Goal: Task Accomplishment & Management: Manage account settings

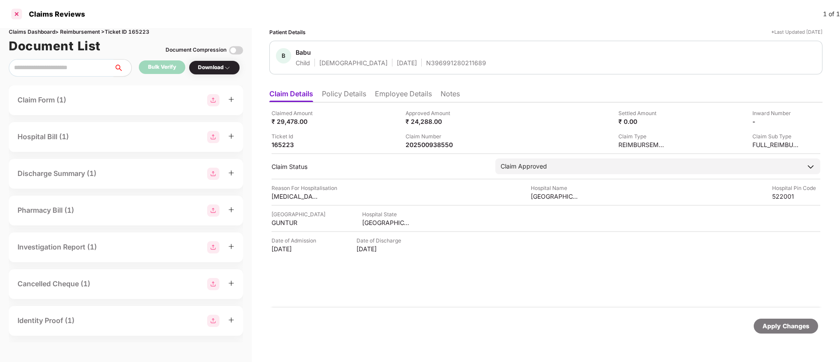
click at [19, 10] on div at bounding box center [17, 14] width 14 height 14
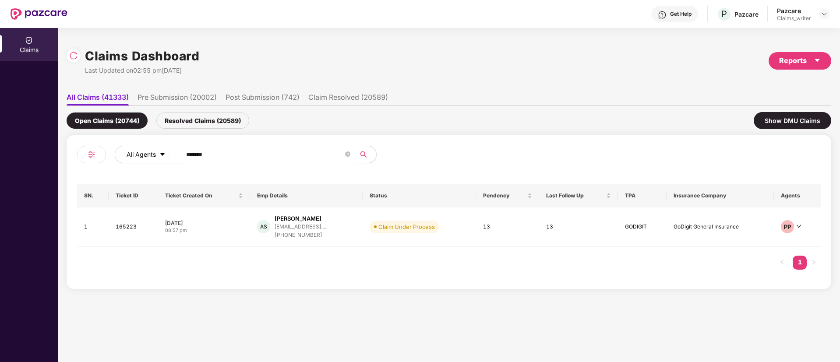
drag, startPoint x: 225, startPoint y: 150, endPoint x: 170, endPoint y: 157, distance: 55.6
click at [170, 157] on div "All Agents ******" at bounding box center [338, 155] width 446 height 18
paste input "text"
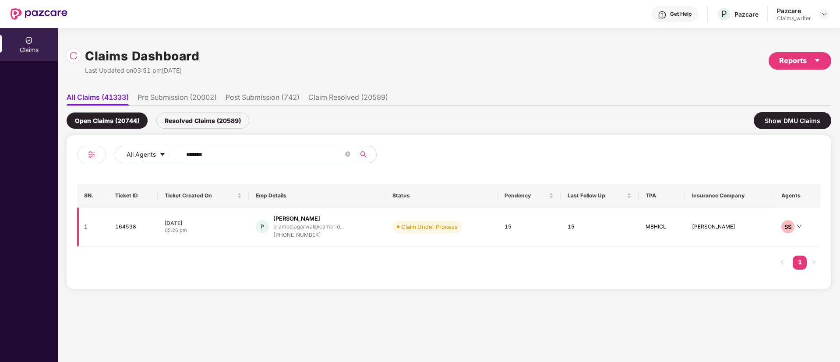
type input "******"
click at [135, 219] on td "164598" at bounding box center [132, 227] width 49 height 39
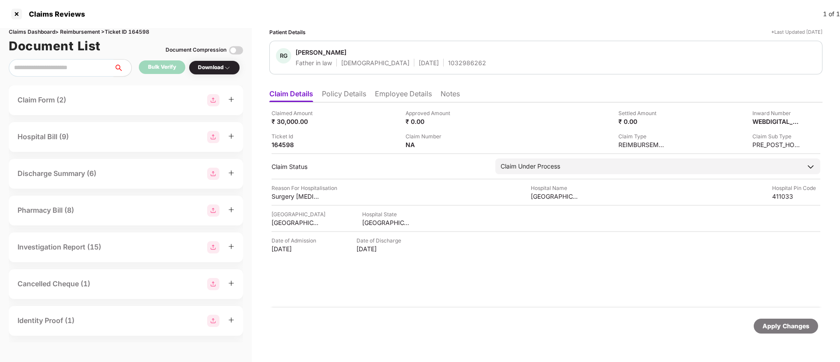
click at [348, 95] on li "Policy Details" at bounding box center [344, 95] width 44 height 13
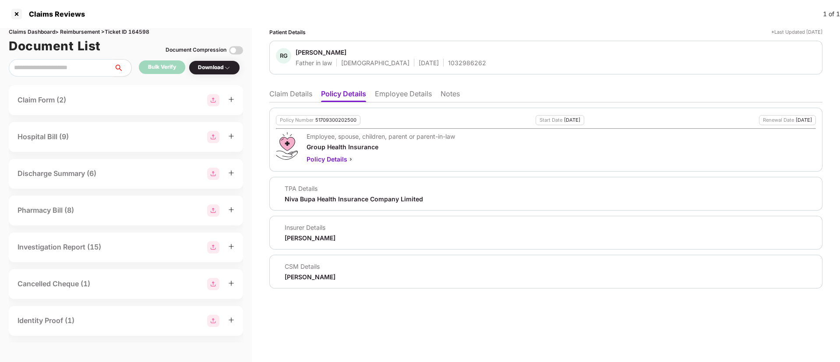
click at [448, 61] on div "1032986262" at bounding box center [467, 63] width 38 height 8
copy div "1032986262"
click at [304, 97] on li "Claim Details" at bounding box center [290, 95] width 43 height 13
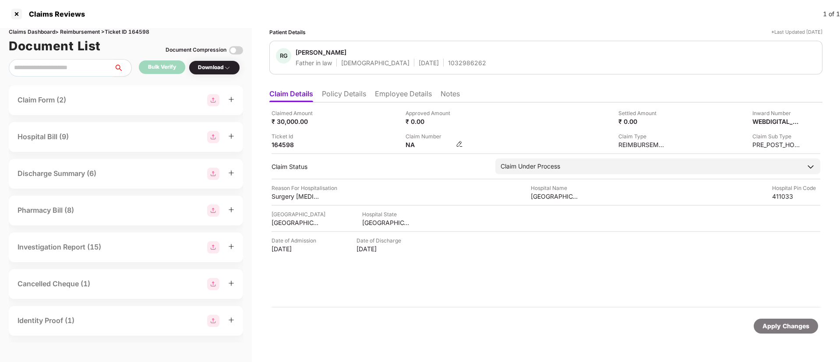
click at [461, 141] on img at bounding box center [459, 144] width 7 height 7
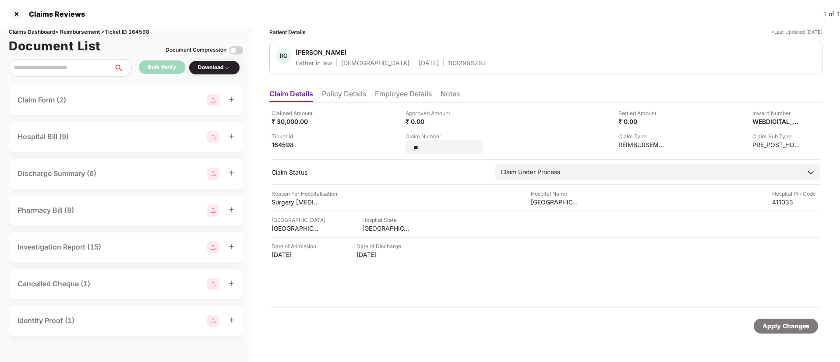
drag, startPoint x: 435, startPoint y: 151, endPoint x: 399, endPoint y: 143, distance: 36.7
click at [399, 143] on div "Claimed Amount ₹ 30,000.00 Approved Amount ₹ 0.00 Settled Amount ₹ 0.00 Inward …" at bounding box center [545, 132] width 549 height 46
type input "**********"
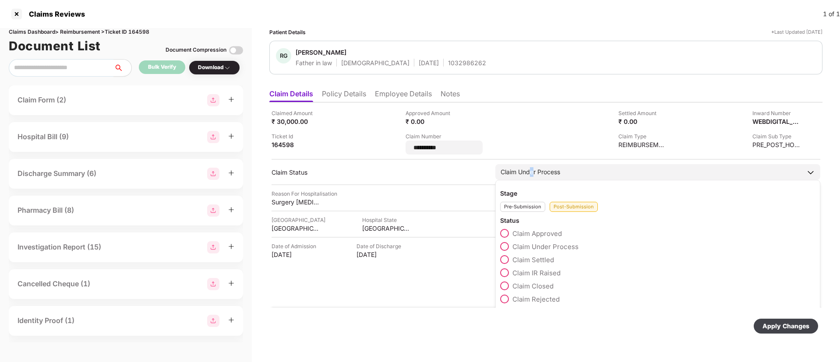
drag, startPoint x: 533, startPoint y: 169, endPoint x: 531, endPoint y: 178, distance: 8.6
click at [533, 170] on div "Claim Under Process" at bounding box center [531, 172] width 60 height 10
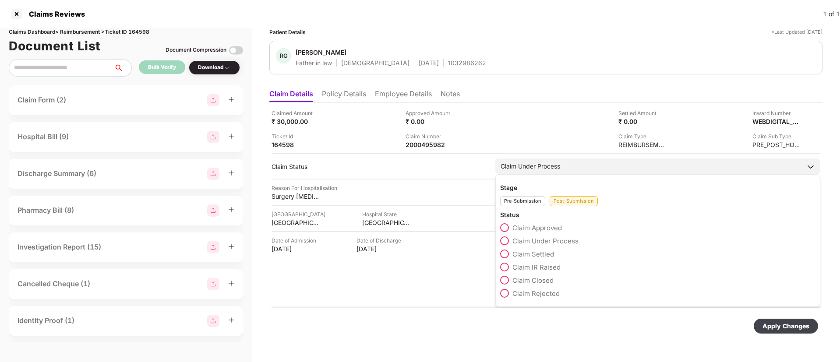
click at [561, 204] on div "Post-Submission" at bounding box center [574, 201] width 48 height 10
click at [502, 272] on div "Claim IR Raised" at bounding box center [657, 269] width 315 height 13
click at [504, 269] on span at bounding box center [504, 267] width 9 height 9
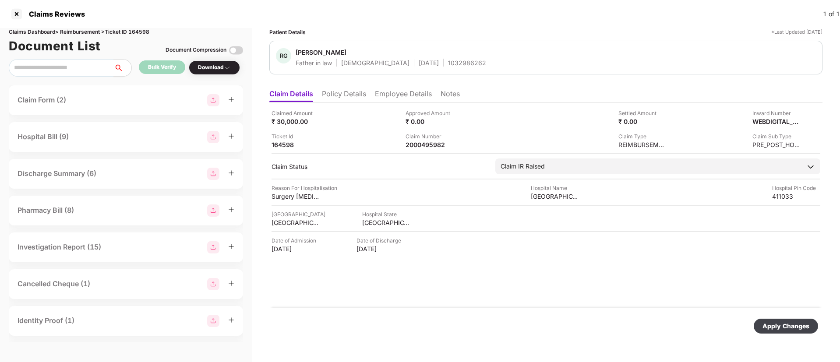
click at [786, 330] on div "Apply Changes" at bounding box center [785, 326] width 47 height 10
click at [425, 141] on div "2000495982" at bounding box center [429, 145] width 48 height 8
copy div
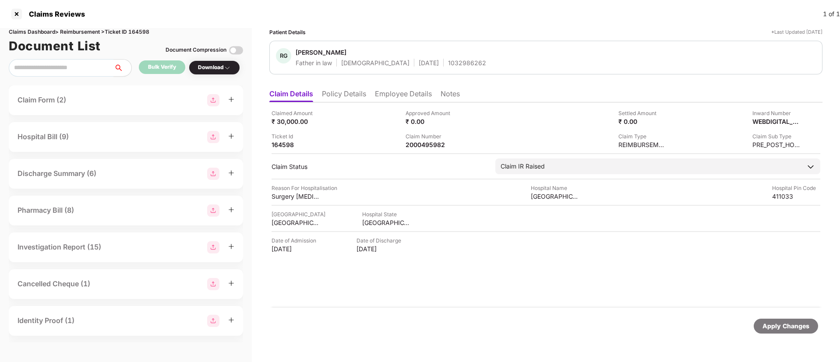
click at [26, 13] on div "Claims Reviews" at bounding box center [54, 14] width 61 height 9
click at [19, 18] on div at bounding box center [17, 14] width 14 height 14
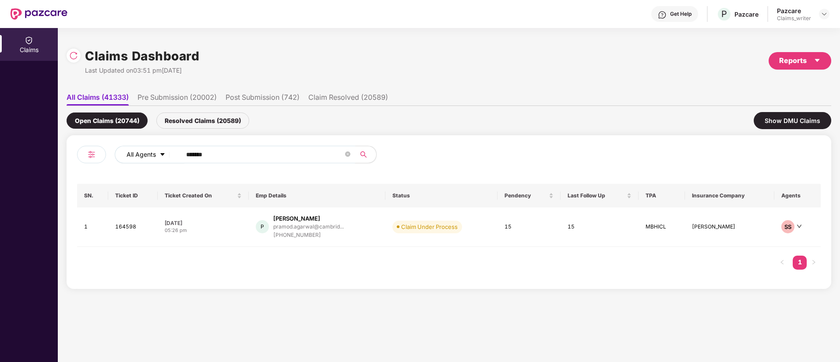
drag, startPoint x: 221, startPoint y: 157, endPoint x: 155, endPoint y: 155, distance: 66.1
click at [155, 155] on div "All Agents ******" at bounding box center [338, 155] width 446 height 18
paste input "text"
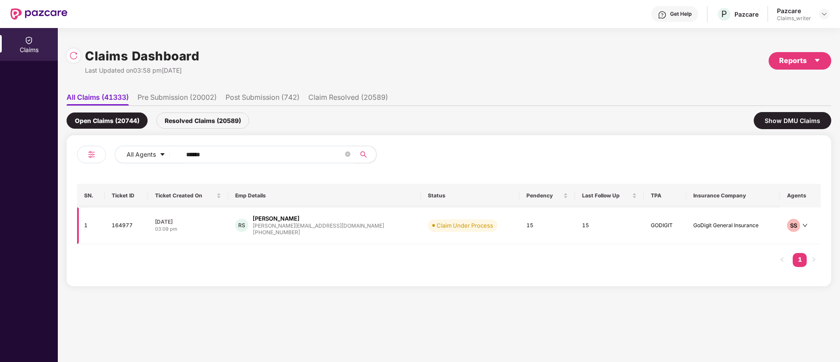
type input "******"
click at [131, 224] on td "164977" at bounding box center [126, 226] width 43 height 37
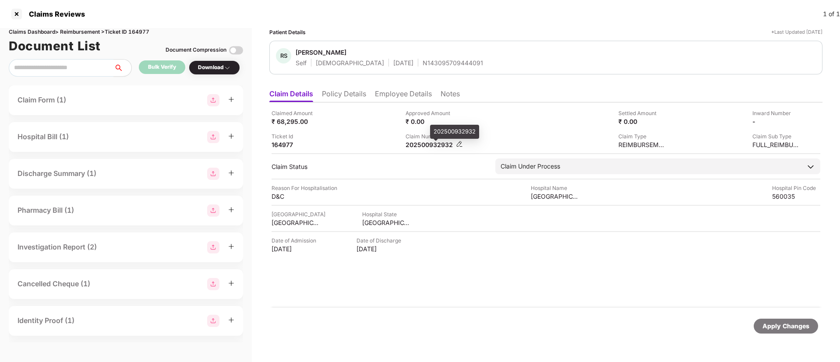
click at [425, 145] on div "202500932932" at bounding box center [429, 145] width 48 height 8
copy div "202500932932"
click at [349, 95] on li "Policy Details" at bounding box center [344, 95] width 44 height 13
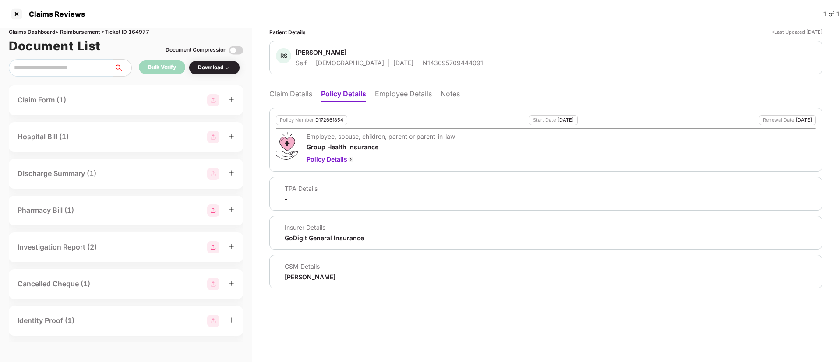
click at [284, 95] on li "Claim Details" at bounding box center [290, 95] width 43 height 13
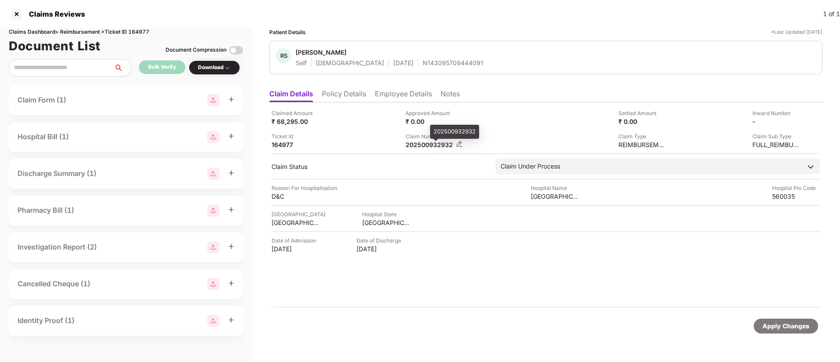
click at [424, 145] on div "202500932932" at bounding box center [429, 145] width 48 height 8
copy div "202500932932"
click at [20, 11] on div at bounding box center [17, 14] width 14 height 14
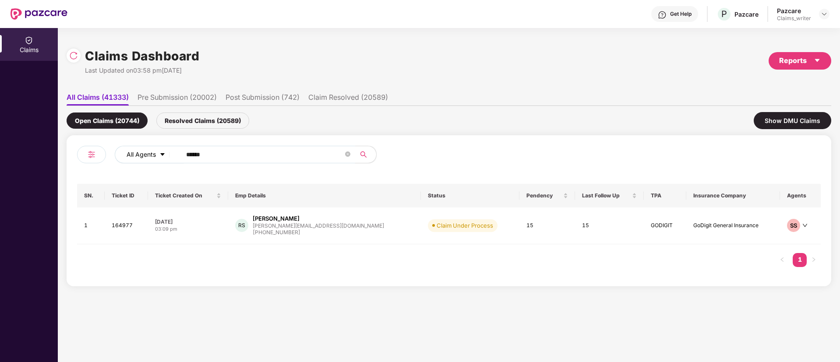
drag, startPoint x: 224, startPoint y: 156, endPoint x: 173, endPoint y: 157, distance: 50.4
click at [173, 157] on div "All Agents ******" at bounding box center [338, 155] width 446 height 18
paste input "text"
type input "******"
click at [119, 226] on td "164584" at bounding box center [126, 226] width 43 height 37
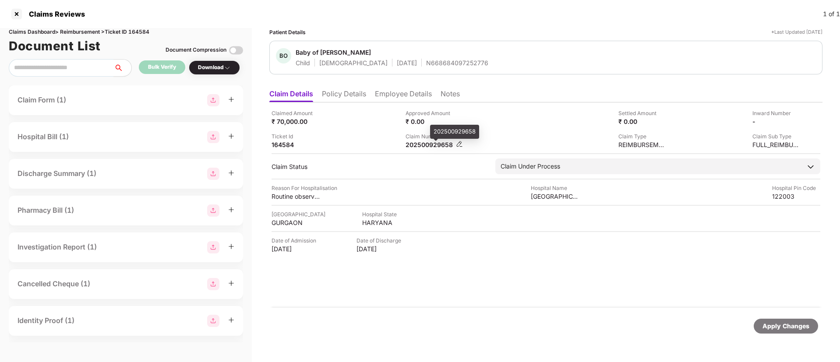
click at [429, 144] on div "202500929658" at bounding box center [429, 145] width 48 height 8
copy div "202500929658"
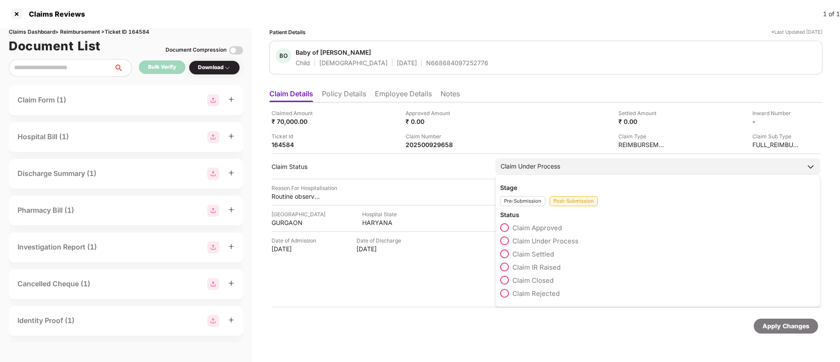
click at [504, 296] on span at bounding box center [504, 293] width 9 height 9
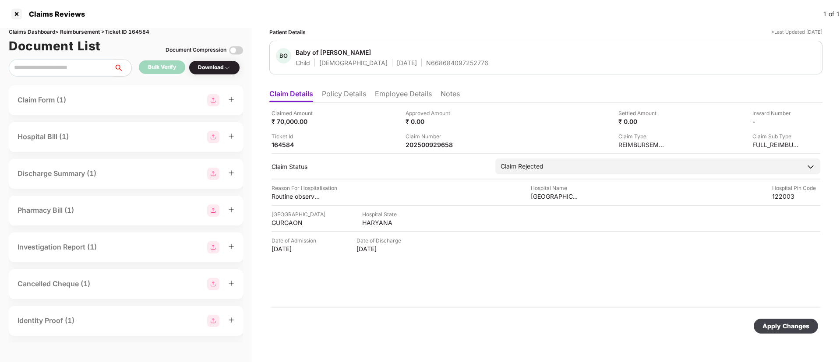
click at [769, 321] on div "Apply Changes" at bounding box center [785, 326] width 47 height 10
click at [21, 12] on div at bounding box center [17, 14] width 14 height 14
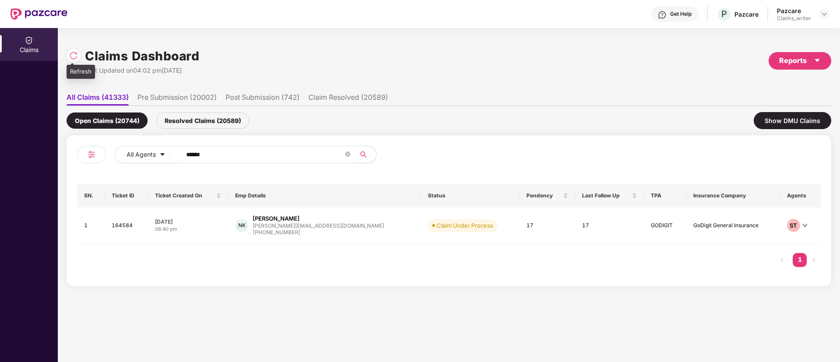
click at [77, 60] on div at bounding box center [74, 56] width 14 height 14
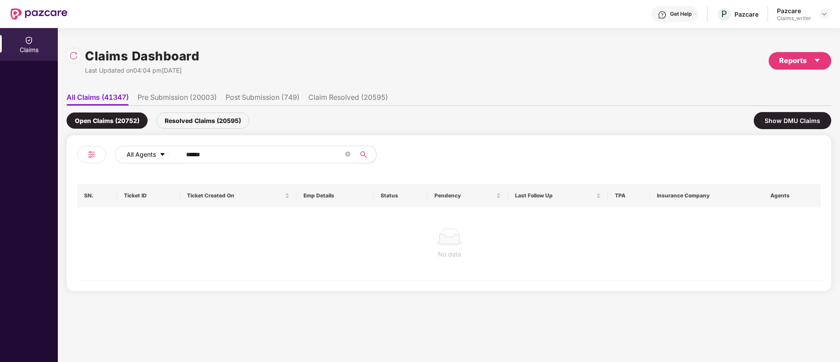
click at [150, 150] on span "All Agents" at bounding box center [141, 155] width 29 height 10
drag, startPoint x: 223, startPoint y: 156, endPoint x: 158, endPoint y: 150, distance: 65.5
click at [158, 150] on div "All Agents ******" at bounding box center [338, 155] width 446 height 18
paste input "text"
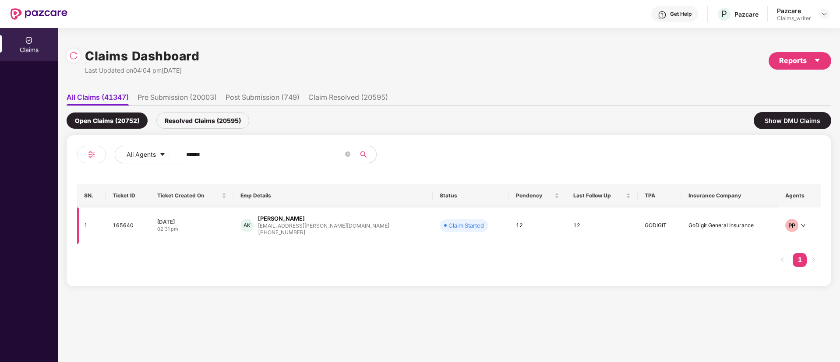
type input "******"
click at [123, 229] on td "165640" at bounding box center [128, 226] width 45 height 37
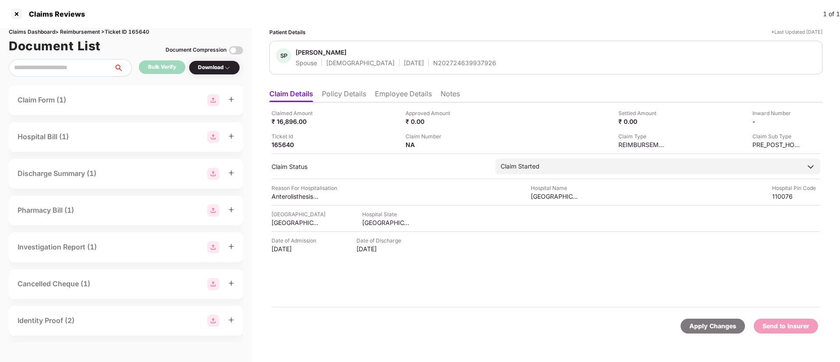
click at [352, 95] on li "Policy Details" at bounding box center [344, 95] width 44 height 13
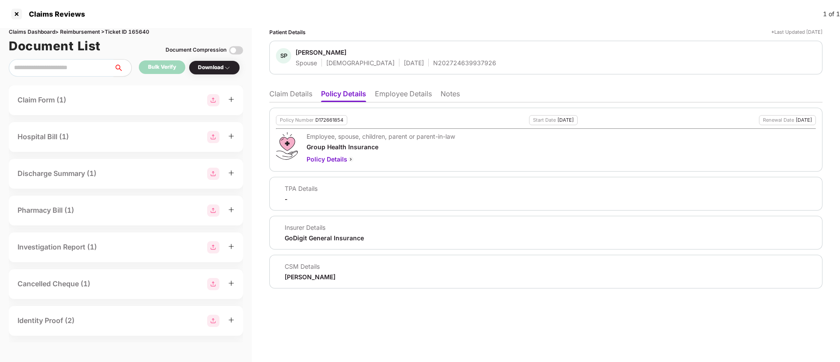
click at [328, 120] on div "D172661854" at bounding box center [329, 120] width 28 height 6
copy div "D172661854"
click at [293, 92] on li "Claim Details" at bounding box center [290, 95] width 43 height 13
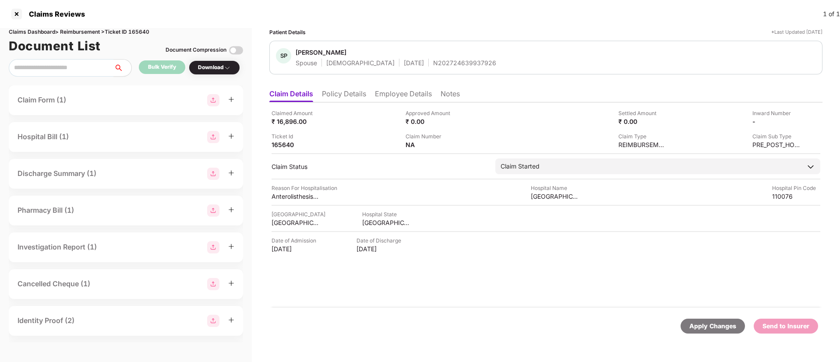
click at [359, 95] on li "Policy Details" at bounding box center [344, 95] width 44 height 13
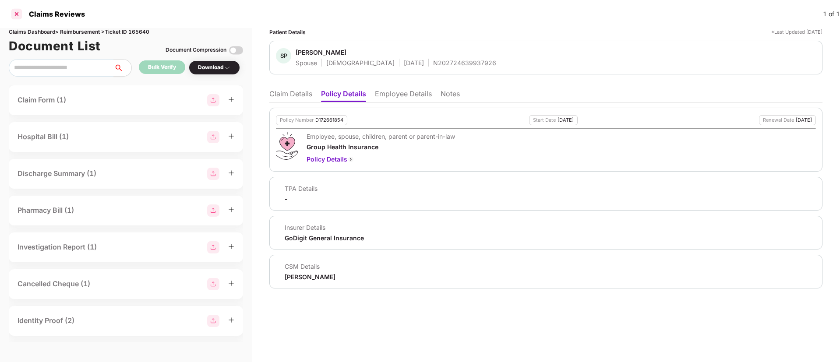
click at [18, 11] on div at bounding box center [17, 14] width 14 height 14
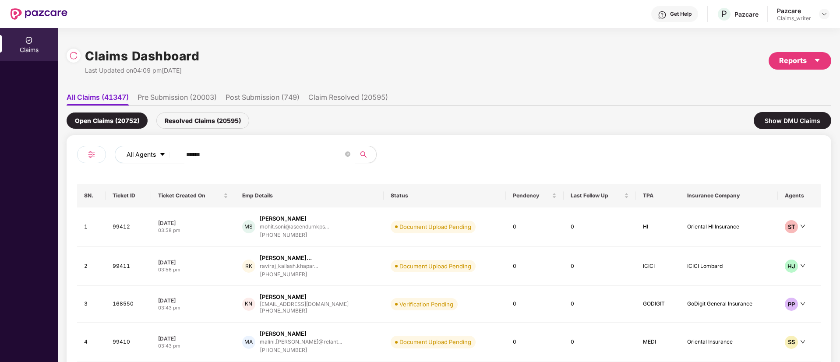
drag, startPoint x: 240, startPoint y: 156, endPoint x: 162, endPoint y: 149, distance: 77.8
click at [162, 149] on div "All Agents ******" at bounding box center [338, 155] width 446 height 18
paste input "text"
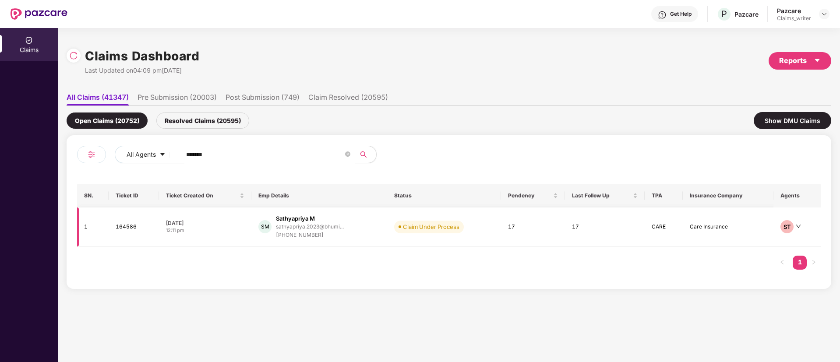
type input "******"
click at [138, 231] on td "164586" at bounding box center [134, 227] width 50 height 39
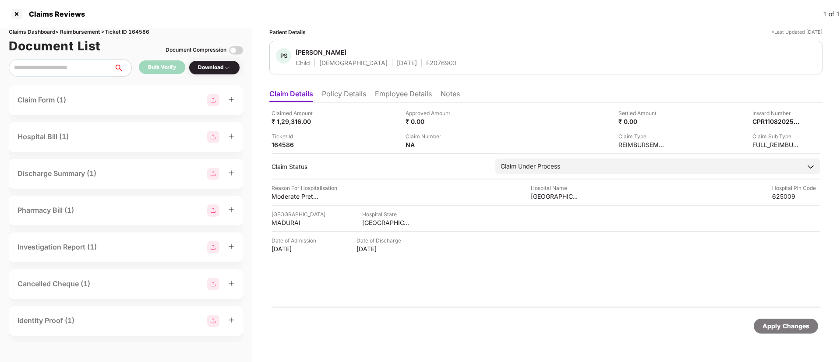
click at [355, 95] on li "Policy Details" at bounding box center [344, 95] width 44 height 13
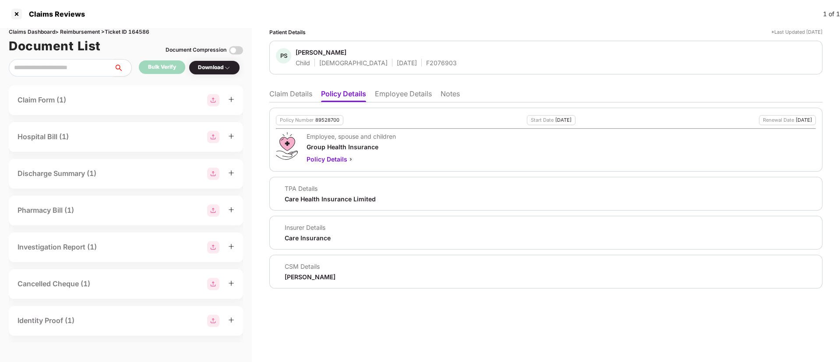
click at [323, 120] on div "89528700" at bounding box center [327, 120] width 24 height 6
copy div "89528700"
click at [426, 64] on div "F2076903" at bounding box center [441, 63] width 31 height 8
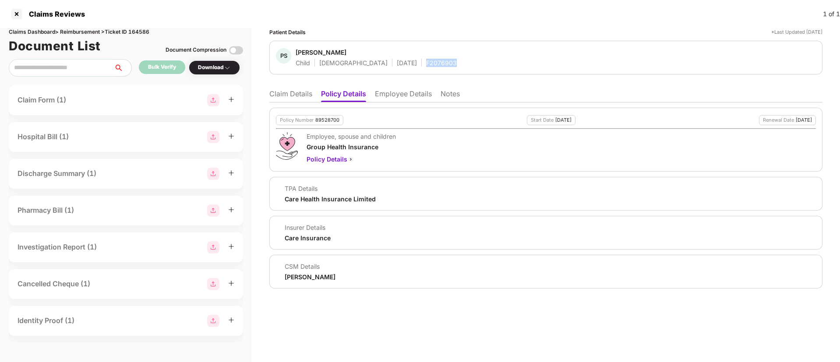
copy div "F2076903"
click at [305, 98] on li "Claim Details" at bounding box center [290, 95] width 43 height 13
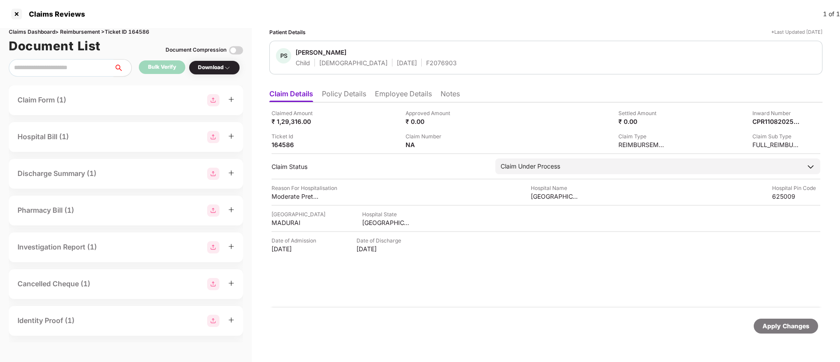
click at [361, 97] on li "Policy Details" at bounding box center [344, 95] width 44 height 13
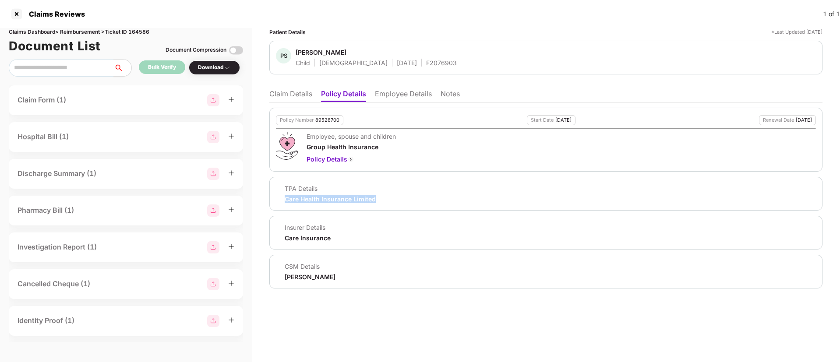
drag, startPoint x: 283, startPoint y: 197, endPoint x: 385, endPoint y: 203, distance: 102.7
click at [385, 203] on div "TPA Details Care Health Insurance Limited" at bounding box center [545, 194] width 553 height 34
copy div "Care Health Insurance Limited"
click at [307, 93] on li "Claim Details" at bounding box center [290, 95] width 43 height 13
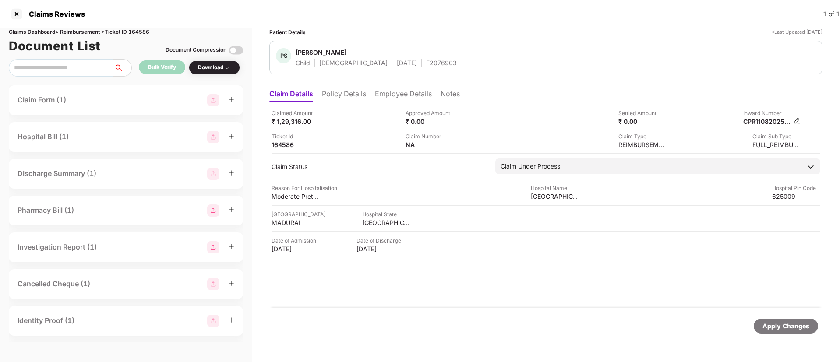
click at [796, 121] on img at bounding box center [796, 120] width 7 height 7
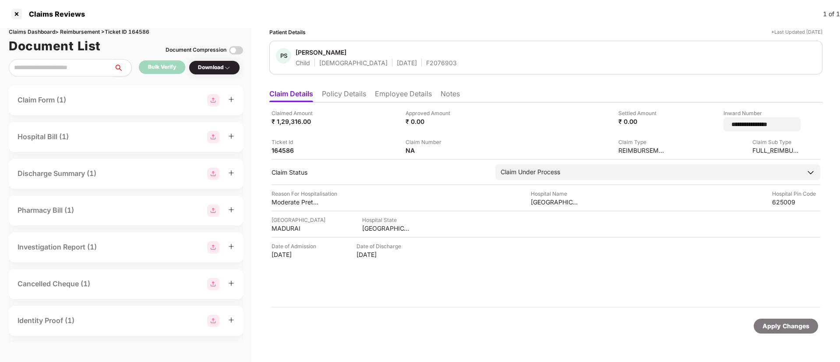
drag, startPoint x: 769, startPoint y: 123, endPoint x: 692, endPoint y: 126, distance: 77.6
click at [692, 126] on div "**********" at bounding box center [736, 120] width 127 height 22
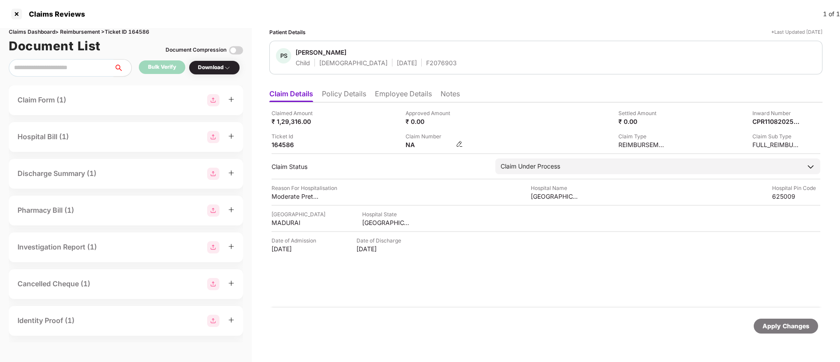
click at [461, 142] on img at bounding box center [459, 144] width 7 height 7
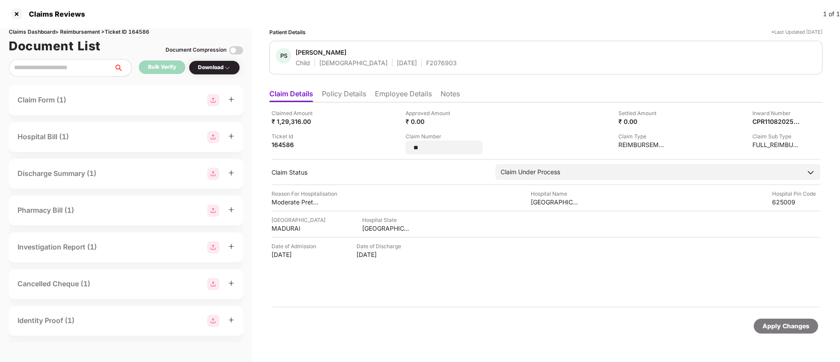
drag, startPoint x: 434, startPoint y: 148, endPoint x: 386, endPoint y: 145, distance: 48.3
click at [386, 145] on div "Claimed Amount ₹ 1,29,316.00 Approved Amount ₹ 0.00 Settled Amount ₹ 0.00 Inwar…" at bounding box center [545, 132] width 549 height 46
type input "**********"
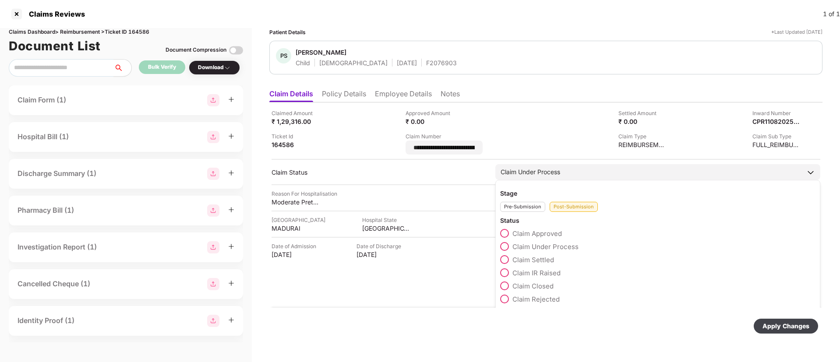
click at [505, 273] on div "Claim IR Raised" at bounding box center [657, 274] width 315 height 13
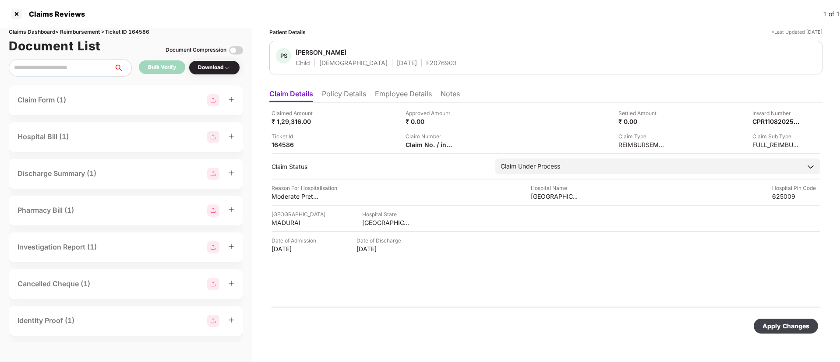
click at [766, 327] on div "Apply Changes" at bounding box center [785, 326] width 47 height 10
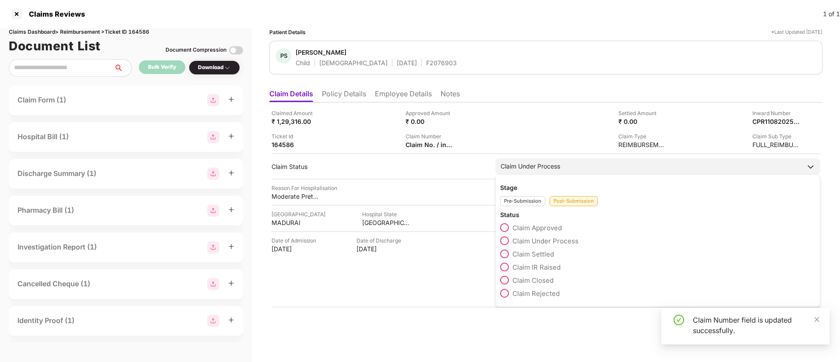
click at [524, 167] on div "Claim Under Process" at bounding box center [531, 167] width 60 height 10
click at [505, 268] on span at bounding box center [504, 267] width 9 height 9
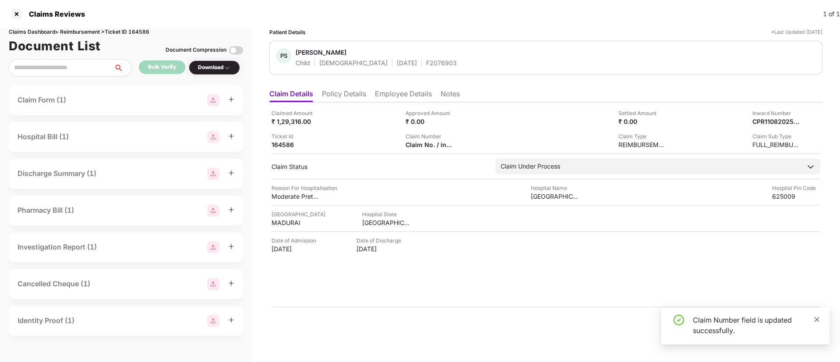
click at [815, 318] on icon "close" at bounding box center [817, 320] width 6 height 6
click at [775, 326] on div "Apply Changes" at bounding box center [785, 326] width 47 height 10
click at [460, 142] on img at bounding box center [459, 144] width 7 height 7
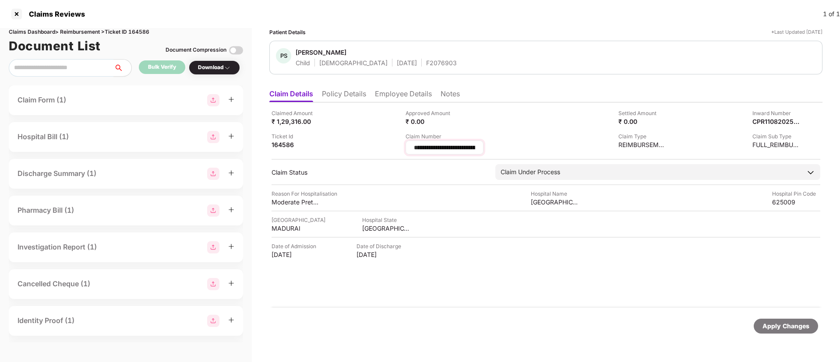
scroll to position [0, 315]
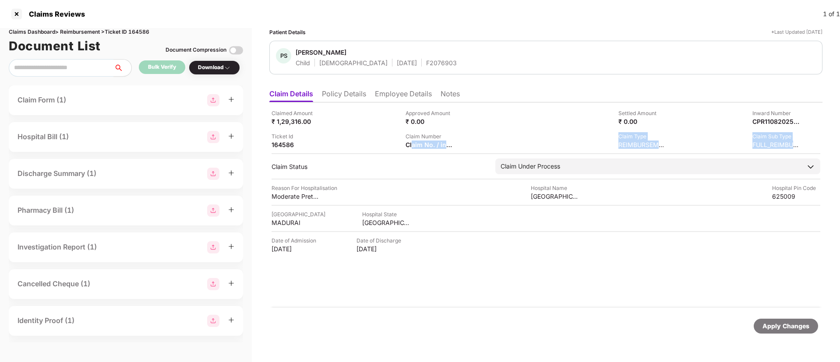
drag, startPoint x: 412, startPoint y: 148, endPoint x: 491, endPoint y: 150, distance: 79.7
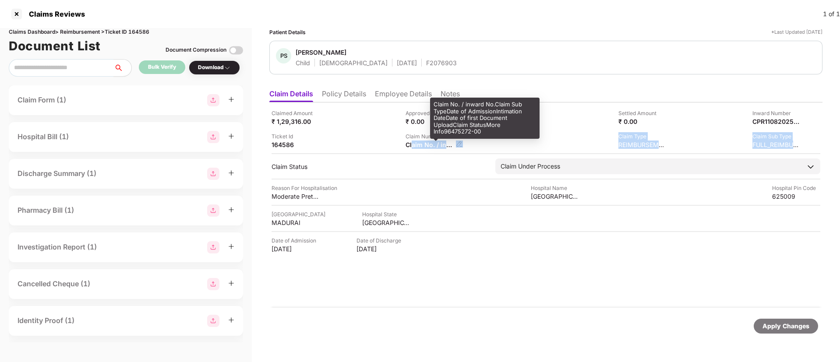
click at [429, 143] on div "Claim No. / inward No.Claim Sub TypeDate of AdmissionIntimation DateDate of fir…" at bounding box center [429, 145] width 48 height 8
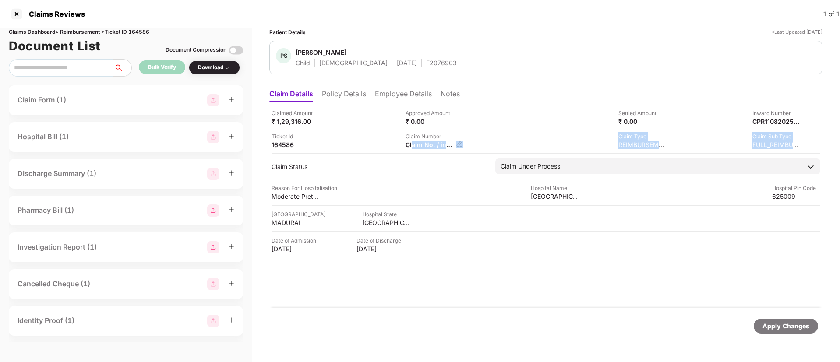
click at [455, 145] on div "Claim No. / inward No.Claim Sub TypeDate of AdmissionIntimation DateDate of fir…" at bounding box center [433, 145] width 57 height 8
click at [458, 145] on img at bounding box center [459, 144] width 7 height 7
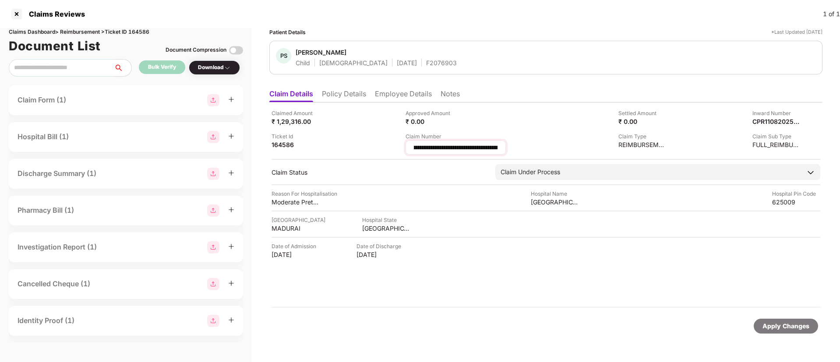
scroll to position [0, 0]
drag, startPoint x: 497, startPoint y: 147, endPoint x: 409, endPoint y: 148, distance: 88.0
click at [409, 148] on div "**********" at bounding box center [455, 148] width 100 height 14
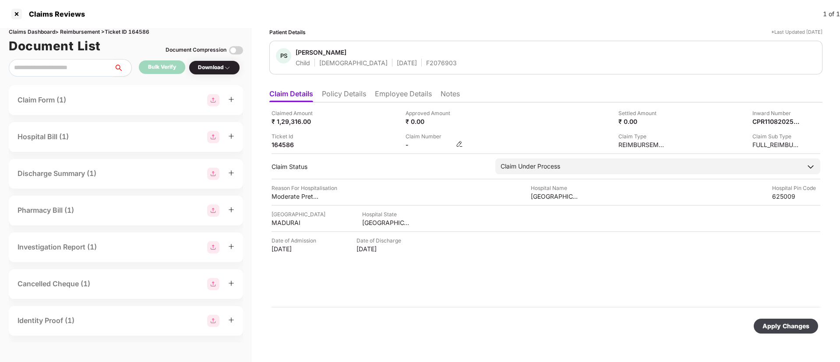
click at [457, 142] on img at bounding box center [459, 144] width 7 height 7
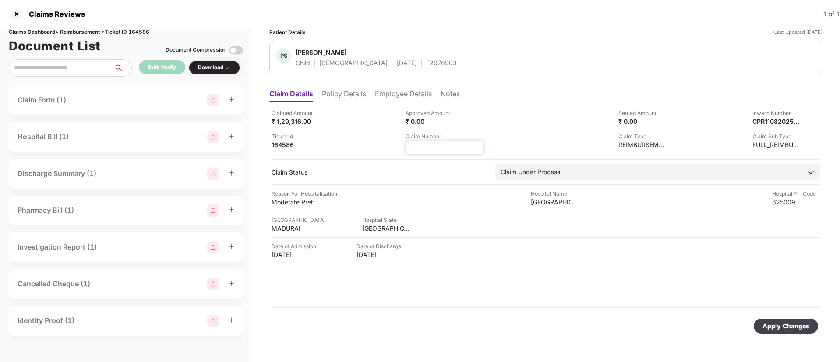
click at [428, 148] on input at bounding box center [444, 147] width 63 height 9
type input "**********"
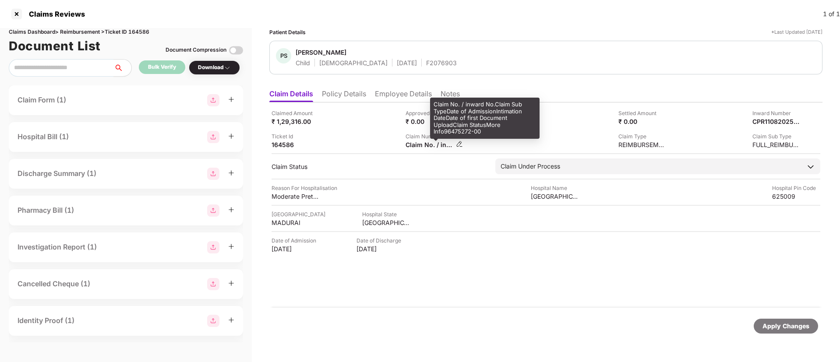
click at [437, 145] on div "Claim No. / inward No.Claim Sub TypeDate of AdmissionIntimation DateDate of fir…" at bounding box center [429, 145] width 48 height 8
click at [455, 146] on div "Claim No. / inward No.Claim Sub TypeDate of AdmissionIntimation DateDate of fir…" at bounding box center [433, 145] width 57 height 8
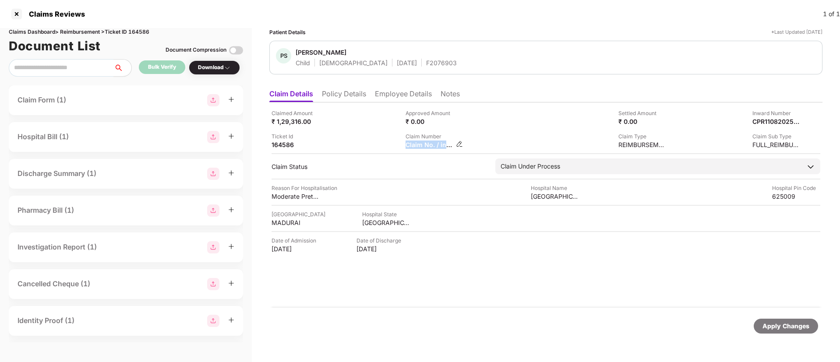
click at [459, 144] on img at bounding box center [459, 144] width 7 height 7
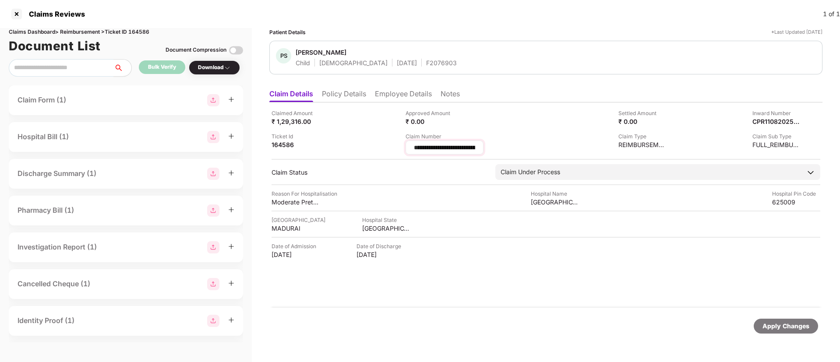
scroll to position [0, 315]
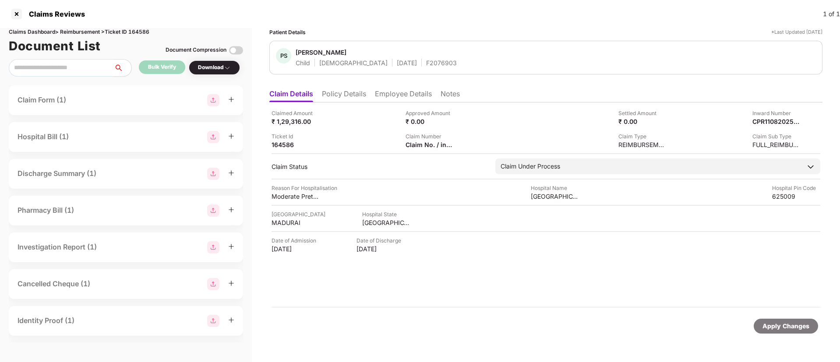
drag, startPoint x: 500, startPoint y: 147, endPoint x: 450, endPoint y: 149, distance: 50.4
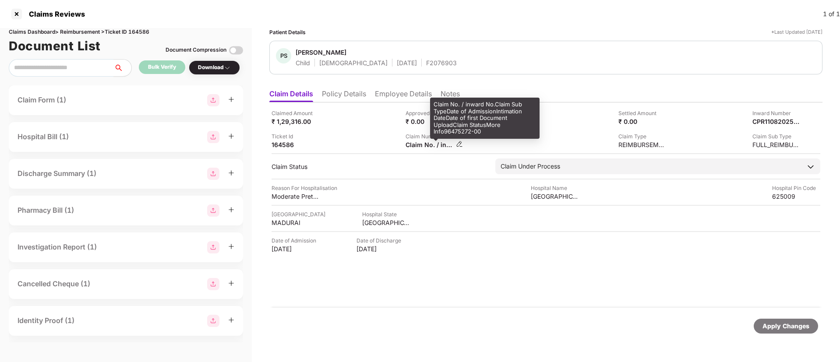
click at [445, 144] on div "Claim No. / inward No.Claim Sub TypeDate of AdmissionIntimation DateDate of fir…" at bounding box center [429, 145] width 48 height 8
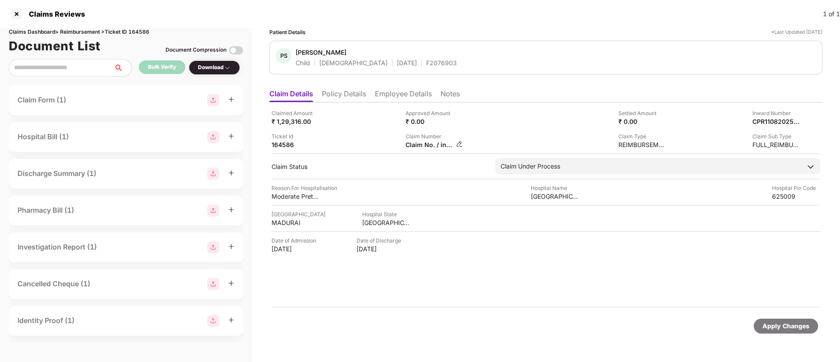
click at [459, 144] on img at bounding box center [459, 144] width 7 height 7
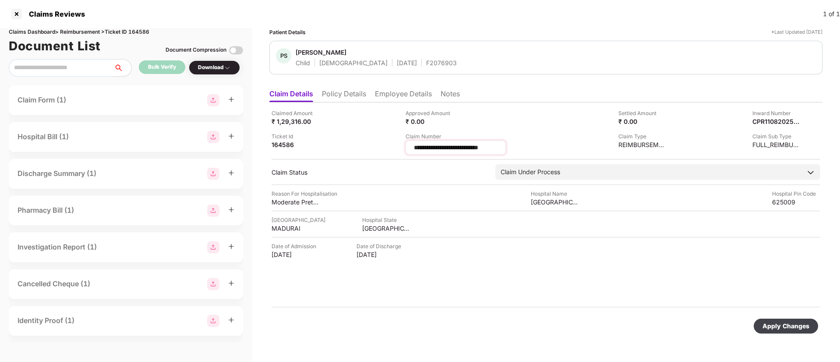
scroll to position [0, 0]
type input "*"
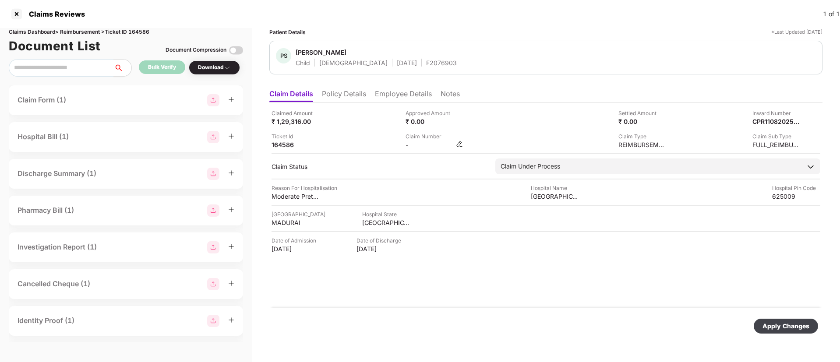
click at [458, 144] on img at bounding box center [459, 144] width 7 height 7
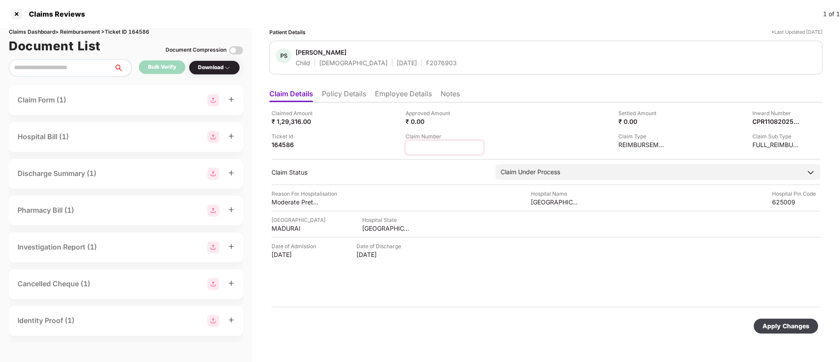
click at [431, 150] on input at bounding box center [444, 147] width 63 height 9
type input "**********"
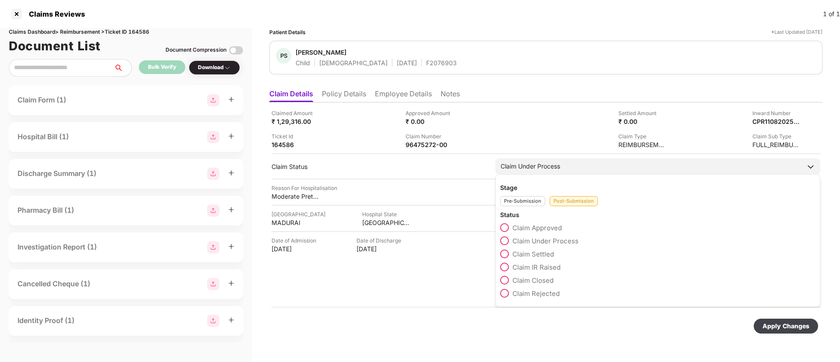
click at [504, 277] on div "Claim Approved Claim Under Process Claim Settled Claim IR Raised Claim Closed C…" at bounding box center [657, 262] width 315 height 79
click at [504, 266] on span at bounding box center [504, 267] width 9 height 9
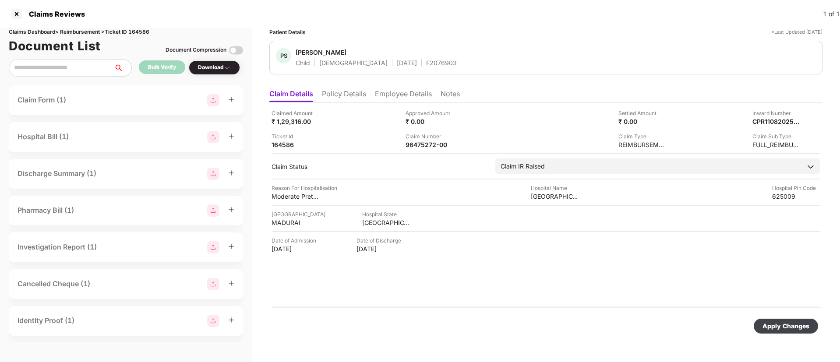
click at [766, 323] on div "Apply Changes" at bounding box center [785, 326] width 47 height 10
click at [23, 13] on div at bounding box center [17, 14] width 14 height 14
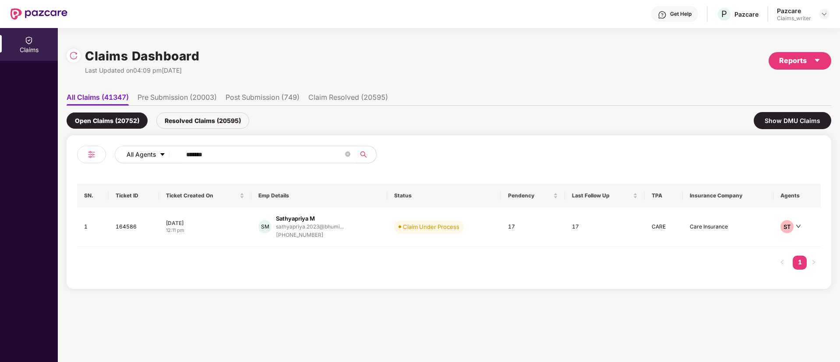
drag, startPoint x: 221, startPoint y: 149, endPoint x: 169, endPoint y: 152, distance: 52.2
click at [169, 152] on div "All Agents ******" at bounding box center [338, 155] width 446 height 18
paste input "text"
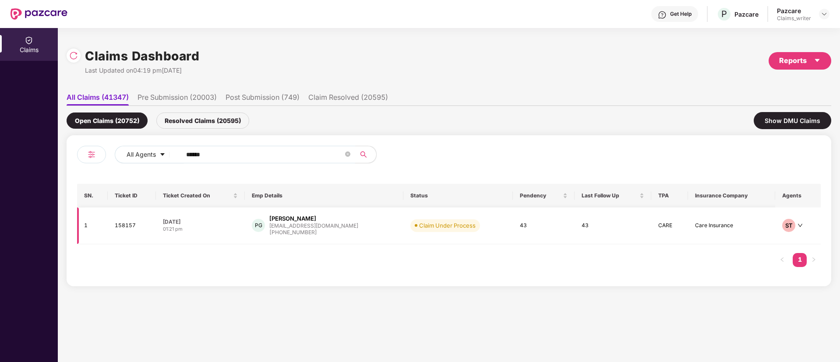
type input "******"
click at [131, 227] on td "158157" at bounding box center [132, 226] width 48 height 37
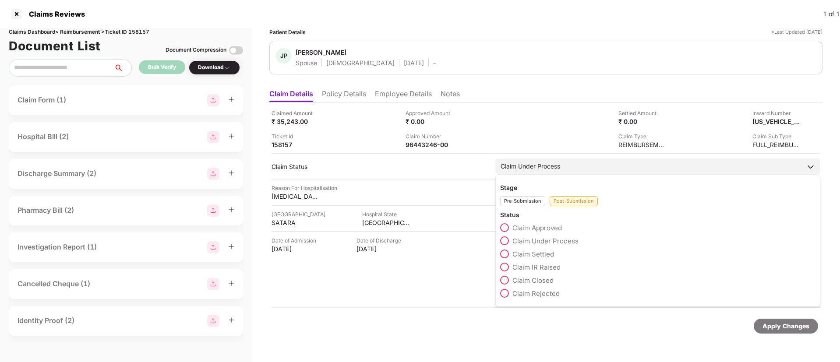
click at [509, 226] on span at bounding box center [504, 227] width 9 height 9
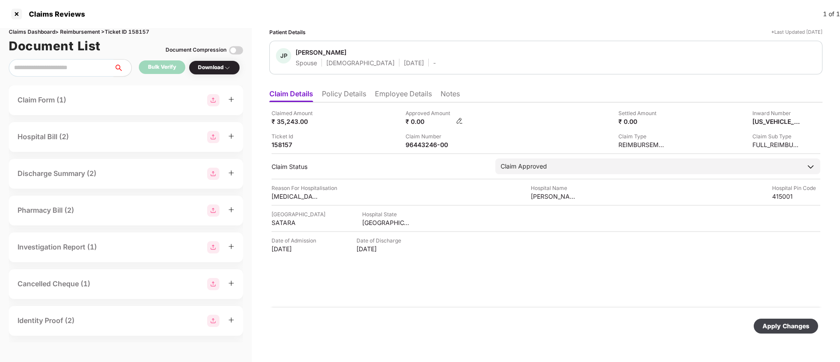
click at [461, 119] on img at bounding box center [459, 120] width 7 height 7
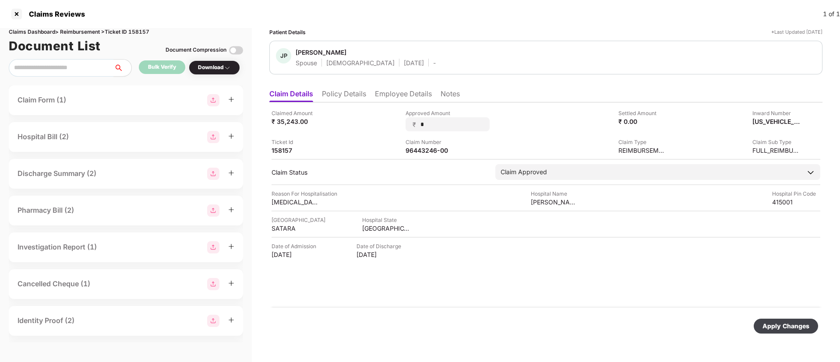
drag, startPoint x: 427, startPoint y: 127, endPoint x: 401, endPoint y: 123, distance: 26.3
click at [401, 123] on div "Claimed Amount ₹ 35,243.00 Approved Amount ₹ * Settled Amount ₹ 0.00 Inward Num…" at bounding box center [545, 132] width 549 height 46
type input "*****"
click at [788, 325] on div "Apply Changes" at bounding box center [785, 326] width 47 height 10
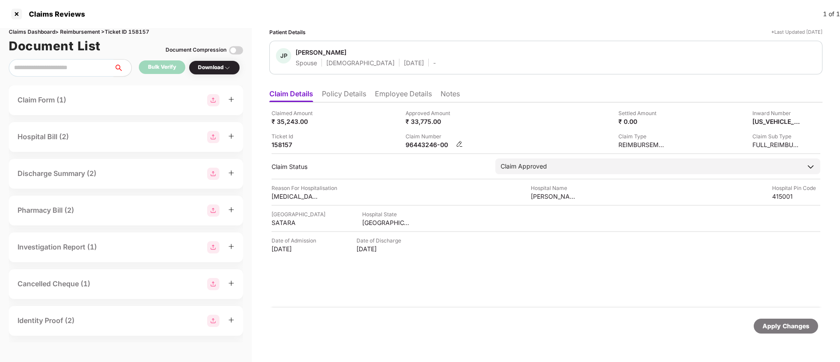
drag, startPoint x: 405, startPoint y: 142, endPoint x: 458, endPoint y: 147, distance: 53.2
click at [458, 147] on div "Claimed Amount ₹ 35,243.00 Approved Amount ₹ 33,775.00 Settled Amount ₹ 0.00 In…" at bounding box center [545, 129] width 549 height 40
copy div
click at [16, 11] on div at bounding box center [17, 14] width 14 height 14
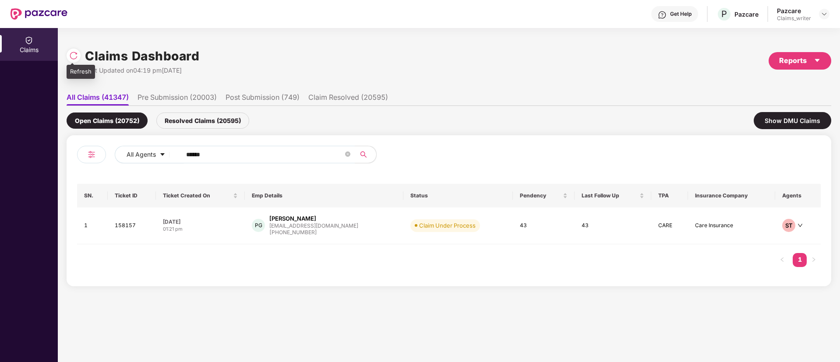
click at [70, 56] on img at bounding box center [73, 55] width 9 height 9
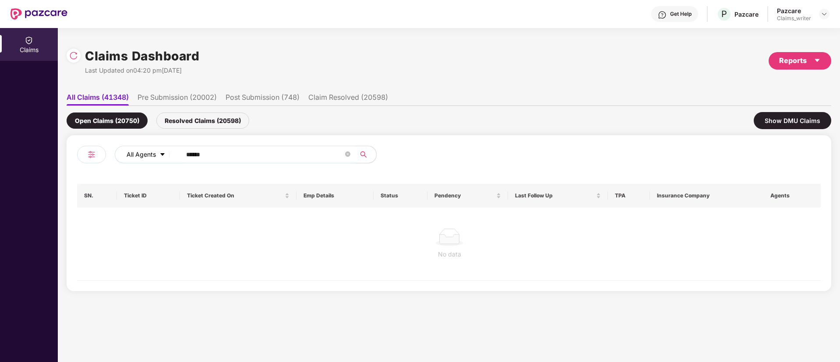
drag, startPoint x: 225, startPoint y: 153, endPoint x: 165, endPoint y: 150, distance: 60.1
click at [165, 150] on div "All Agents ******" at bounding box center [338, 155] width 446 height 18
paste input "text"
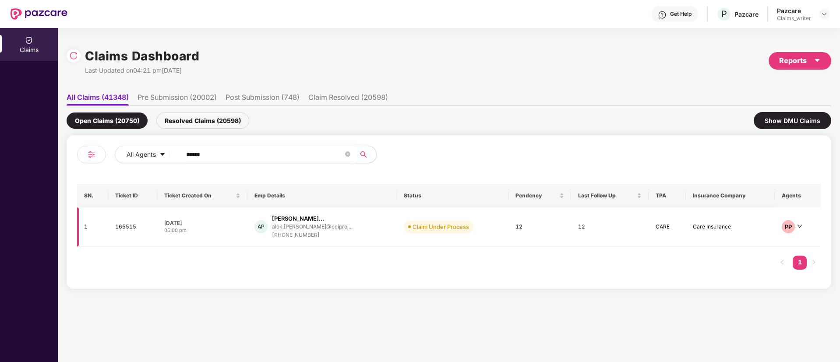
type input "******"
click at [126, 226] on td "165515" at bounding box center [132, 227] width 49 height 39
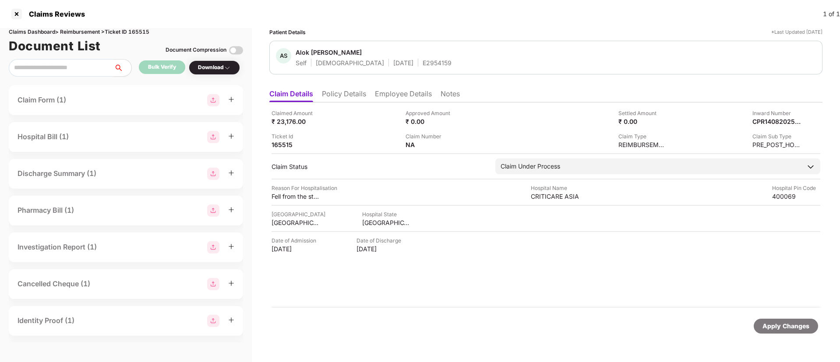
click at [352, 97] on li "Policy Details" at bounding box center [344, 95] width 44 height 13
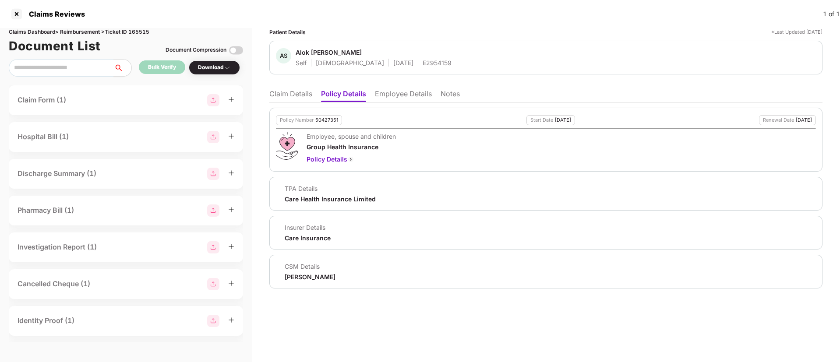
click at [325, 120] on div "50427351" at bounding box center [326, 120] width 23 height 6
click at [423, 66] on div "E2954159" at bounding box center [437, 63] width 29 height 8
click at [305, 94] on li "Claim Details" at bounding box center [290, 95] width 43 height 13
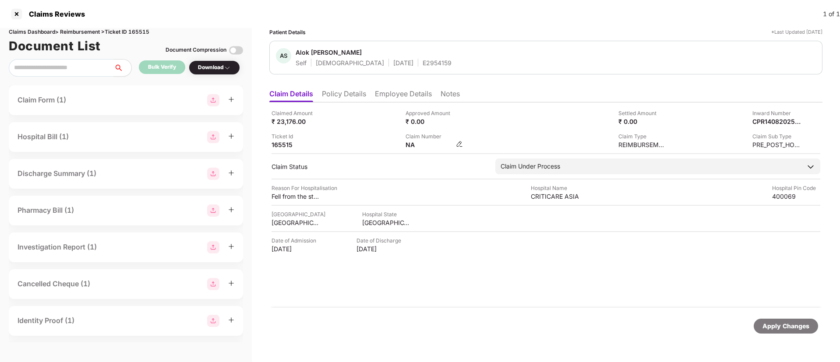
click at [460, 143] on img at bounding box center [459, 144] width 7 height 7
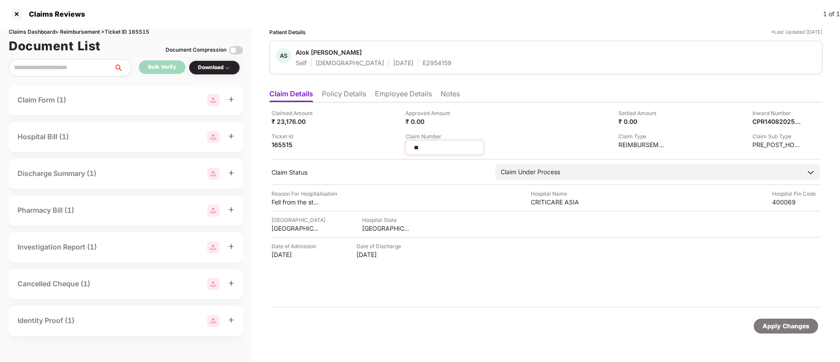
drag, startPoint x: 434, startPoint y: 147, endPoint x: 409, endPoint y: 144, distance: 25.2
click at [409, 144] on div "**" at bounding box center [444, 148] width 78 height 14
type input "**********"
click at [781, 325] on div "Apply Changes" at bounding box center [785, 326] width 47 height 10
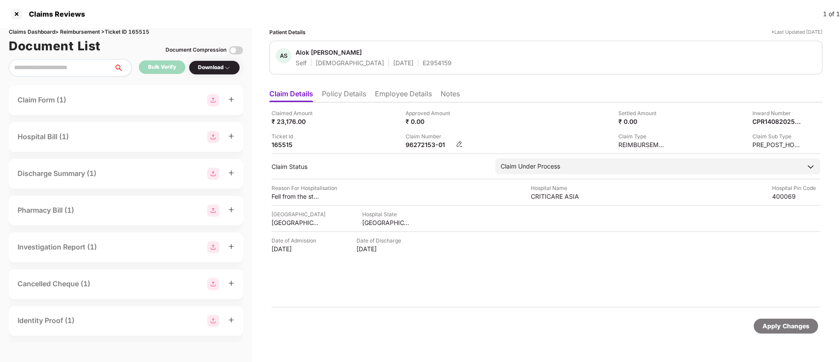
click at [461, 142] on img at bounding box center [459, 144] width 7 height 7
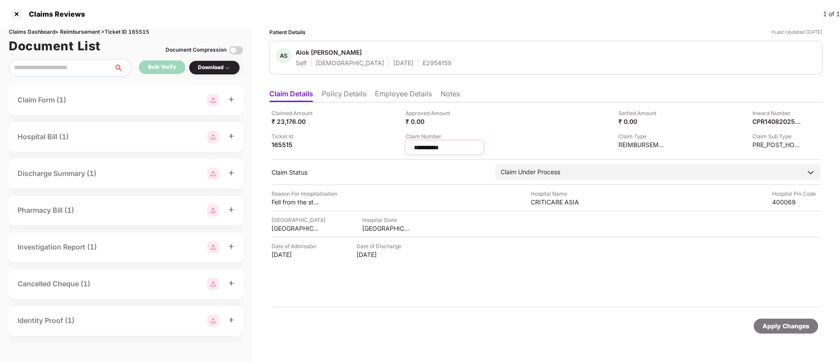
drag, startPoint x: 462, startPoint y: 147, endPoint x: 408, endPoint y: 144, distance: 53.5
click at [408, 144] on div "**********" at bounding box center [444, 148] width 78 height 14
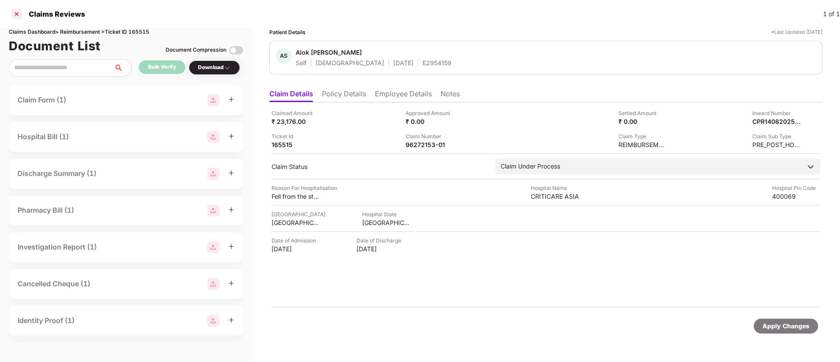
click at [21, 16] on div at bounding box center [17, 14] width 14 height 14
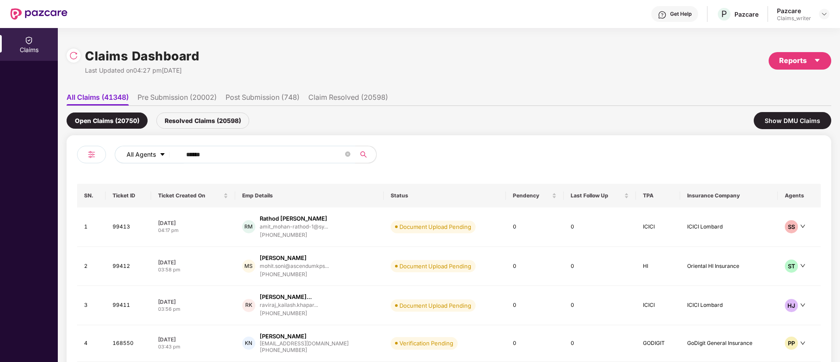
drag, startPoint x: 232, startPoint y: 155, endPoint x: 166, endPoint y: 158, distance: 66.2
click at [166, 158] on div "All Agents ******" at bounding box center [338, 155] width 446 height 18
paste input "text"
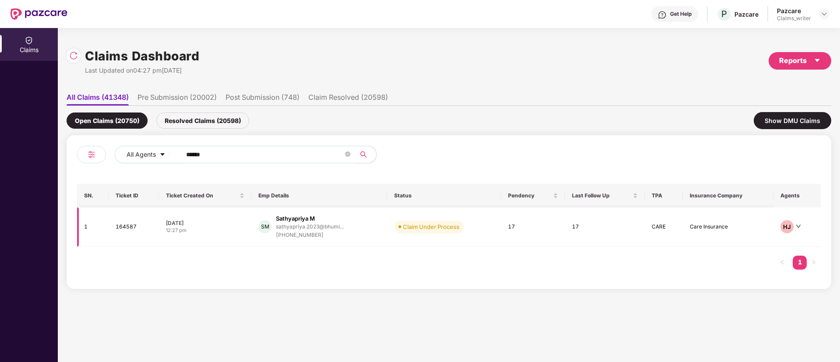
type input "******"
click at [113, 229] on td "164587" at bounding box center [134, 227] width 50 height 39
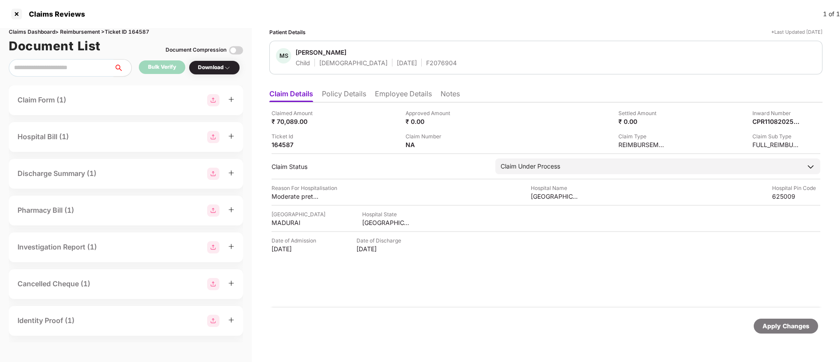
click at [354, 97] on li "Policy Details" at bounding box center [344, 95] width 44 height 13
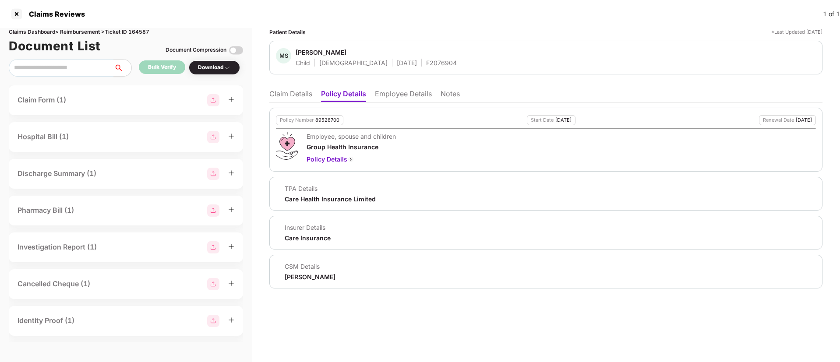
click at [322, 123] on div "Policy Number 89528700" at bounding box center [309, 120] width 67 height 10
click at [322, 120] on div "89528700" at bounding box center [327, 120] width 24 height 6
click at [426, 66] on div "F2076904" at bounding box center [441, 63] width 31 height 8
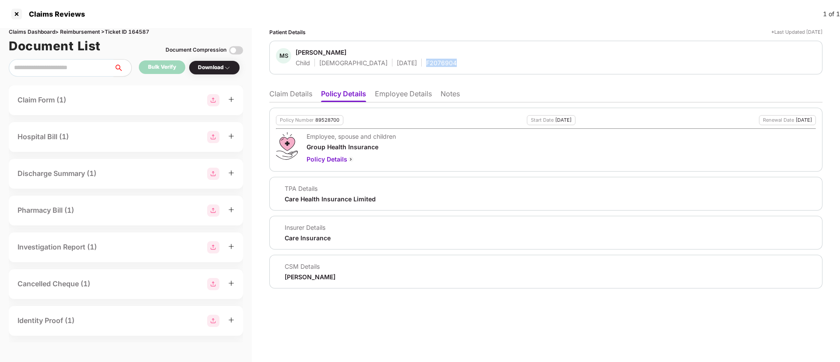
click at [426, 66] on div "F2076904" at bounding box center [441, 63] width 31 height 8
click at [304, 98] on li "Claim Details" at bounding box center [290, 95] width 43 height 13
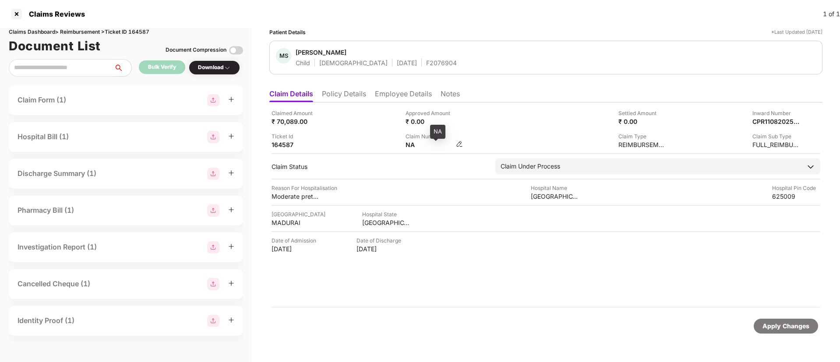
click at [455, 142] on div "NA" at bounding box center [433, 145] width 57 height 8
click at [461, 143] on img at bounding box center [459, 144] width 7 height 7
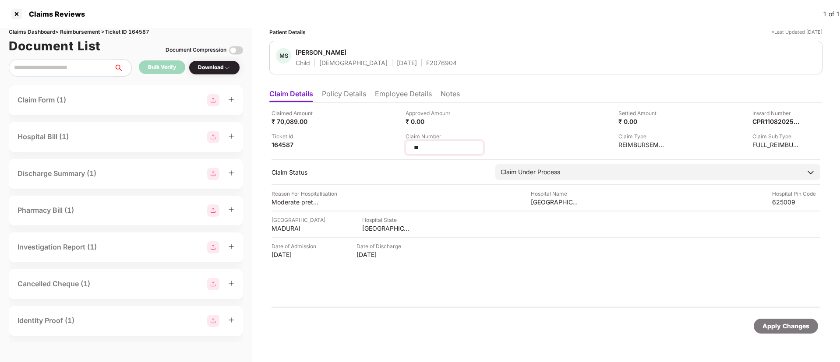
drag, startPoint x: 434, startPoint y: 147, endPoint x: 406, endPoint y: 142, distance: 28.0
click at [406, 142] on div "**" at bounding box center [444, 148] width 78 height 14
type input "**********"
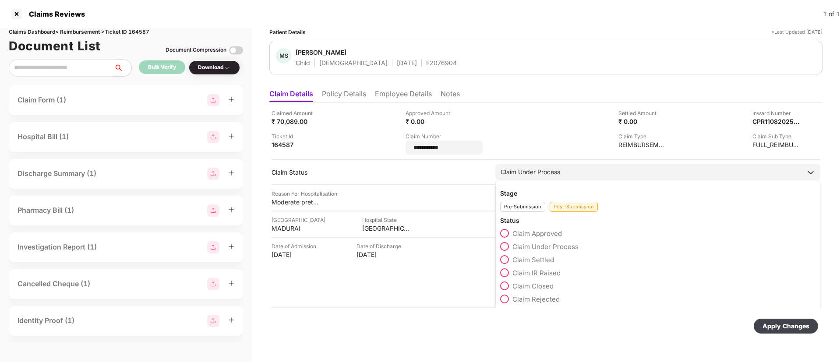
click at [504, 268] on div "Claim Approved Claim Under Process Claim Settled Claim IR Raised Claim Closed C…" at bounding box center [657, 268] width 315 height 79
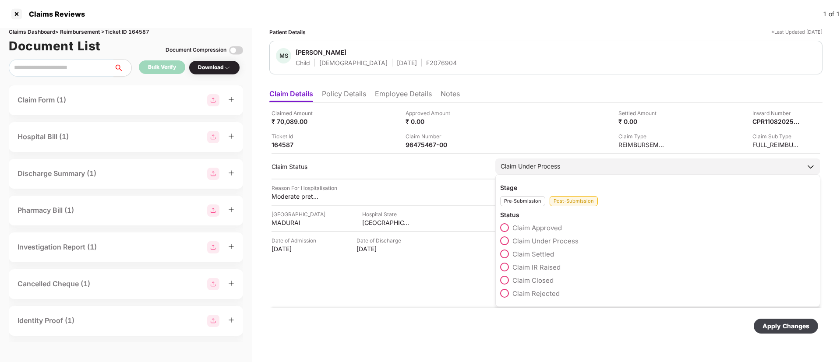
click at [508, 266] on span at bounding box center [504, 267] width 9 height 9
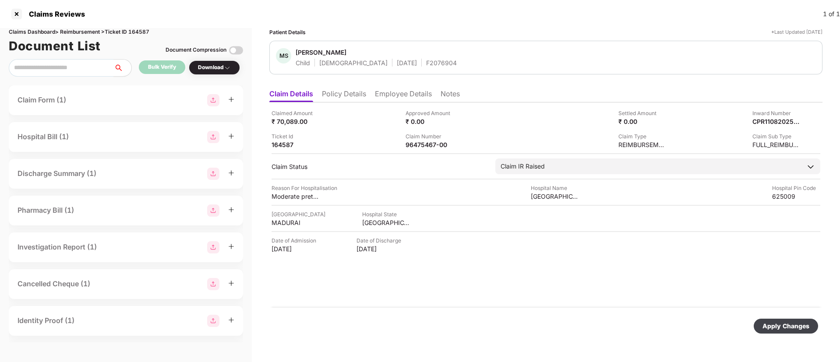
click at [765, 320] on div "Apply Changes" at bounding box center [786, 326] width 64 height 15
drag, startPoint x: 446, startPoint y: 146, endPoint x: 403, endPoint y: 141, distance: 42.7
click at [403, 141] on div "Claimed Amount ₹ 70,089.00 Approved Amount ₹ 0.00 Settled Amount ₹ 0.00 Inward …" at bounding box center [545, 129] width 549 height 40
click at [19, 16] on div at bounding box center [17, 14] width 14 height 14
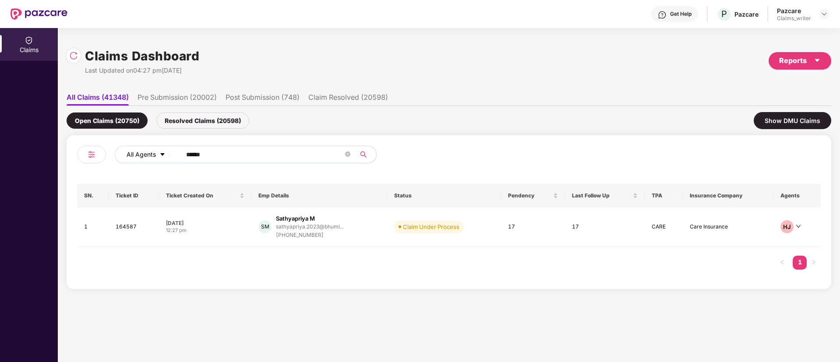
drag, startPoint x: 217, startPoint y: 152, endPoint x: 166, endPoint y: 149, distance: 51.3
click at [166, 149] on div "All Agents ******" at bounding box center [338, 155] width 446 height 18
paste input "text"
type input "******"
click at [127, 229] on td "161019" at bounding box center [132, 227] width 49 height 39
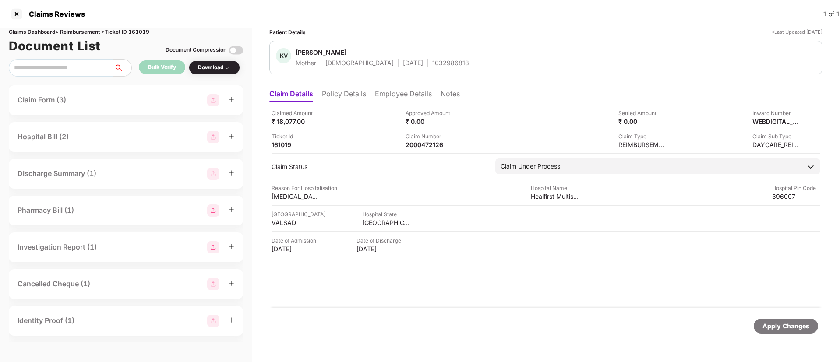
click at [138, 29] on div "Claims Dashboard > Reimbursement > Ticket ID 161019" at bounding box center [126, 32] width 234 height 8
click at [139, 29] on div "Claims Dashboard > Reimbursement > Ticket ID 161019" at bounding box center [126, 32] width 234 height 8
click at [7, 10] on div "Claims Reviews 1 of 1" at bounding box center [420, 14] width 840 height 28
click at [14, 12] on div at bounding box center [17, 14] width 14 height 14
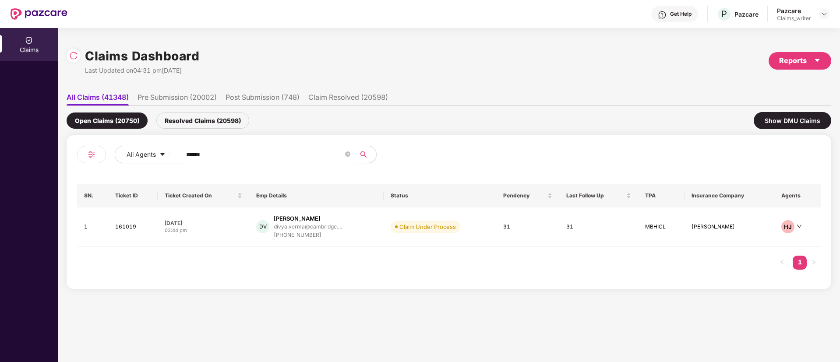
drag, startPoint x: 231, startPoint y: 160, endPoint x: 176, endPoint y: 158, distance: 55.2
click at [176, 158] on span "******" at bounding box center [266, 155] width 180 height 18
paste input "text"
type input "******"
click at [125, 230] on td "162723" at bounding box center [134, 227] width 50 height 39
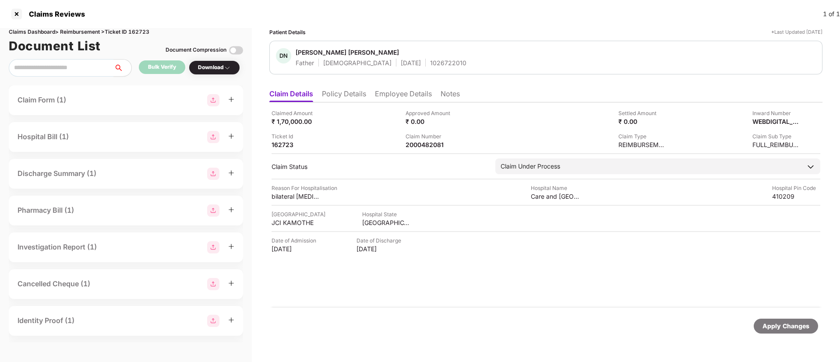
click at [430, 63] on div "1026722010" at bounding box center [448, 63] width 36 height 8
click at [14, 14] on div at bounding box center [17, 14] width 14 height 14
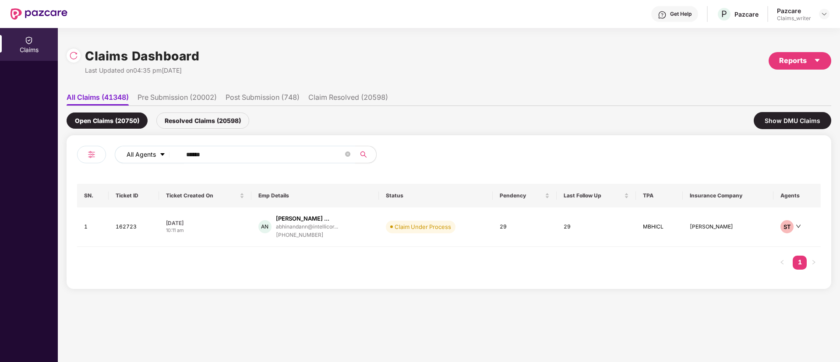
drag, startPoint x: 220, startPoint y: 155, endPoint x: 162, endPoint y: 152, distance: 57.9
click at [162, 152] on div "All Agents ******" at bounding box center [338, 155] width 446 height 18
paste input "text"
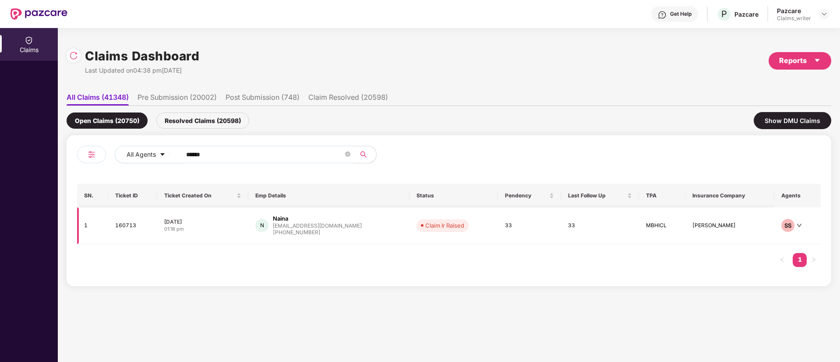
type input "******"
click at [141, 228] on td "160713" at bounding box center [132, 226] width 49 height 37
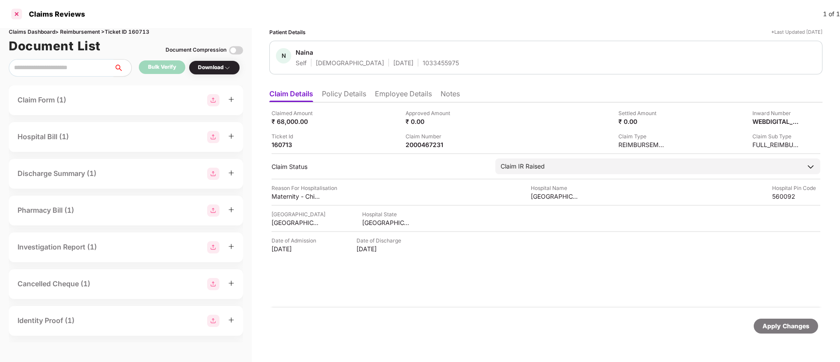
click at [18, 14] on div at bounding box center [17, 14] width 14 height 14
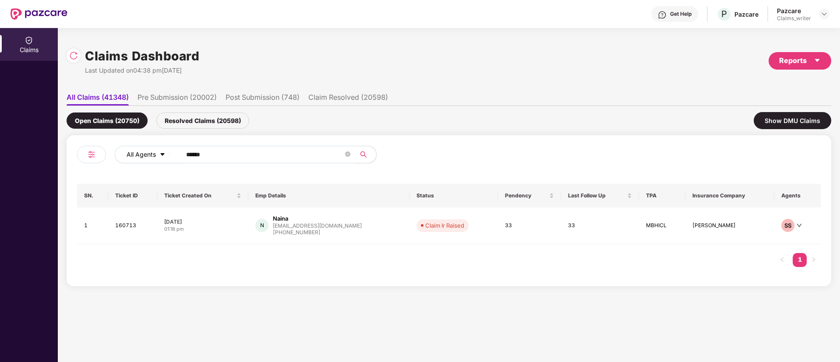
drag, startPoint x: 219, startPoint y: 155, endPoint x: 173, endPoint y: 153, distance: 46.0
click at [173, 153] on div "All Agents ******" at bounding box center [338, 155] width 446 height 18
paste input "text"
type input "******"
click at [118, 225] on td "161012" at bounding box center [132, 227] width 49 height 39
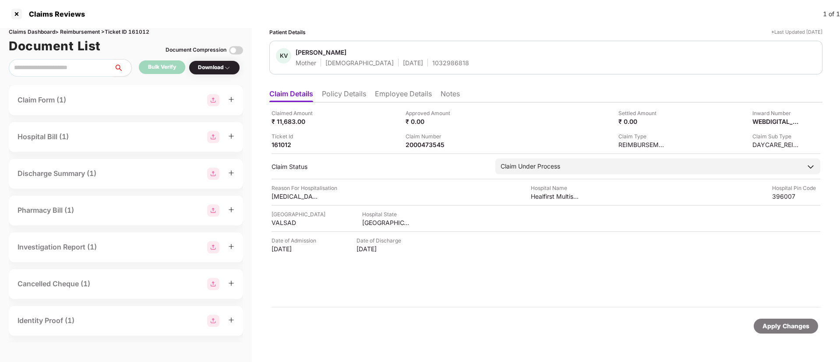
click at [432, 62] on div "1032986818" at bounding box center [450, 63] width 37 height 8
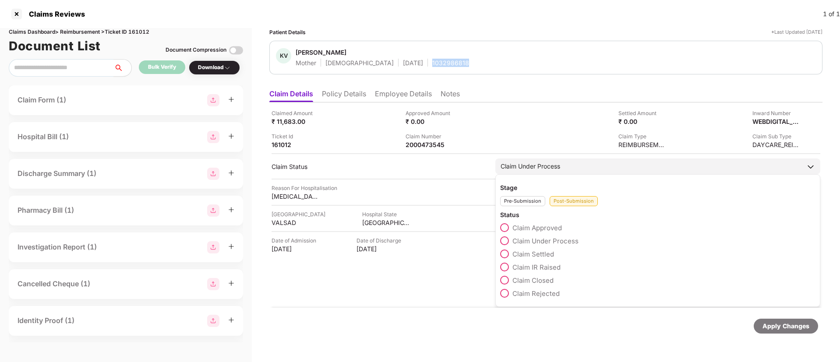
click at [508, 289] on label "Claim Rejected" at bounding box center [530, 293] width 60 height 9
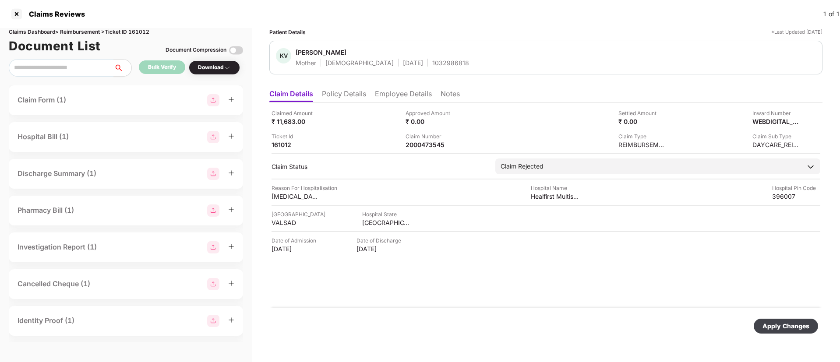
click at [760, 321] on div "Apply Changes" at bounding box center [786, 326] width 64 height 15
click at [20, 18] on div at bounding box center [17, 14] width 14 height 14
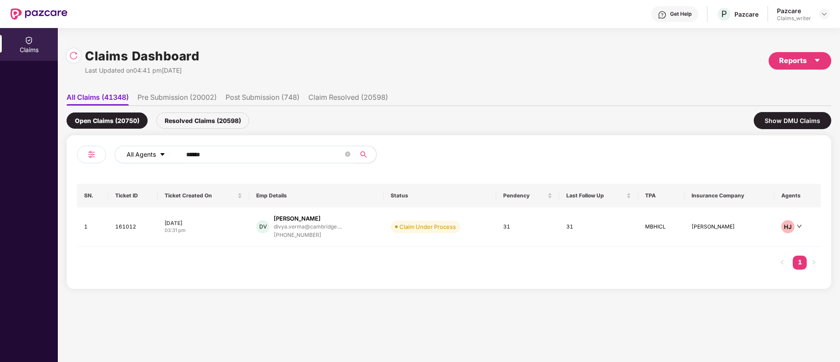
drag, startPoint x: 226, startPoint y: 147, endPoint x: 173, endPoint y: 156, distance: 53.3
click at [155, 156] on div "All Agents ******" at bounding box center [338, 155] width 446 height 18
drag, startPoint x: 169, startPoint y: 159, endPoint x: 153, endPoint y: 154, distance: 16.5
click at [153, 154] on div "All Agents ******" at bounding box center [338, 155] width 446 height 18
paste input "text"
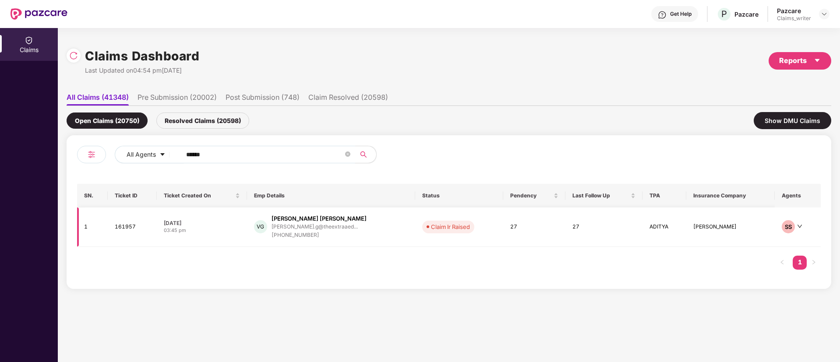
type input "******"
click at [132, 226] on td "161957" at bounding box center [132, 227] width 49 height 39
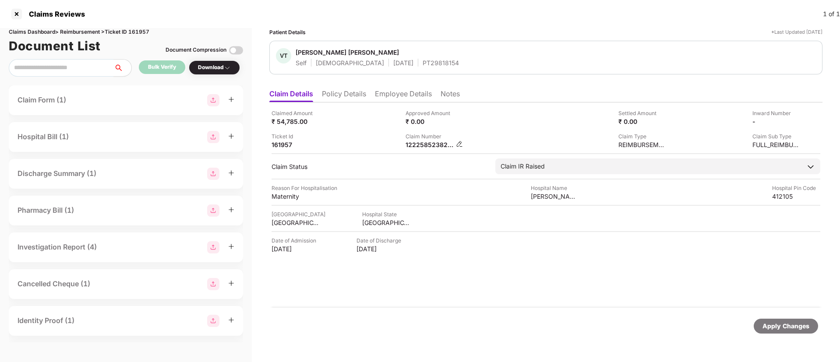
click at [460, 145] on img at bounding box center [459, 144] width 7 height 7
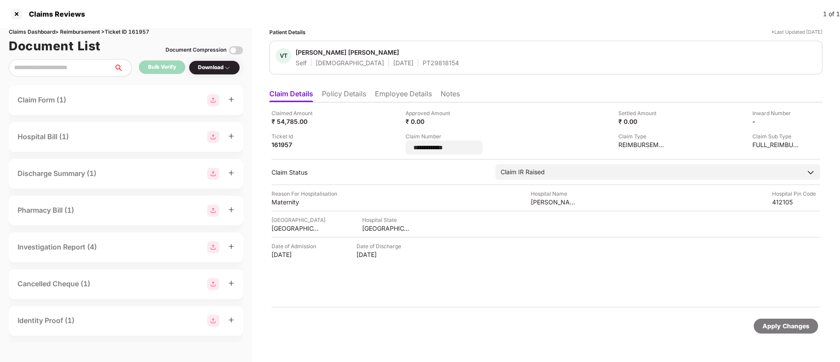
drag, startPoint x: 469, startPoint y: 148, endPoint x: 396, endPoint y: 147, distance: 72.7
click at [396, 147] on div "**********" at bounding box center [545, 132] width 549 height 46
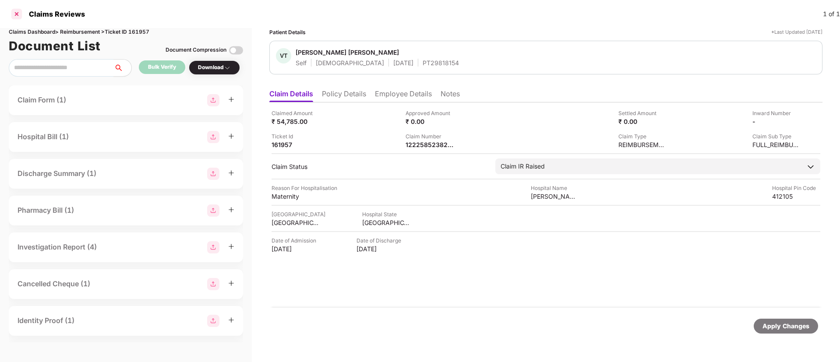
click at [14, 17] on div at bounding box center [17, 14] width 14 height 14
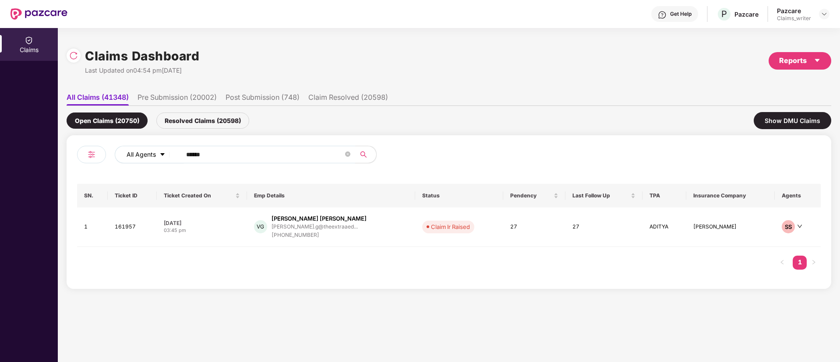
drag, startPoint x: 227, startPoint y: 156, endPoint x: 162, endPoint y: 153, distance: 64.9
click at [162, 153] on div "All Agents ******" at bounding box center [338, 155] width 446 height 18
paste input "text"
type input "******"
click at [126, 226] on td "161012" at bounding box center [132, 227] width 49 height 39
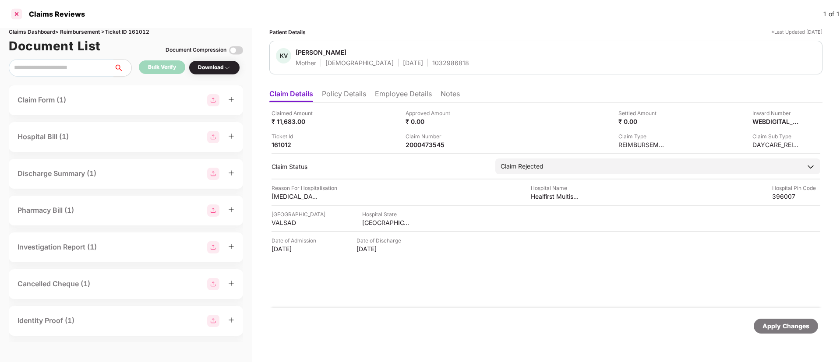
click at [18, 16] on div at bounding box center [17, 14] width 14 height 14
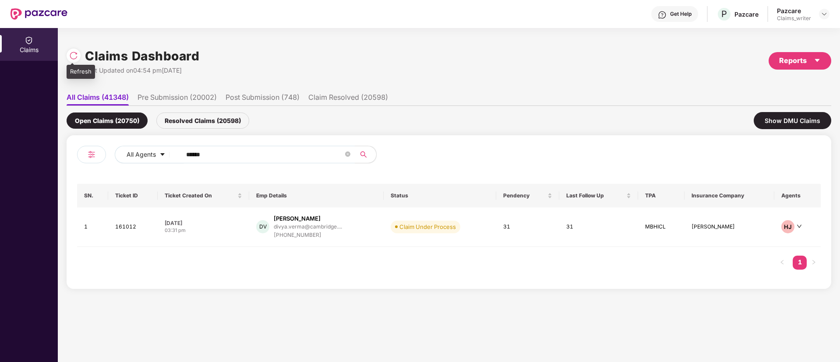
click at [79, 57] on div at bounding box center [74, 56] width 14 height 14
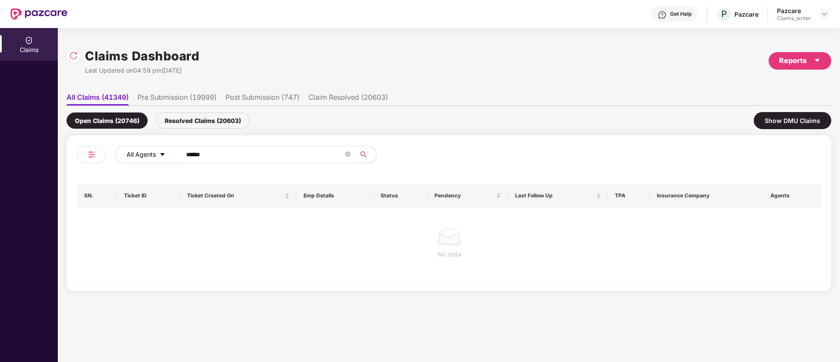
drag, startPoint x: 231, startPoint y: 157, endPoint x: 140, endPoint y: 148, distance: 91.0
click at [140, 148] on div "All Agents ******" at bounding box center [338, 155] width 446 height 18
paste input "text"
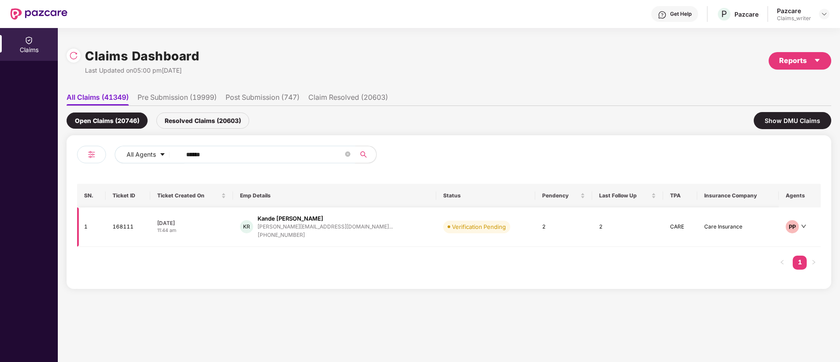
type input "******"
click at [127, 226] on td "168111" at bounding box center [128, 227] width 45 height 39
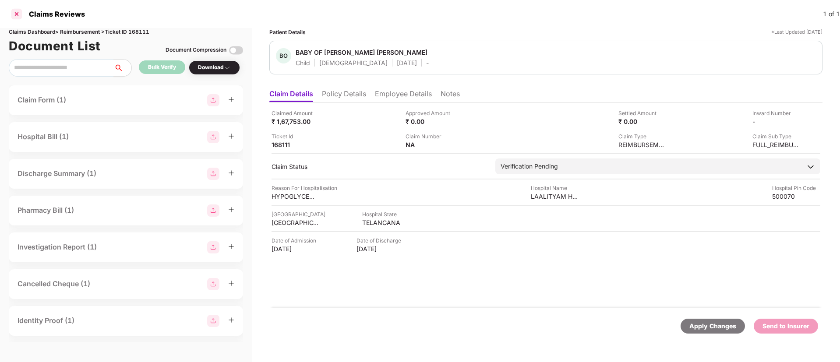
click at [18, 11] on div at bounding box center [17, 14] width 14 height 14
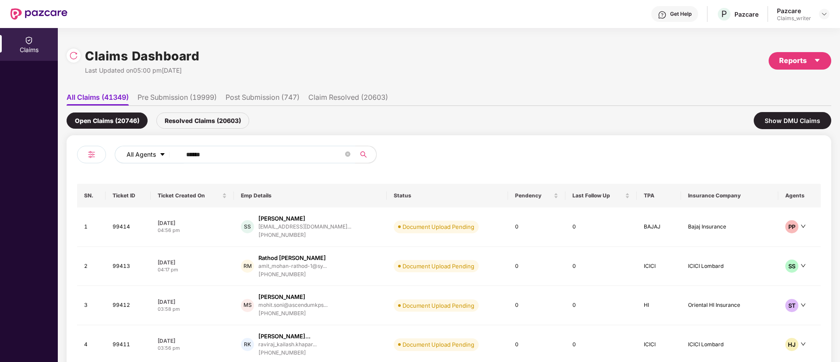
drag, startPoint x: 191, startPoint y: 157, endPoint x: 164, endPoint y: 154, distance: 26.9
click at [164, 154] on div "All Agents ******" at bounding box center [338, 155] width 446 height 18
paste input "text"
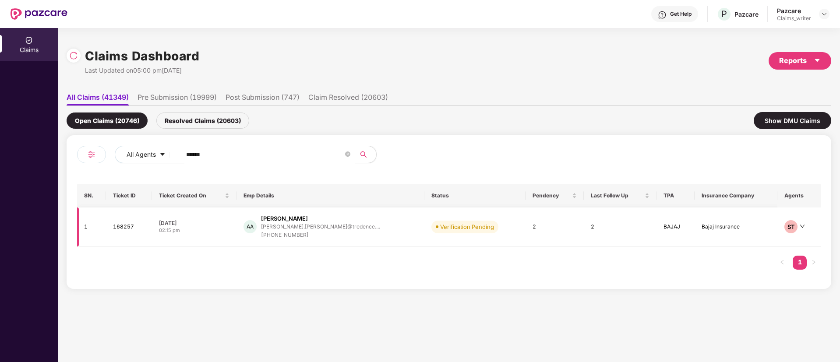
type input "******"
click at [128, 228] on td "168257" at bounding box center [129, 227] width 46 height 39
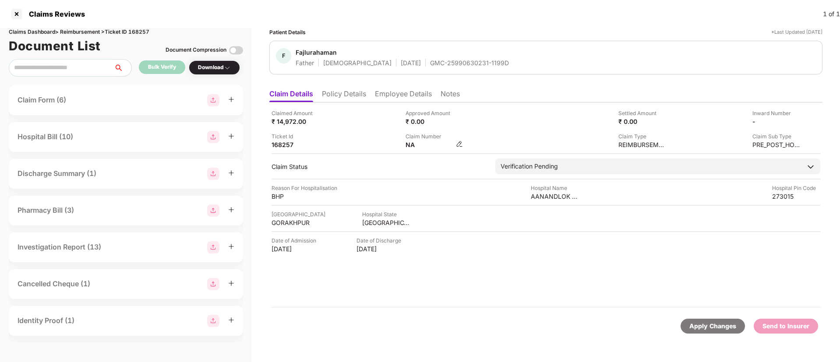
click at [460, 144] on img at bounding box center [459, 144] width 7 height 7
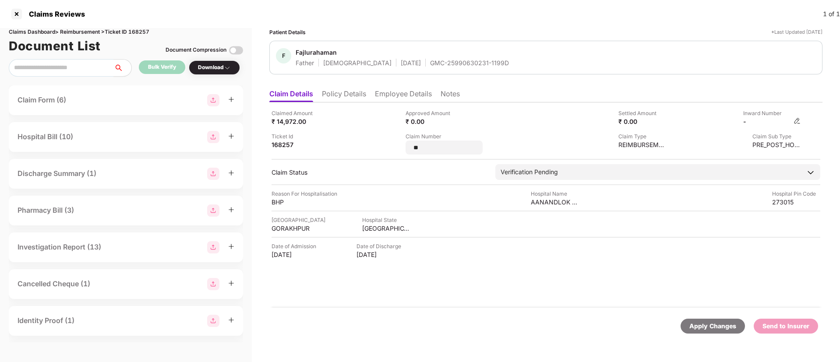
click at [798, 120] on img at bounding box center [796, 120] width 7 height 7
click at [749, 124] on input at bounding box center [761, 124] width 63 height 9
type input "**********"
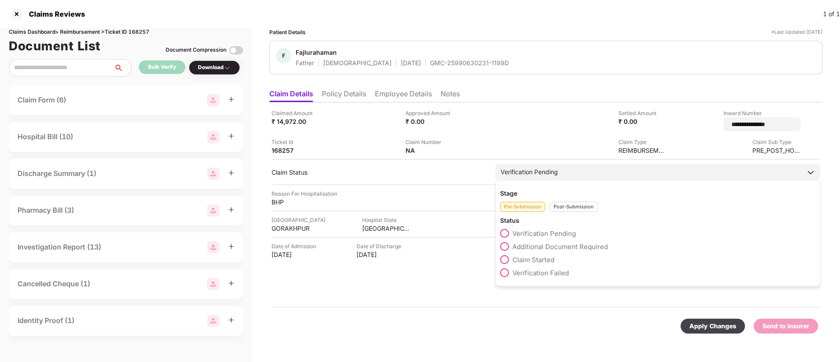
click at [559, 201] on div "Pre-Submission Post-Submission" at bounding box center [657, 204] width 315 height 14
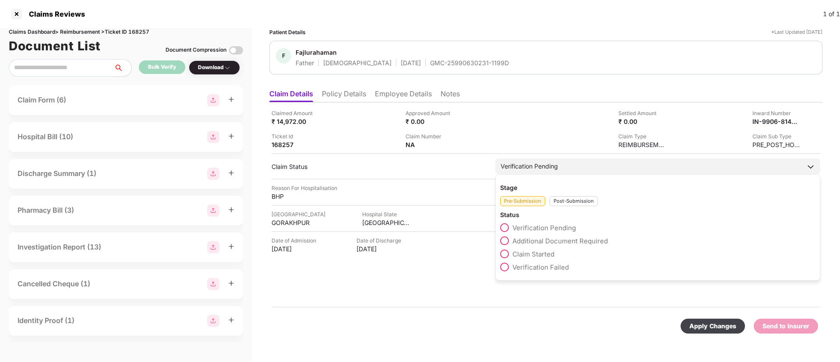
click at [567, 201] on div "Post-Submission" at bounding box center [574, 201] width 48 height 10
click at [508, 236] on div "Claim Approved" at bounding box center [657, 229] width 315 height 13
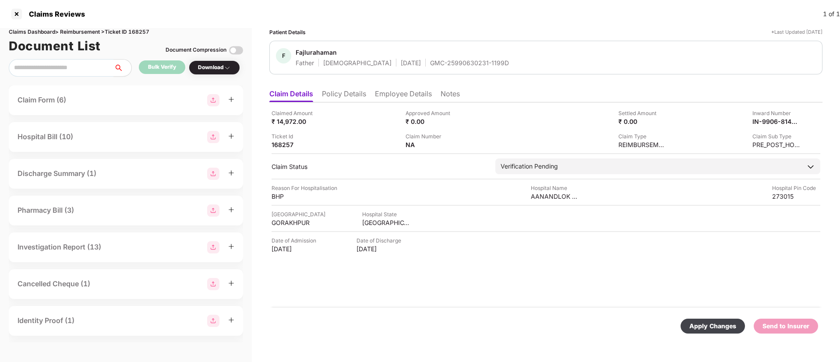
click at [0, 0] on span at bounding box center [0, 0] width 0 height 0
click at [698, 321] on div "Apply Changes" at bounding box center [713, 326] width 64 height 15
click at [13, 16] on div at bounding box center [17, 14] width 14 height 14
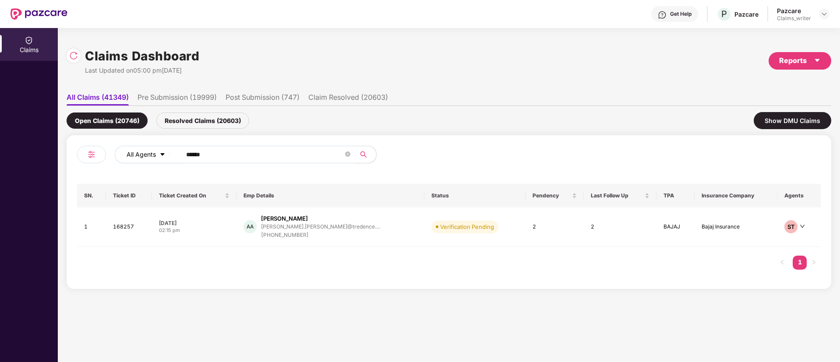
drag, startPoint x: 232, startPoint y: 157, endPoint x: 143, endPoint y: 154, distance: 88.9
click at [143, 154] on div "All Agents ******" at bounding box center [338, 155] width 446 height 18
paste input "text"
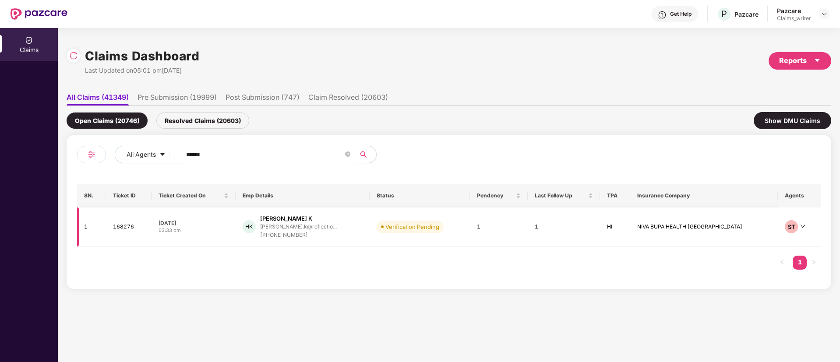
type input "******"
click at [127, 235] on td "168276" at bounding box center [129, 227] width 46 height 39
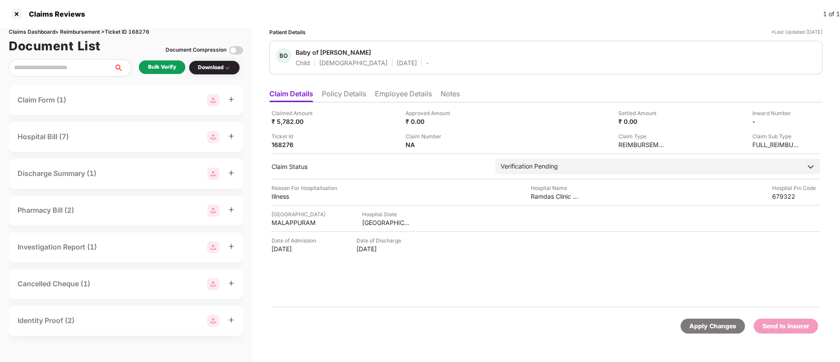
click at [158, 71] on div "Bulk Verify" at bounding box center [162, 67] width 28 height 8
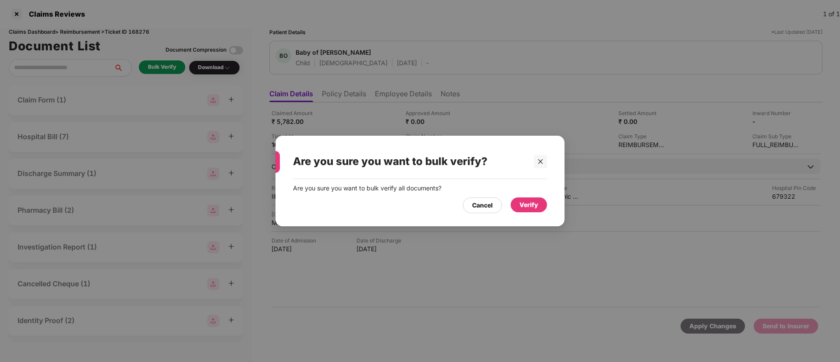
click at [536, 203] on div "Verify" at bounding box center [528, 205] width 19 height 10
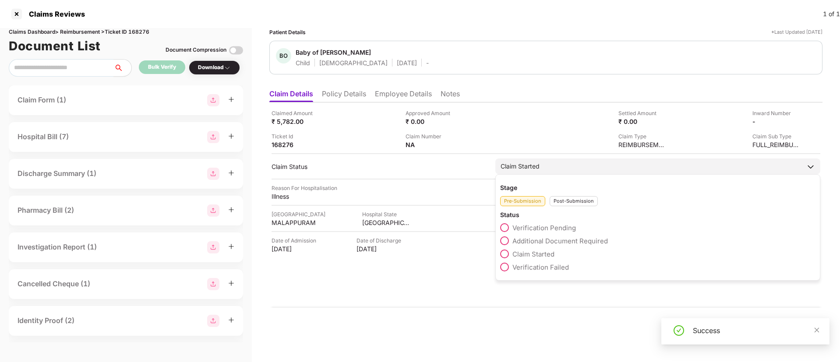
click at [502, 254] on span at bounding box center [504, 254] width 9 height 9
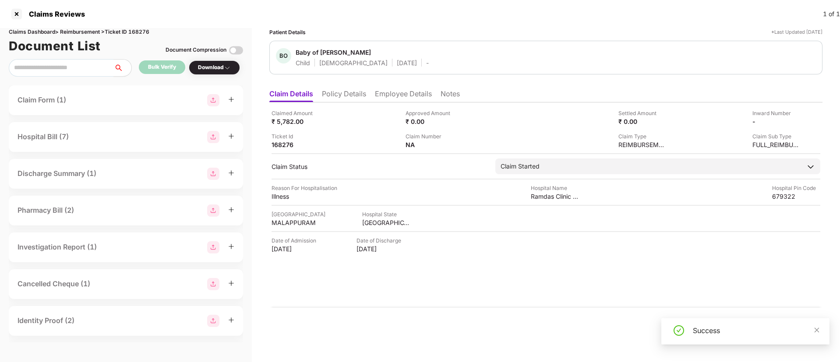
click at [650, 266] on div "Claimed Amount ₹ 5,782.00 Approved Amount ₹ 0.00 Settled Amount ₹ 0.00 Inward N…" at bounding box center [545, 204] width 553 height 205
click at [818, 331] on icon "close" at bounding box center [816, 330] width 5 height 5
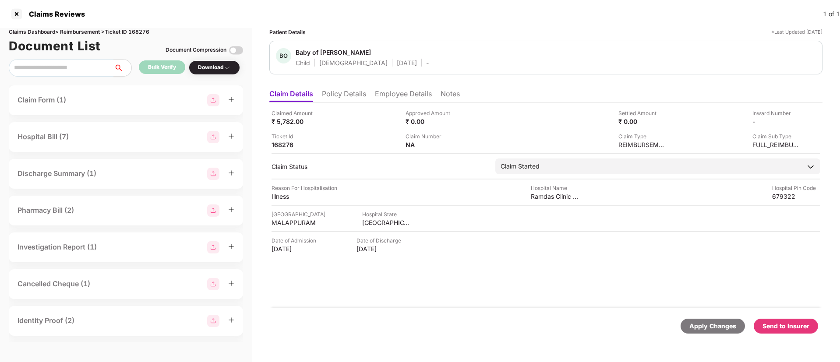
click at [512, 269] on div "Claimed Amount ₹ 5,782.00 Approved Amount ₹ 0.00 Settled Amount ₹ 0.00 Inward N…" at bounding box center [545, 204] width 553 height 205
click at [17, 11] on div at bounding box center [17, 14] width 14 height 14
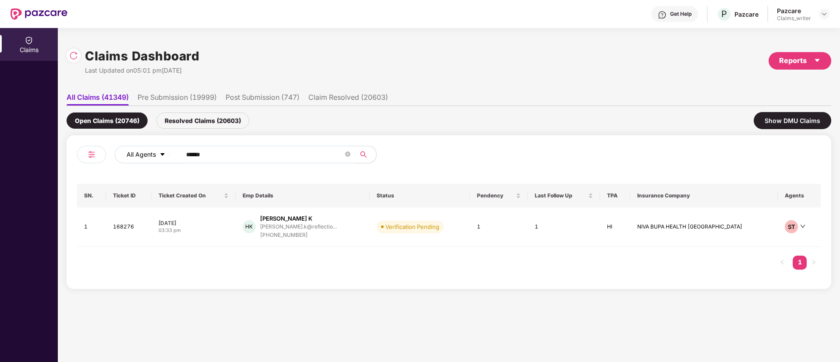
drag, startPoint x: 197, startPoint y: 156, endPoint x: 160, endPoint y: 152, distance: 37.1
click at [160, 152] on div "All Agents ******" at bounding box center [338, 155] width 446 height 18
paste input "text"
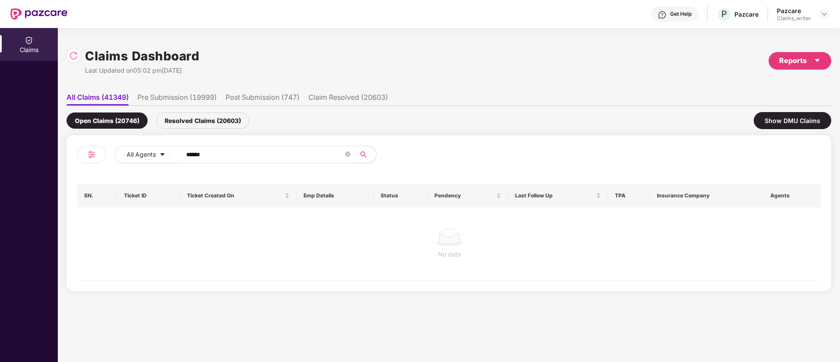
type input "******"
click at [176, 122] on div "Resolved Claims (20603)" at bounding box center [202, 121] width 93 height 16
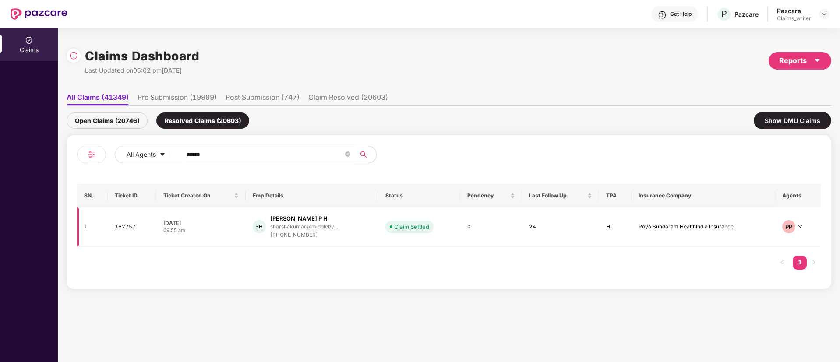
click at [133, 224] on td "162757" at bounding box center [132, 227] width 49 height 39
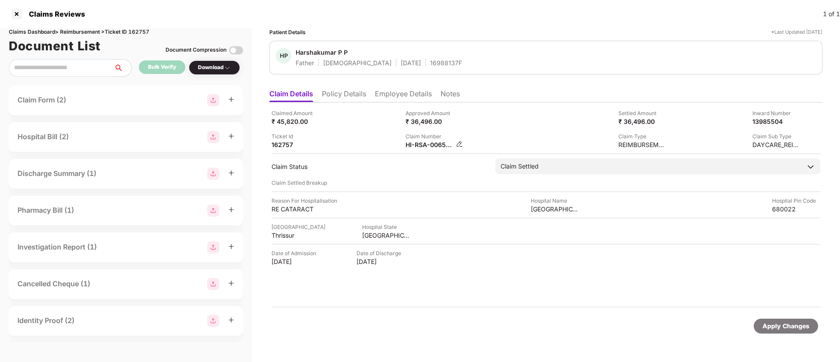
click at [458, 142] on img at bounding box center [459, 144] width 7 height 7
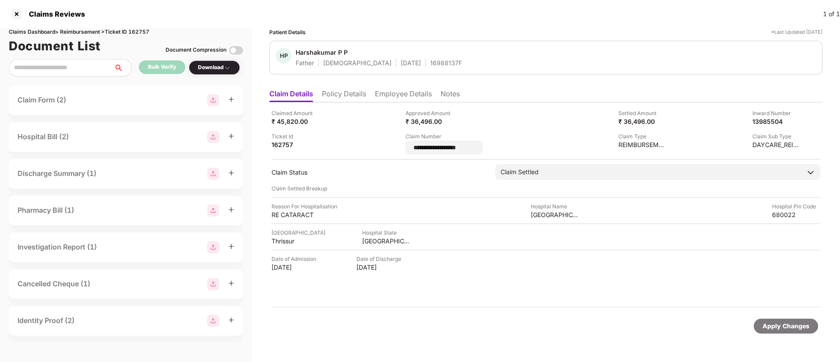
drag, startPoint x: 482, startPoint y: 149, endPoint x: 400, endPoint y: 146, distance: 82.0
click at [400, 146] on div "**********" at bounding box center [545, 132] width 549 height 46
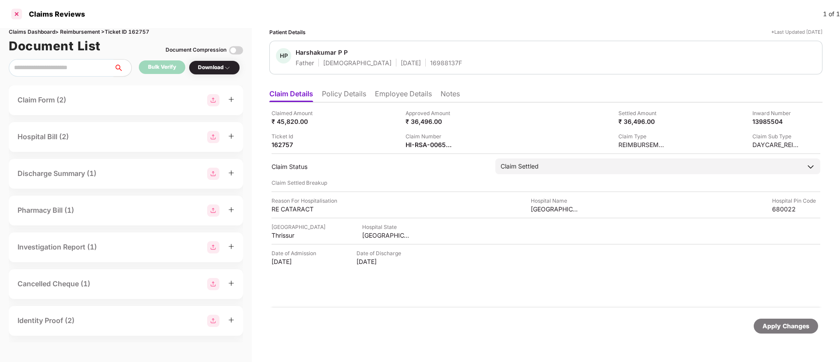
click at [16, 18] on div at bounding box center [17, 14] width 14 height 14
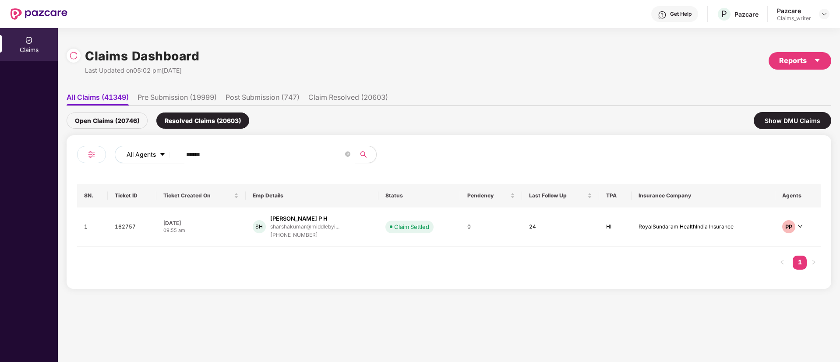
drag, startPoint x: 222, startPoint y: 158, endPoint x: 173, endPoint y: 155, distance: 48.7
click at [173, 155] on div "All Agents ******" at bounding box center [338, 155] width 446 height 18
paste input "text"
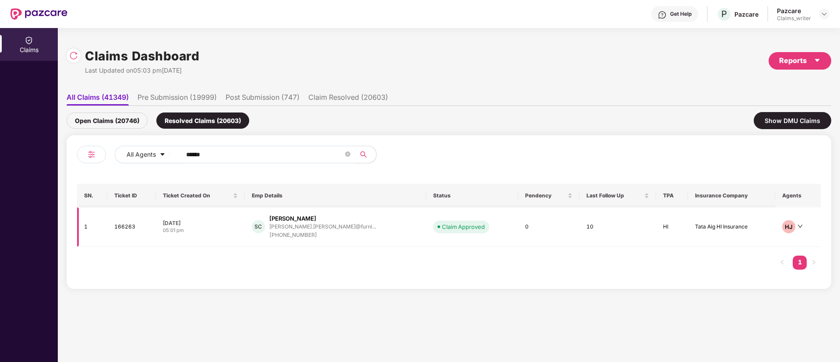
type input "******"
click at [123, 229] on td "166263" at bounding box center [131, 227] width 48 height 39
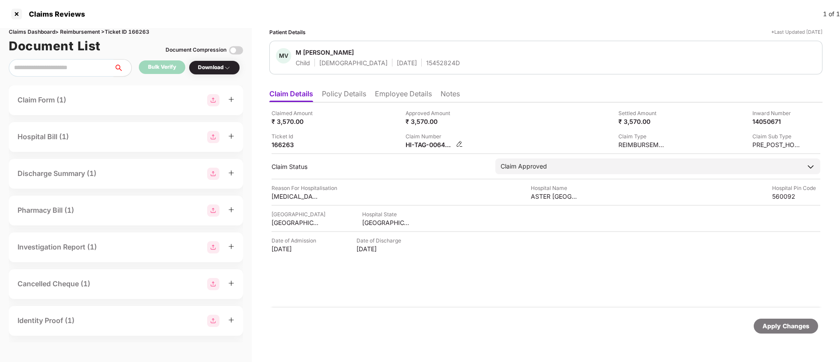
click at [462, 141] on img at bounding box center [459, 144] width 7 height 7
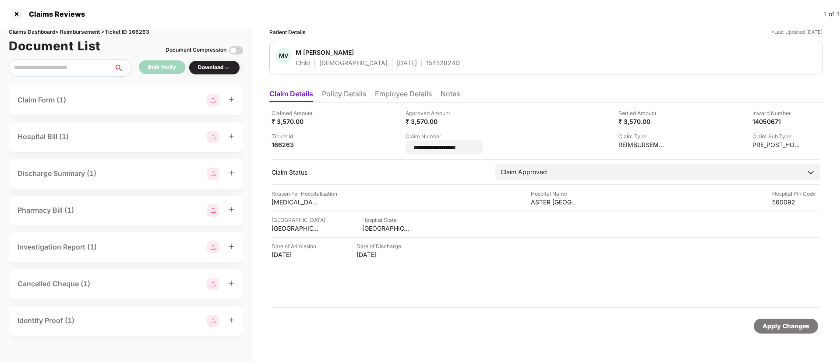
drag, startPoint x: 487, startPoint y: 147, endPoint x: 400, endPoint y: 150, distance: 86.3
click at [400, 150] on div "**********" at bounding box center [545, 132] width 549 height 46
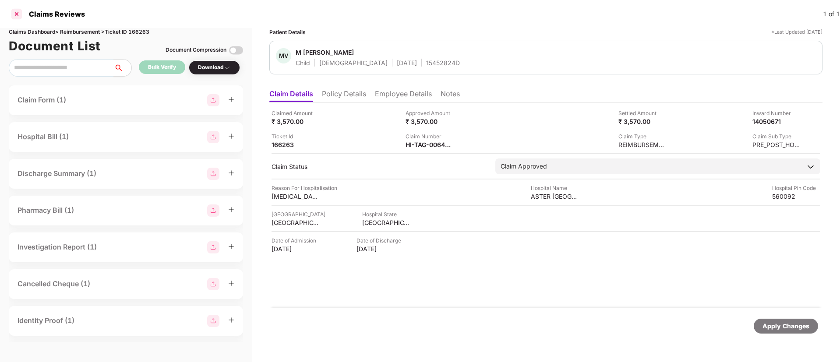
click at [21, 13] on div at bounding box center [17, 14] width 14 height 14
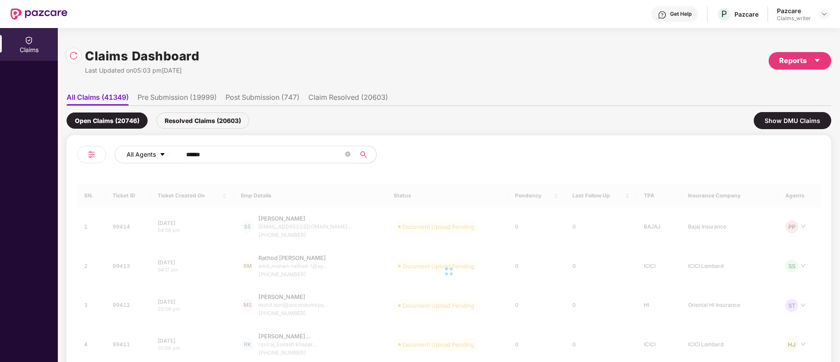
drag, startPoint x: 226, startPoint y: 150, endPoint x: 161, endPoint y: 151, distance: 64.8
click at [161, 151] on div "All Agents ******" at bounding box center [338, 155] width 446 height 18
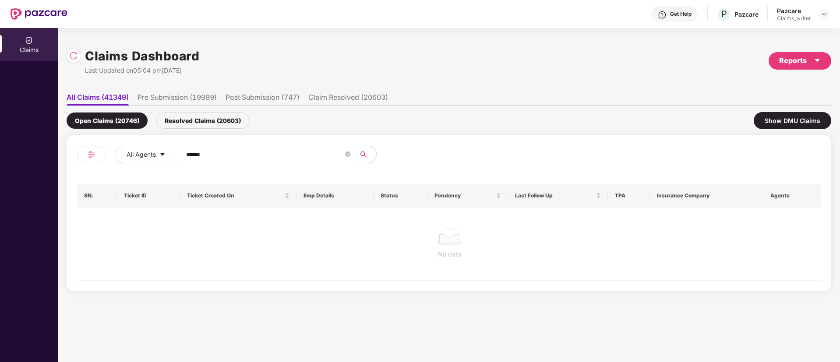
paste input "text"
type input "******"
click at [188, 125] on div "Resolved Claims (20603)" at bounding box center [202, 121] width 93 height 16
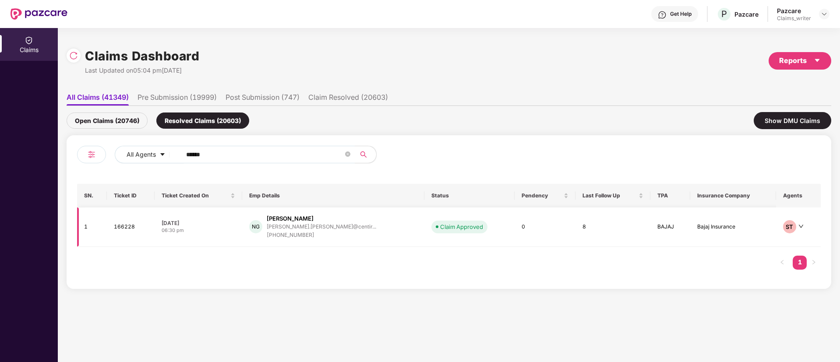
click at [125, 225] on td "166228" at bounding box center [130, 227] width 47 height 39
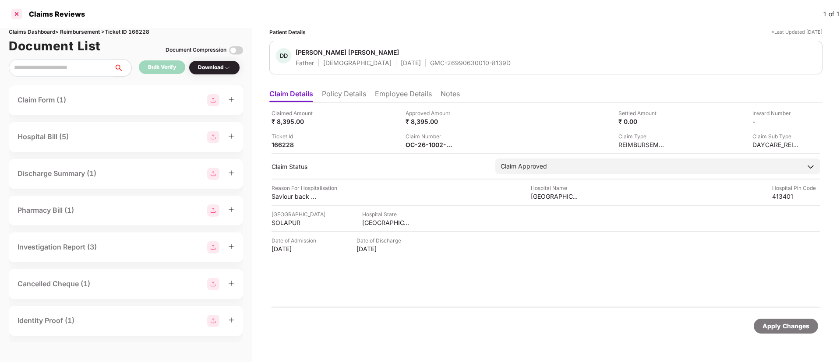
click at [17, 14] on div at bounding box center [17, 14] width 14 height 14
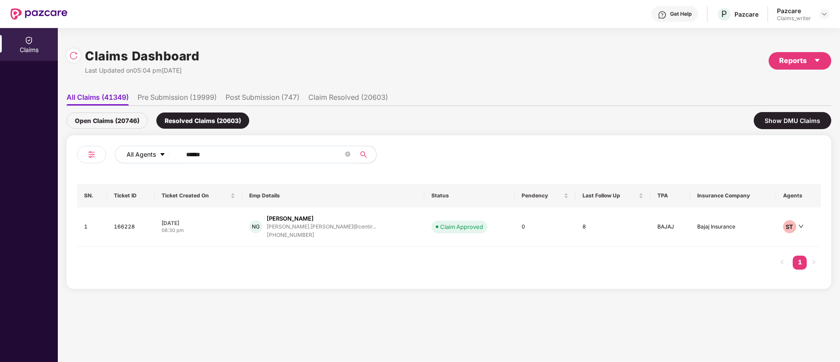
drag, startPoint x: 211, startPoint y: 159, endPoint x: 167, endPoint y: 155, distance: 44.0
click at [167, 155] on div "All Agents ******" at bounding box center [338, 155] width 446 height 18
paste input "text"
type input "******"
click at [125, 229] on td "167483" at bounding box center [131, 227] width 48 height 39
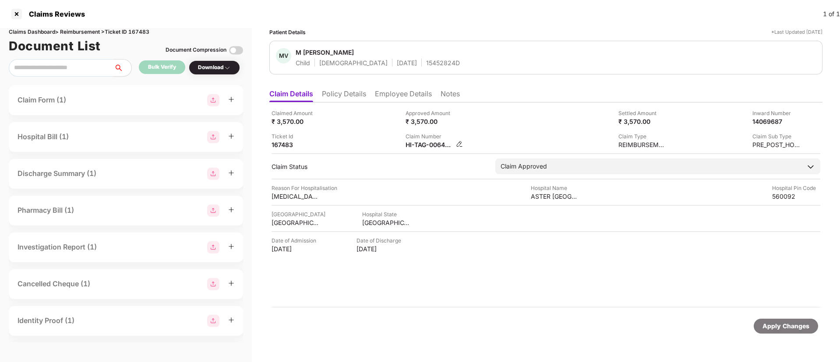
click at [460, 141] on img at bounding box center [459, 144] width 7 height 7
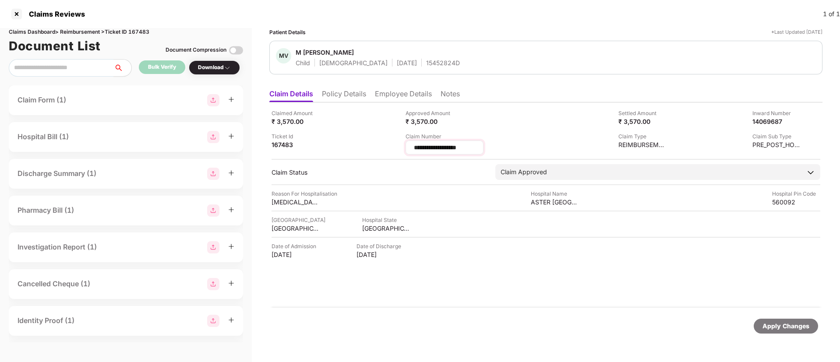
drag, startPoint x: 485, startPoint y: 145, endPoint x: 410, endPoint y: 148, distance: 75.4
click at [410, 148] on div "**********" at bounding box center [444, 148] width 78 height 14
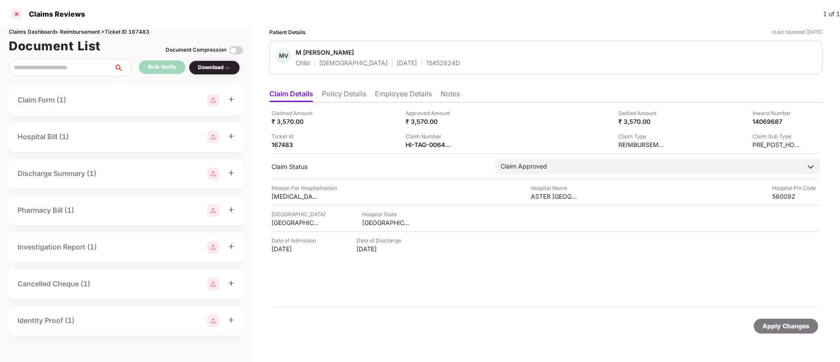
click at [19, 16] on div at bounding box center [17, 14] width 14 height 14
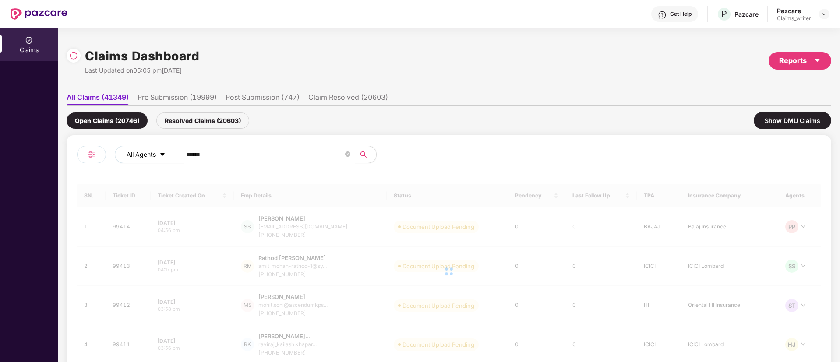
drag, startPoint x: 233, startPoint y: 160, endPoint x: 161, endPoint y: 152, distance: 72.7
click at [161, 152] on div "All Agents ******" at bounding box center [338, 155] width 446 height 18
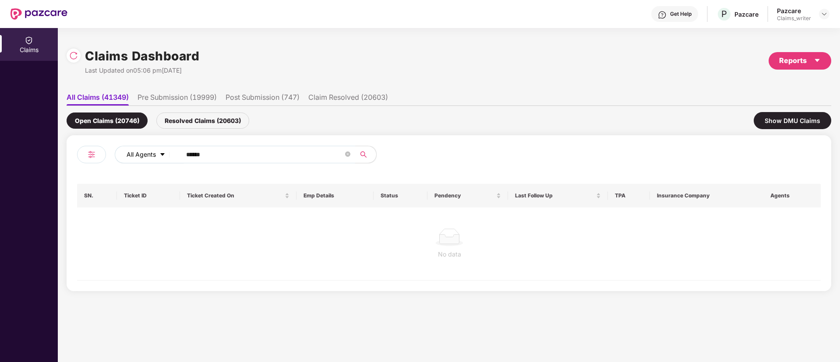
paste input "text"
type input "******"
click at [197, 119] on div "Resolved Claims (20603)" at bounding box center [202, 121] width 93 height 16
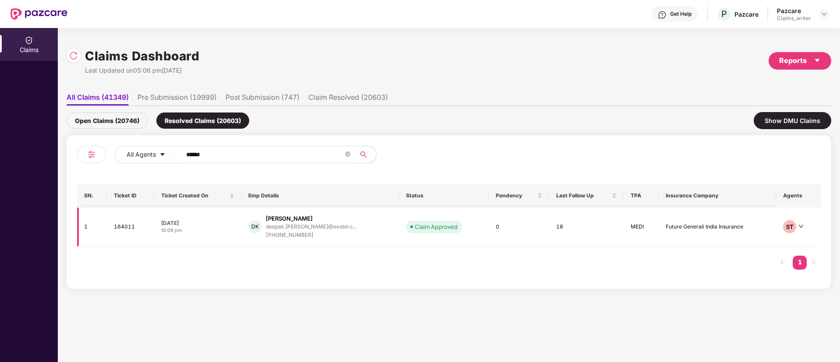
click at [130, 226] on td "164011" at bounding box center [130, 227] width 47 height 39
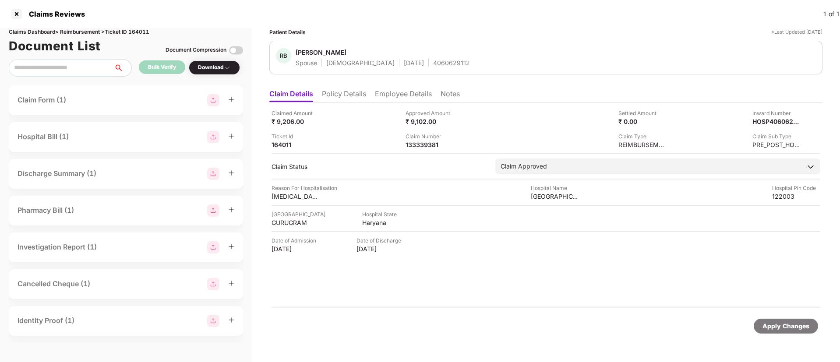
click at [401, 89] on li "Employee Details" at bounding box center [403, 95] width 57 height 13
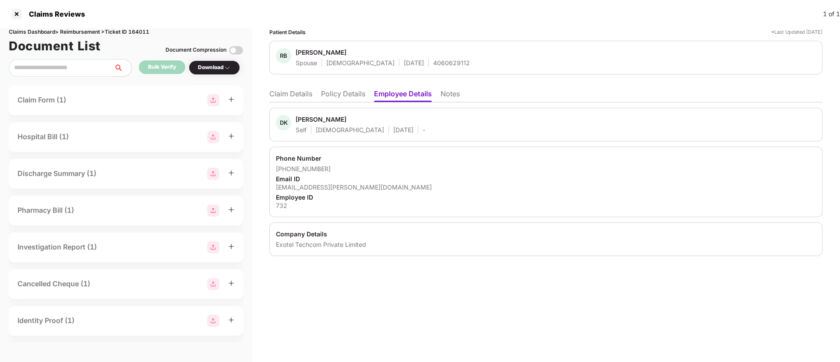
click at [295, 99] on li "Claim Details" at bounding box center [290, 95] width 43 height 13
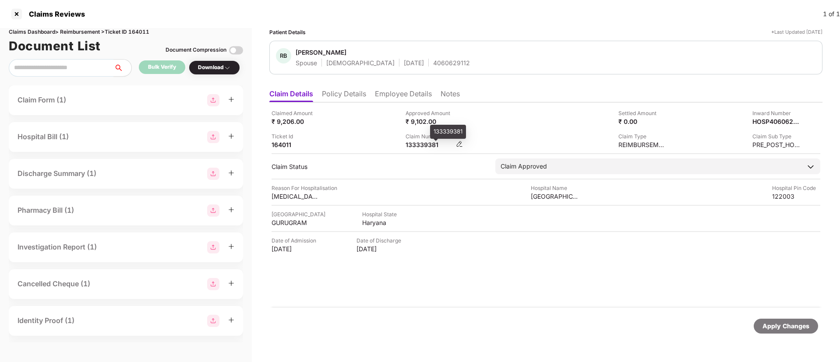
click at [419, 144] on div "133339381" at bounding box center [429, 145] width 48 height 8
click at [18, 11] on div at bounding box center [17, 14] width 14 height 14
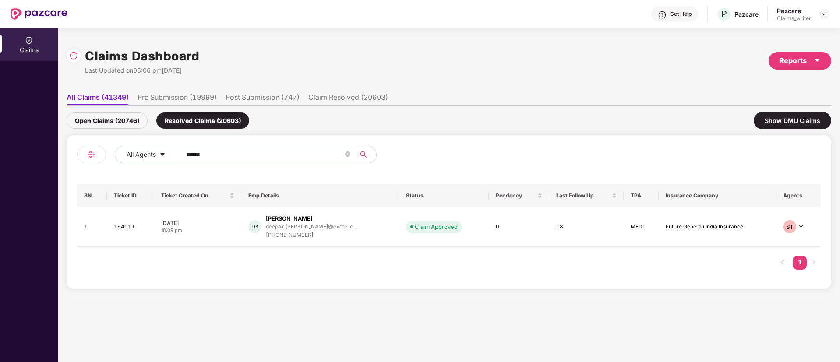
click at [124, 121] on div "Open Claims (20746)" at bounding box center [107, 121] width 81 height 16
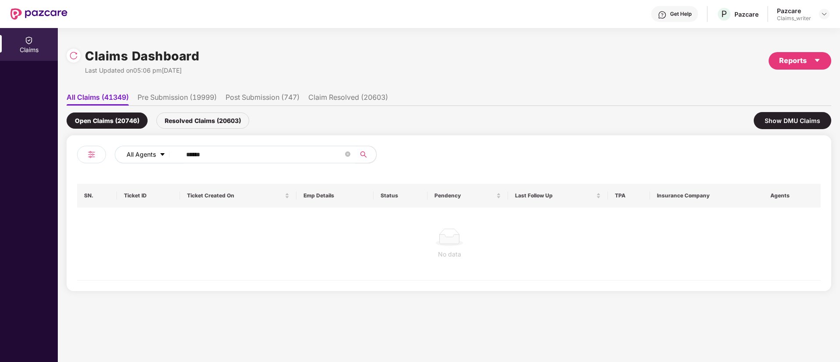
drag, startPoint x: 220, startPoint y: 154, endPoint x: 173, endPoint y: 151, distance: 46.9
click at [173, 151] on div "All Agents ******" at bounding box center [338, 155] width 446 height 18
paste input "text"
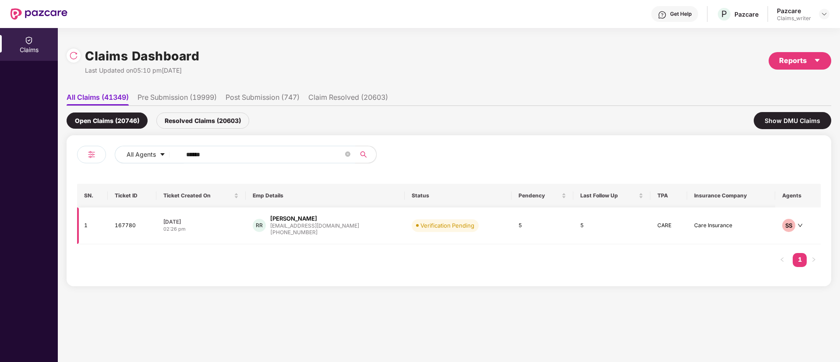
type input "******"
click at [124, 225] on td "167780" at bounding box center [132, 226] width 49 height 37
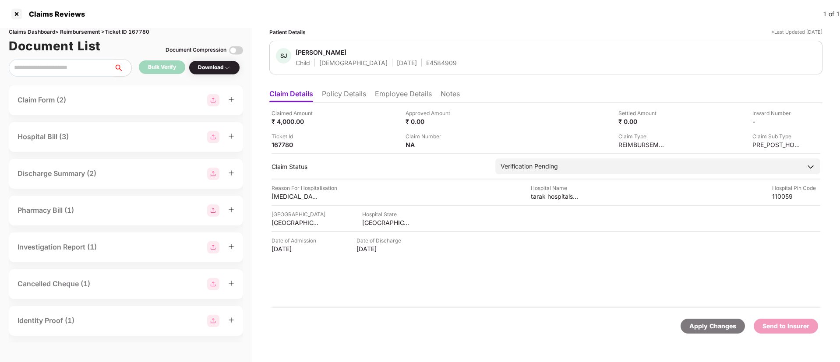
click at [210, 66] on div "Download" at bounding box center [214, 67] width 33 height 8
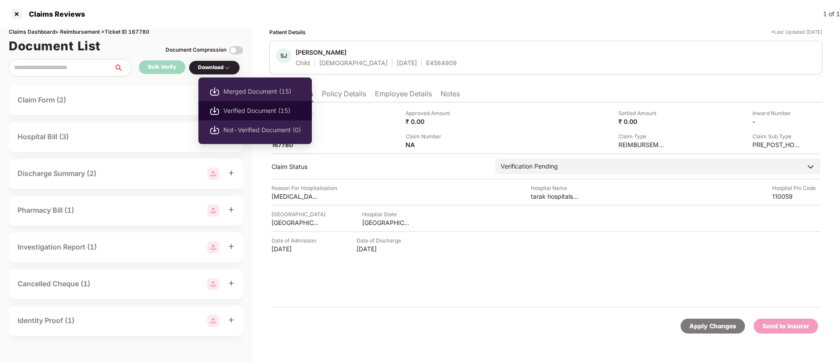
click at [243, 107] on span "Verified Document (15)" at bounding box center [262, 111] width 78 height 10
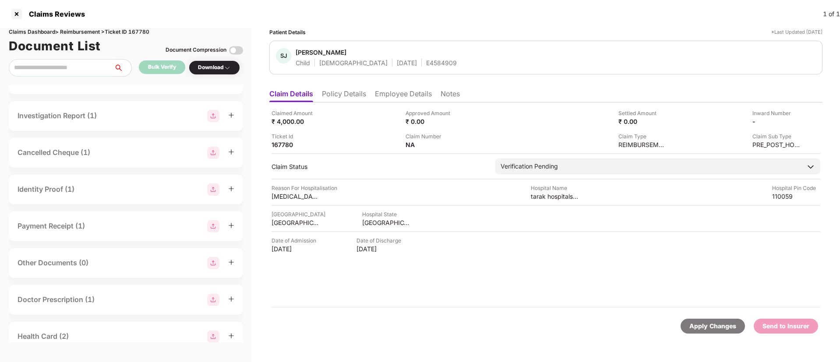
scroll to position [148, 0]
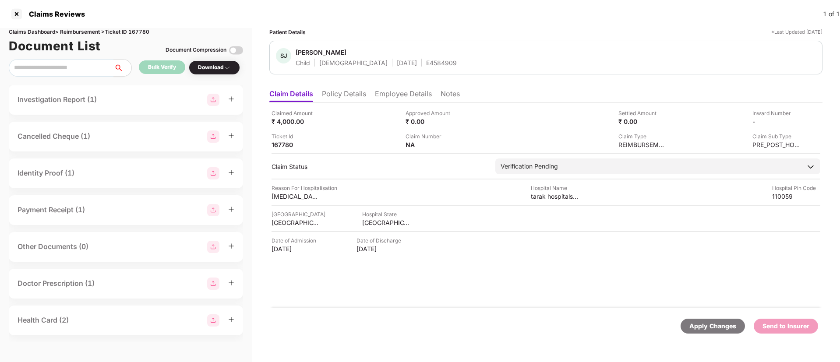
click at [214, 320] on img at bounding box center [213, 320] width 12 height 12
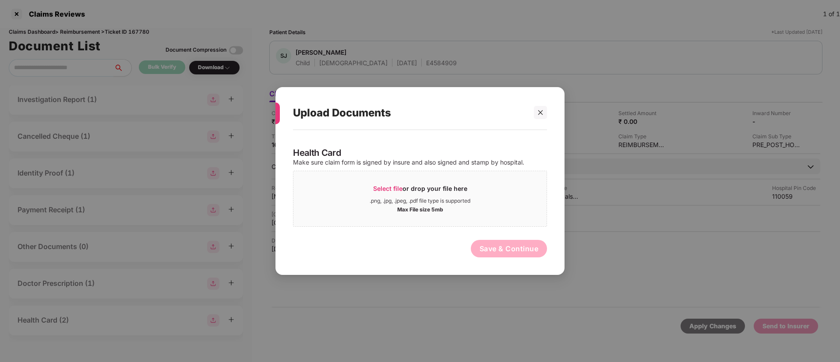
click at [532, 109] on div at bounding box center [536, 112] width 21 height 13
click at [540, 115] on icon "close" at bounding box center [540, 112] width 6 height 6
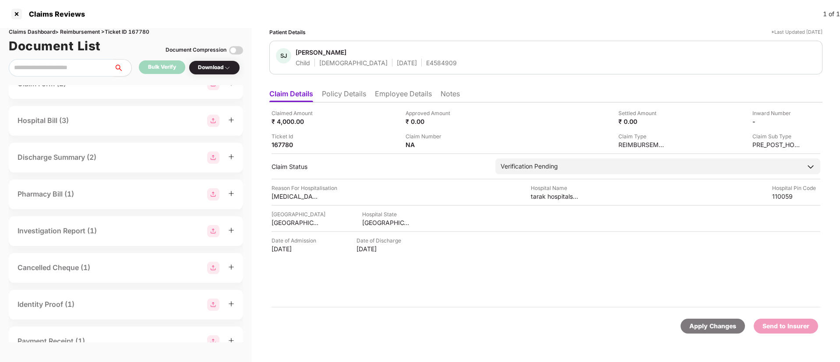
scroll to position [0, 0]
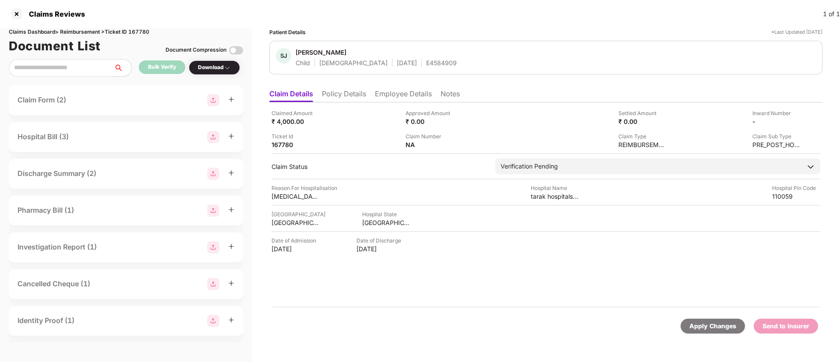
click at [206, 69] on div "Download" at bounding box center [214, 67] width 33 height 8
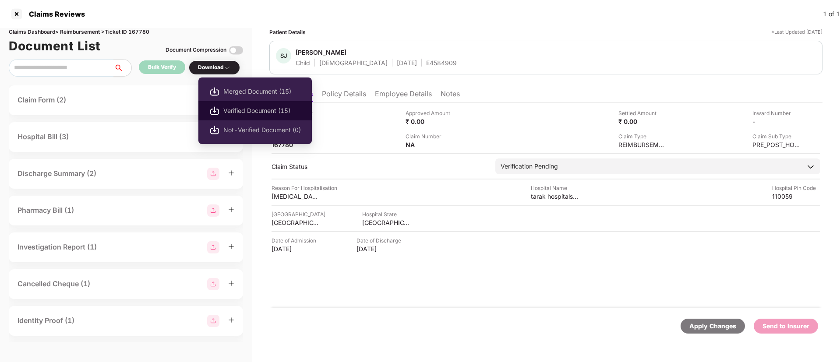
click at [243, 110] on span "Verified Document (15)" at bounding box center [262, 111] width 78 height 10
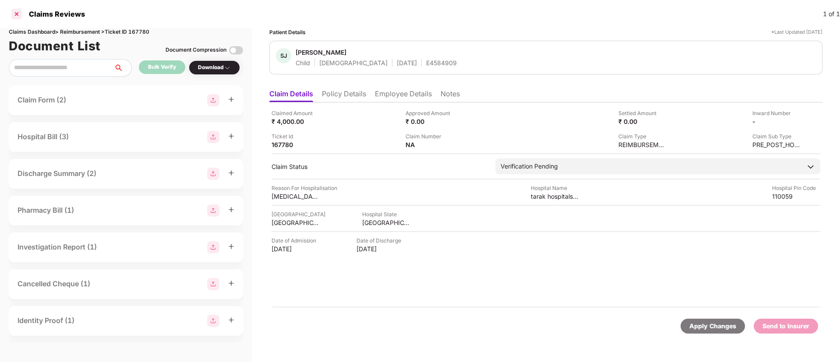
click at [20, 13] on div at bounding box center [17, 14] width 14 height 14
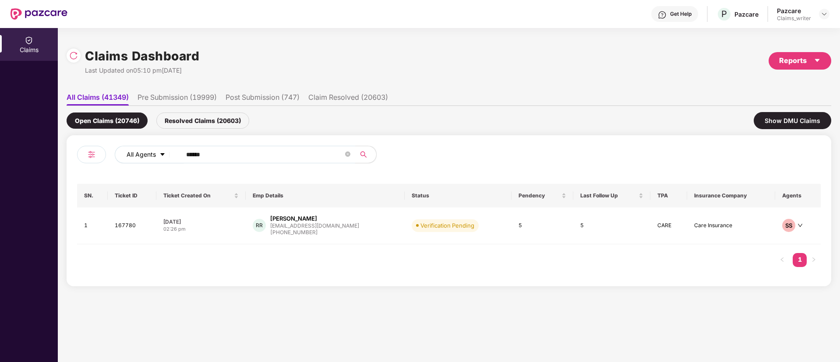
drag, startPoint x: 226, startPoint y: 157, endPoint x: 162, endPoint y: 159, distance: 64.4
click at [162, 159] on div "All Agents ******" at bounding box center [338, 155] width 446 height 18
paste input "text"
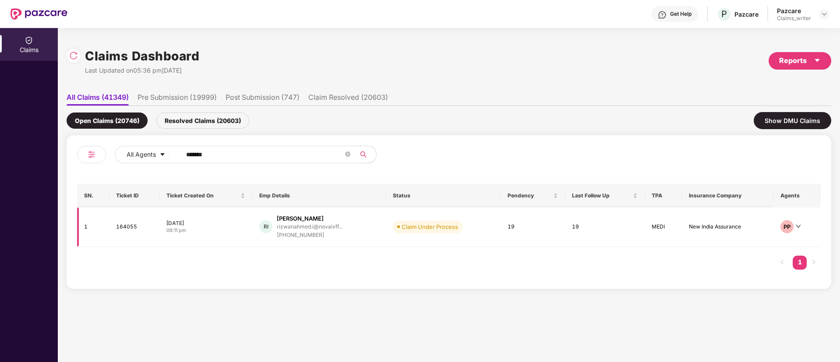
type input "******"
click at [117, 227] on td "164055" at bounding box center [134, 227] width 50 height 39
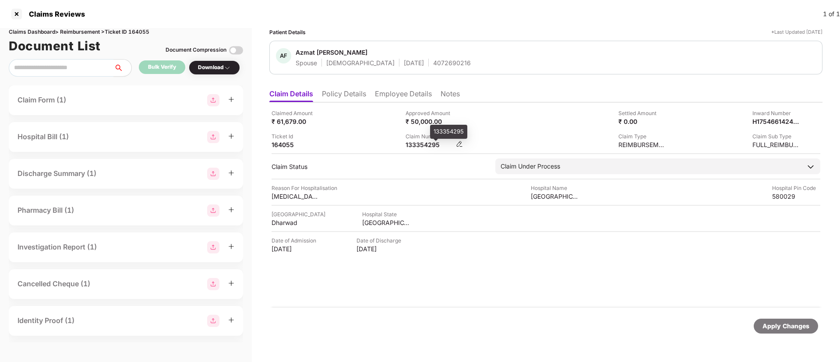
click at [427, 143] on div "133354295" at bounding box center [429, 145] width 48 height 8
click at [18, 15] on div at bounding box center [17, 14] width 14 height 14
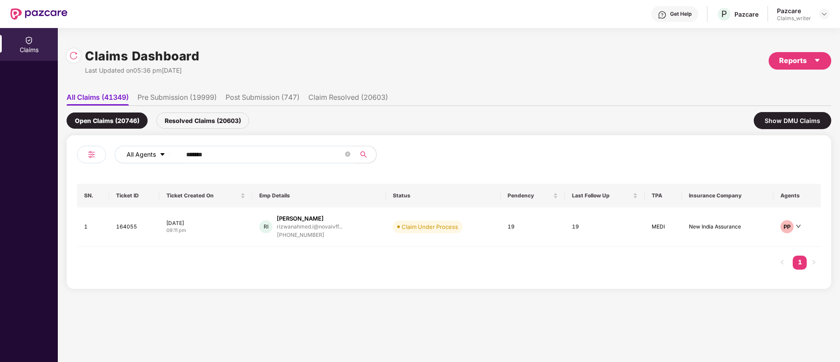
drag, startPoint x: 219, startPoint y: 152, endPoint x: 161, endPoint y: 149, distance: 57.9
click at [161, 149] on div "All Agents ******" at bounding box center [338, 155] width 446 height 18
paste input "text"
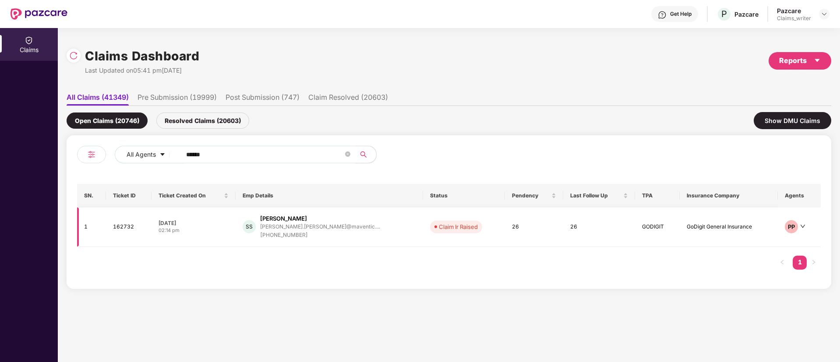
type input "******"
click at [129, 225] on td "162732" at bounding box center [129, 227] width 46 height 39
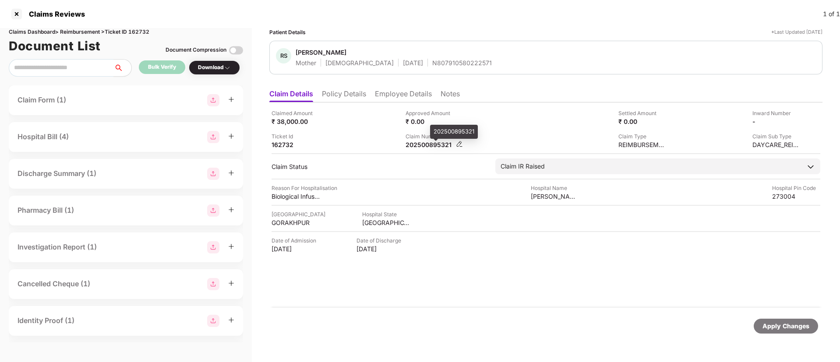
click at [427, 148] on div "202500895321" at bounding box center [429, 145] width 48 height 8
click at [382, 95] on li "Employee Details" at bounding box center [403, 95] width 57 height 13
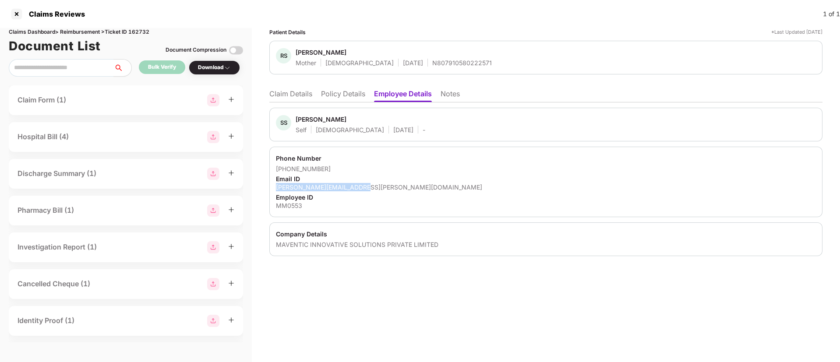
drag, startPoint x: 276, startPoint y: 188, endPoint x: 367, endPoint y: 185, distance: 91.2
click at [367, 185] on div "shivam.singh@maventic.com" at bounding box center [546, 187] width 540 height 8
click at [279, 91] on li "Claim Details" at bounding box center [290, 95] width 43 height 13
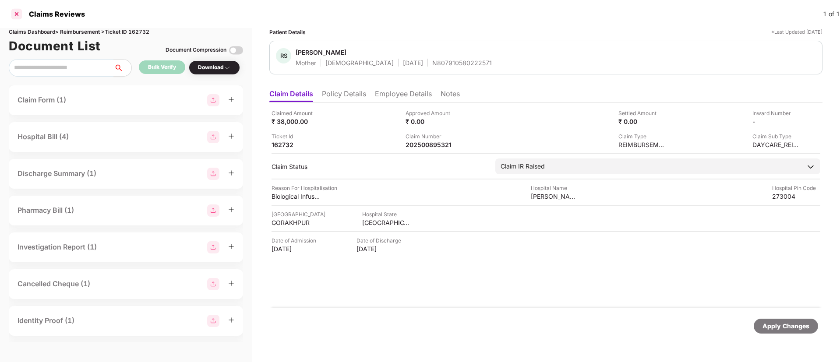
click at [19, 14] on div at bounding box center [17, 14] width 14 height 14
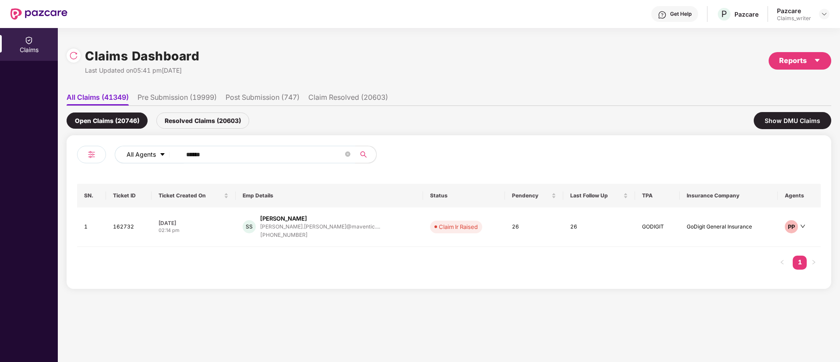
drag, startPoint x: 218, startPoint y: 157, endPoint x: 166, endPoint y: 154, distance: 51.8
click at [166, 154] on div "All Agents ******" at bounding box center [338, 155] width 446 height 18
paste input "text"
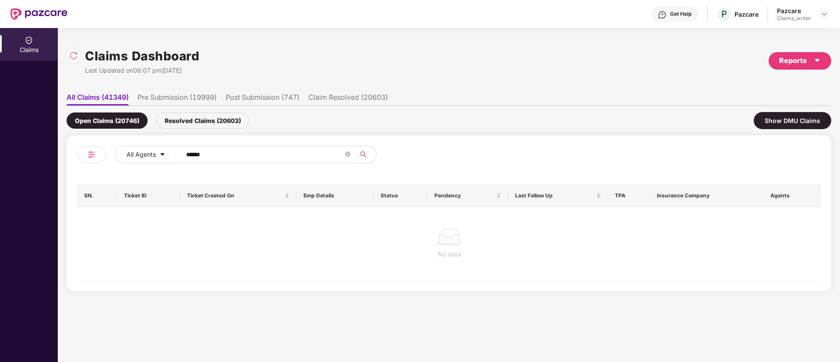
type input "******"
click at [193, 123] on div "Resolved Claims (20603)" at bounding box center [202, 121] width 93 height 16
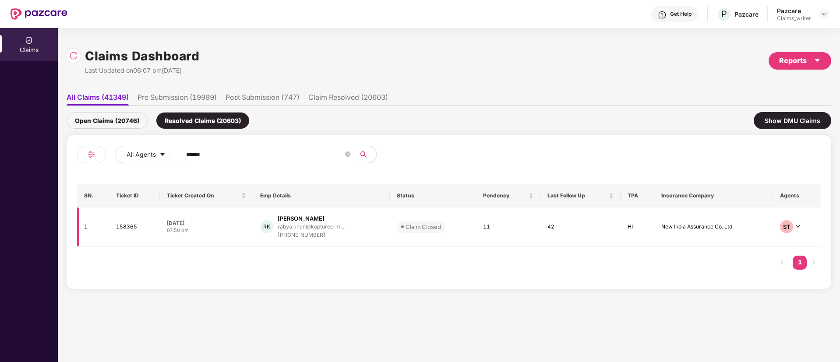
click at [128, 224] on td "158365" at bounding box center [134, 227] width 51 height 39
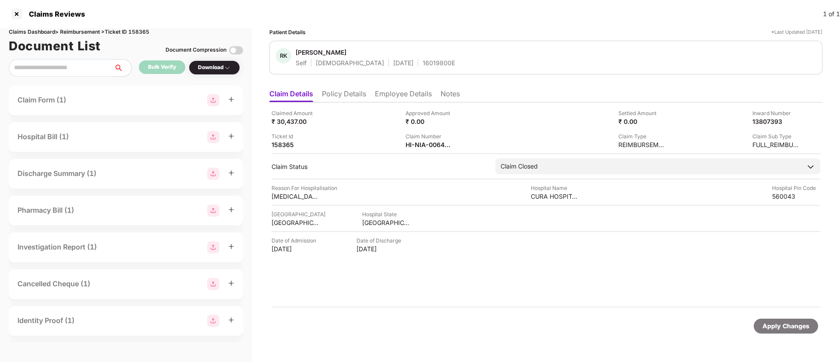
click at [442, 97] on li "Notes" at bounding box center [450, 95] width 19 height 13
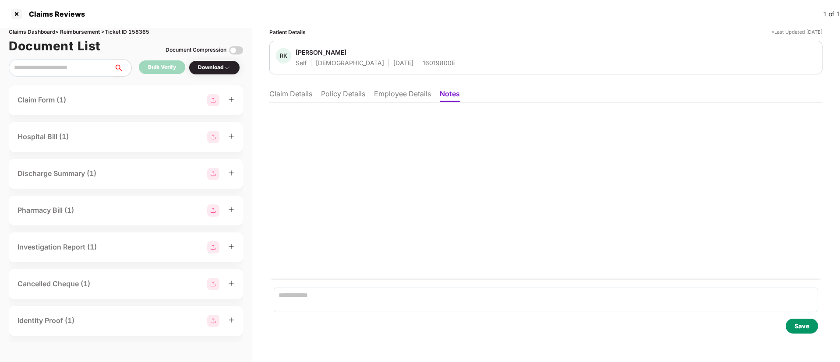
click at [304, 96] on li "Claim Details" at bounding box center [290, 95] width 43 height 13
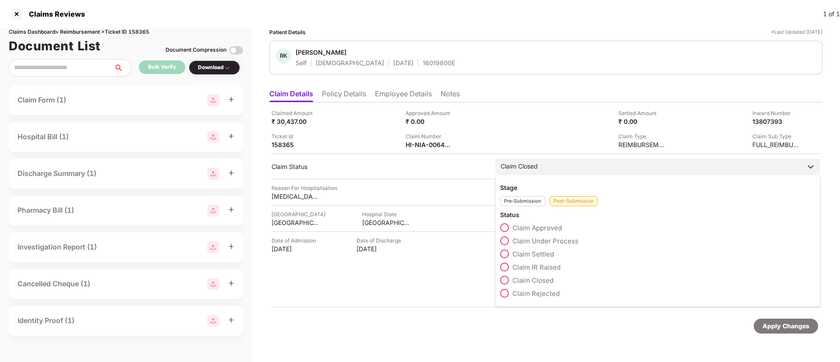
click at [554, 204] on div "Post-Submission" at bounding box center [574, 201] width 48 height 10
click at [500, 237] on div "Stage Pre-Submission Post-Submission Status Claim Approved Claim Under Process …" at bounding box center [657, 240] width 325 height 133
click at [508, 239] on span at bounding box center [504, 240] width 9 height 9
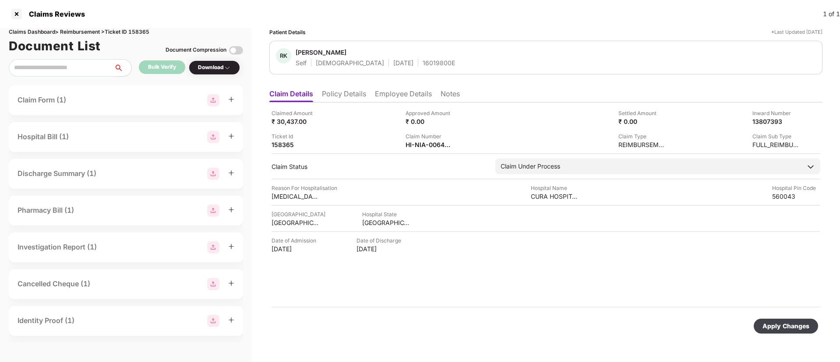
click at [769, 321] on div "Apply Changes" at bounding box center [786, 326] width 64 height 15
click at [454, 98] on li "Notes" at bounding box center [450, 95] width 19 height 13
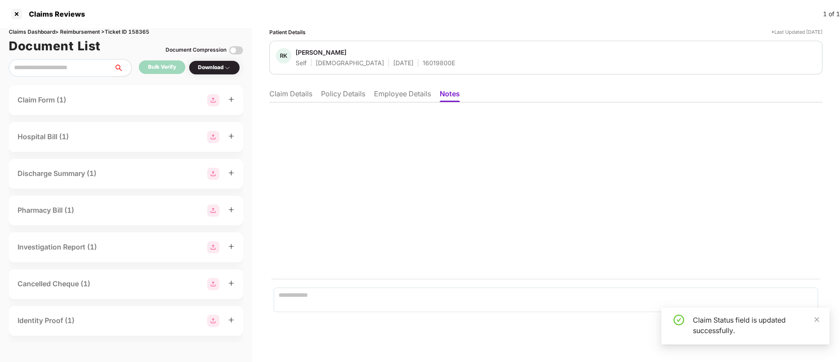
click at [299, 95] on li "Claim Details" at bounding box center [290, 95] width 43 height 13
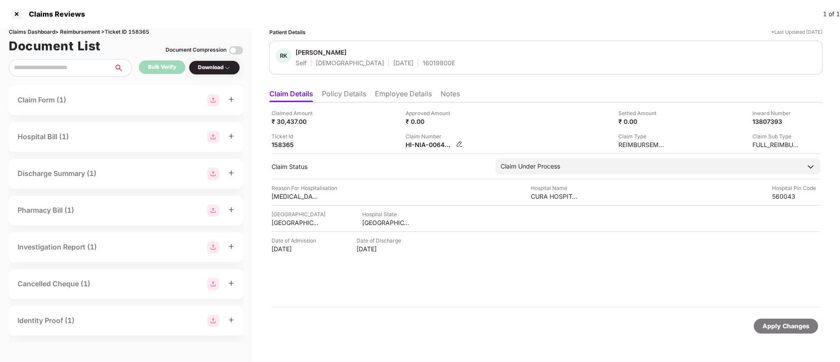
click at [456, 144] on img at bounding box center [459, 144] width 7 height 7
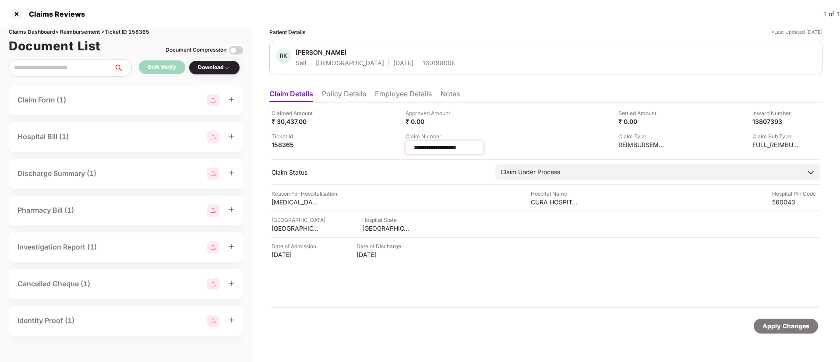
drag, startPoint x: 483, startPoint y: 150, endPoint x: 408, endPoint y: 145, distance: 74.6
click at [408, 145] on div "**********" at bounding box center [444, 148] width 78 height 14
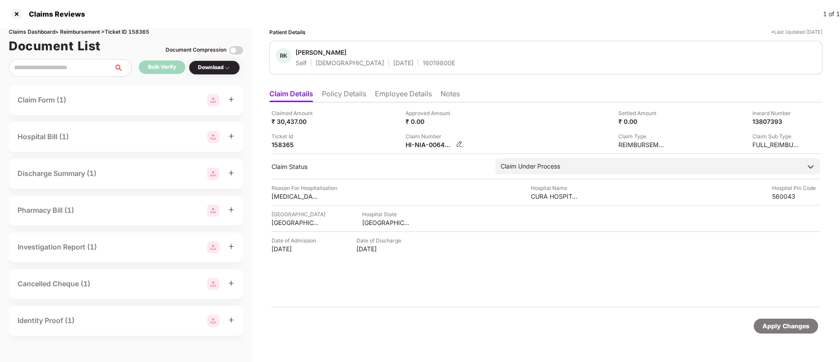
click at [459, 142] on img at bounding box center [459, 144] width 7 height 7
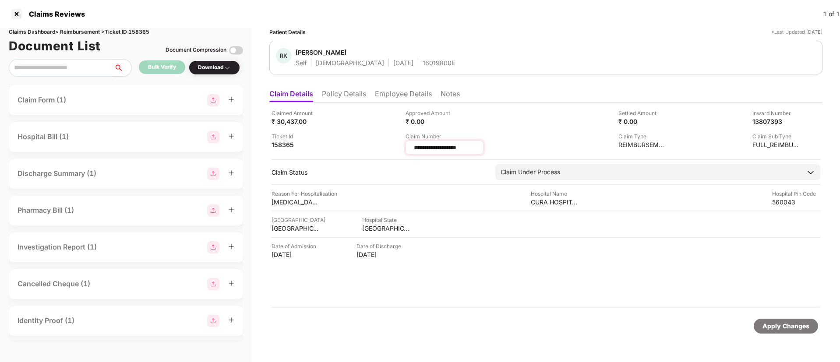
drag, startPoint x: 470, startPoint y: 149, endPoint x: 414, endPoint y: 147, distance: 56.5
click at [414, 147] on input "**********" at bounding box center [444, 147] width 63 height 9
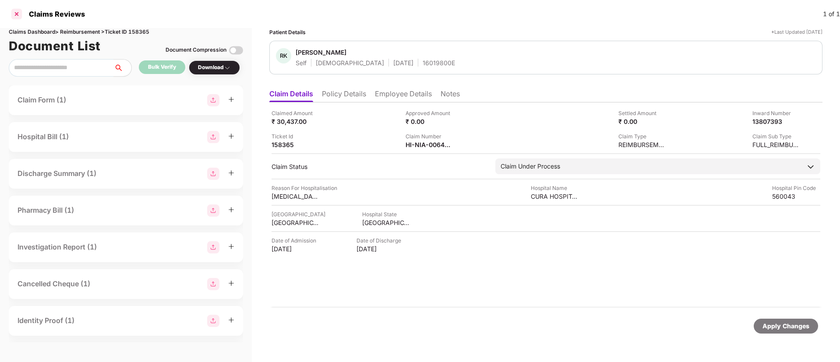
click at [16, 13] on div at bounding box center [17, 14] width 14 height 14
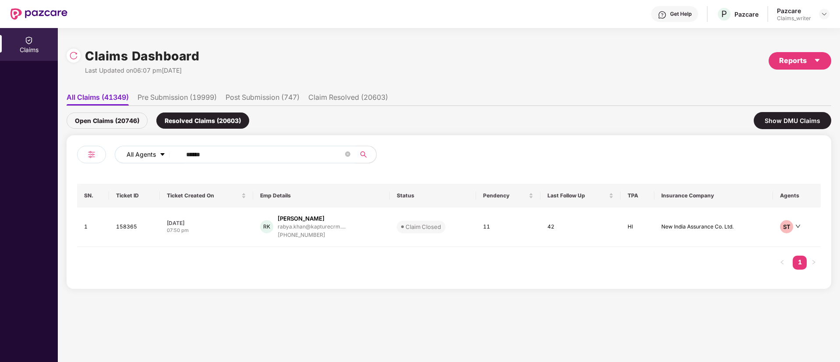
drag, startPoint x: 191, startPoint y: 157, endPoint x: 162, endPoint y: 154, distance: 29.5
click at [162, 154] on div "All Agents ******" at bounding box center [338, 155] width 446 height 18
paste input "text"
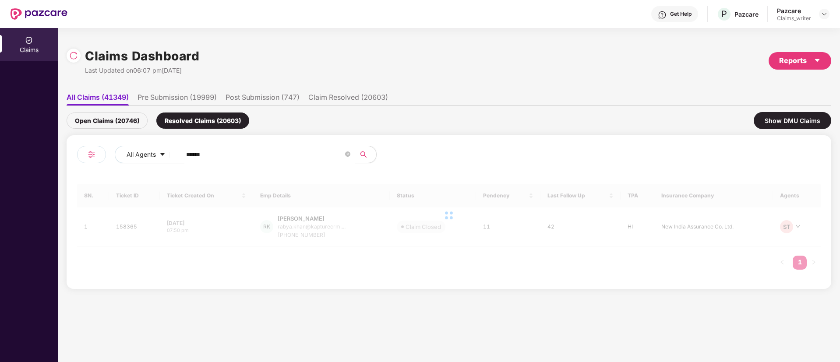
type input "******"
click at [118, 121] on div "Open Claims (20746)" at bounding box center [107, 121] width 81 height 16
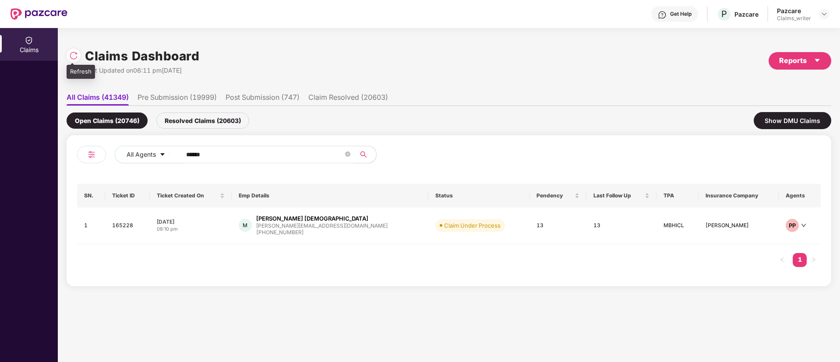
click at [69, 56] on img at bounding box center [73, 55] width 9 height 9
click at [121, 229] on td "165228" at bounding box center [127, 226] width 45 height 37
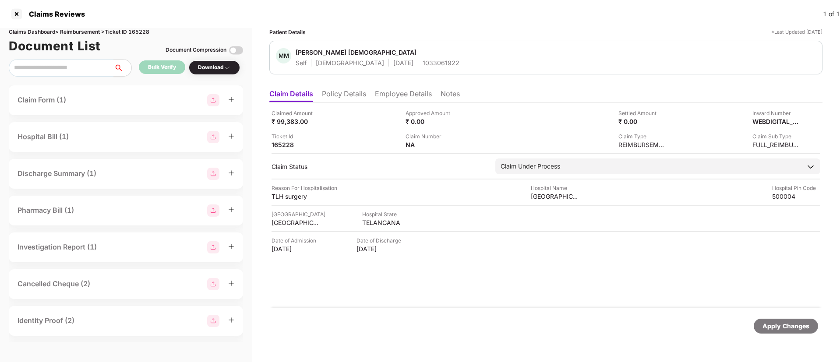
click at [423, 65] on div "1033061922" at bounding box center [441, 63] width 37 height 8
click at [459, 144] on img at bounding box center [459, 144] width 7 height 7
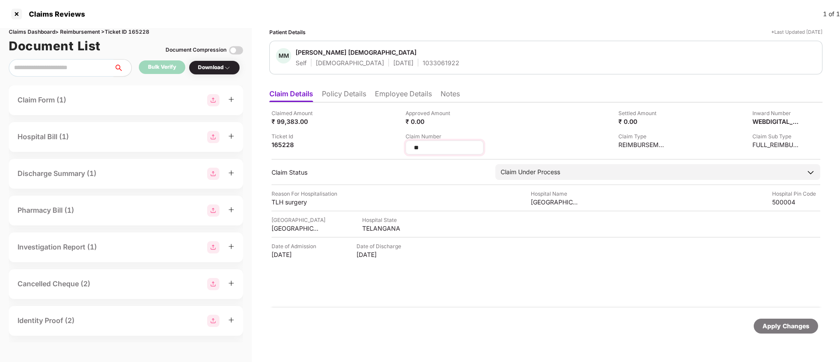
drag, startPoint x: 431, startPoint y: 146, endPoint x: 408, endPoint y: 142, distance: 23.1
click at [408, 142] on div "**" at bounding box center [444, 148] width 78 height 14
type input "**********"
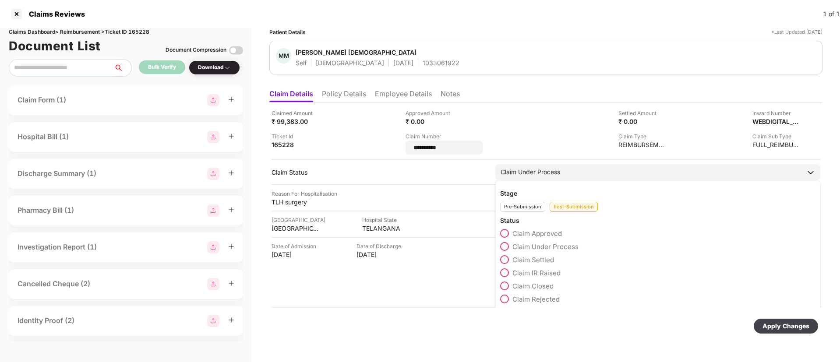
click at [557, 211] on div "Stage Pre-Submission Post-Submission Status Claim Approved Claim Under Process …" at bounding box center [657, 246] width 325 height 133
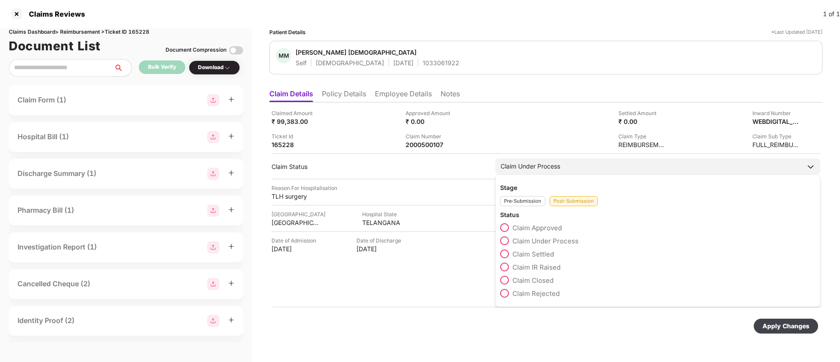
click at [565, 205] on div "Post-Submission" at bounding box center [574, 201] width 48 height 10
click at [507, 264] on span at bounding box center [504, 267] width 9 height 9
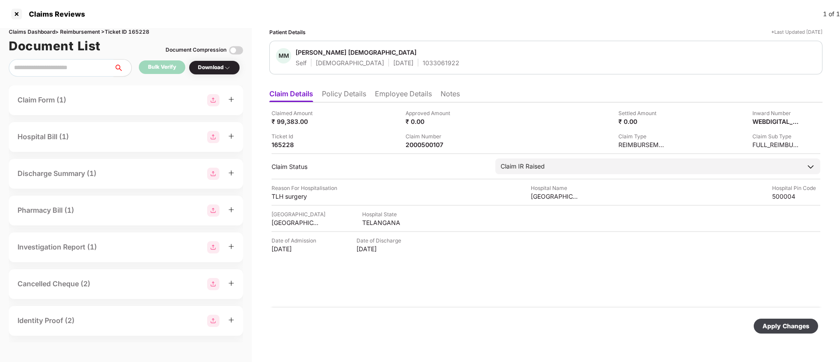
click at [775, 325] on div "Apply Changes" at bounding box center [785, 326] width 47 height 10
click at [397, 95] on li "Employee Details" at bounding box center [403, 95] width 57 height 13
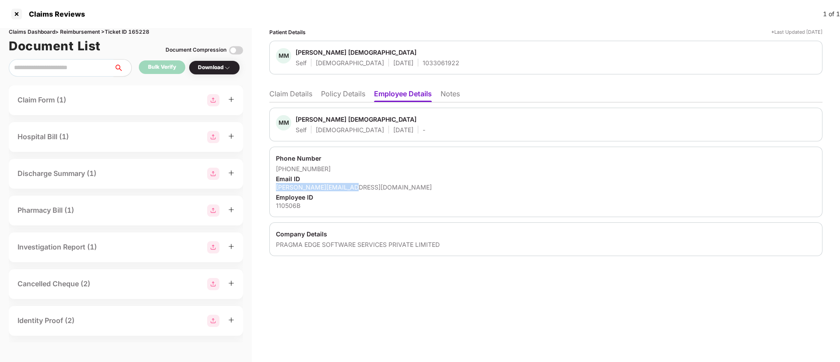
drag, startPoint x: 289, startPoint y: 188, endPoint x: 367, endPoint y: 187, distance: 77.9
click at [367, 187] on div "manjule@pragmaedge.com" at bounding box center [546, 187] width 540 height 8
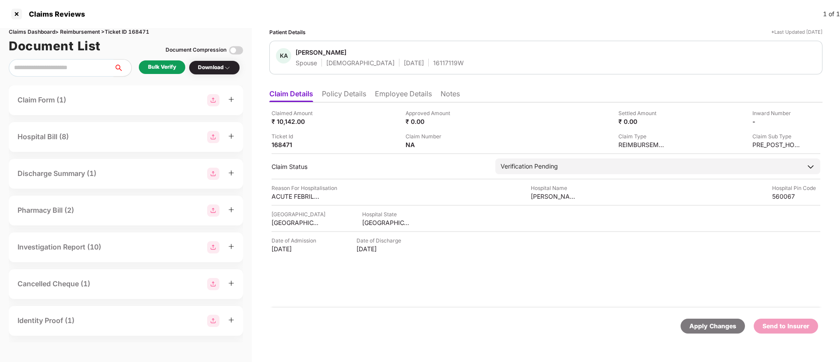
click at [162, 68] on div "Bulk Verify" at bounding box center [162, 67] width 28 height 8
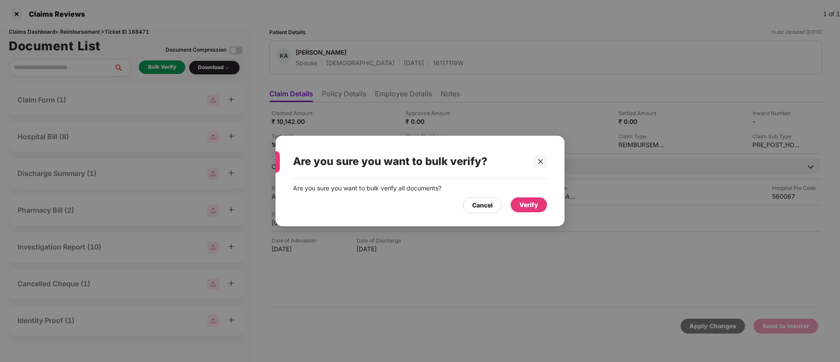
click at [533, 208] on div "Verify" at bounding box center [528, 205] width 19 height 10
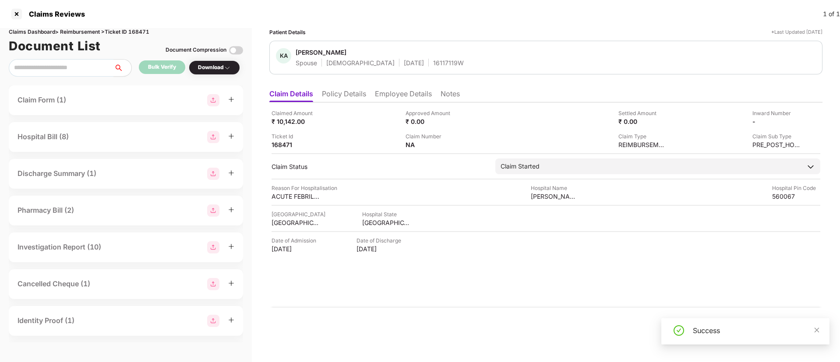
click at [215, 70] on div "Download" at bounding box center [214, 67] width 33 height 8
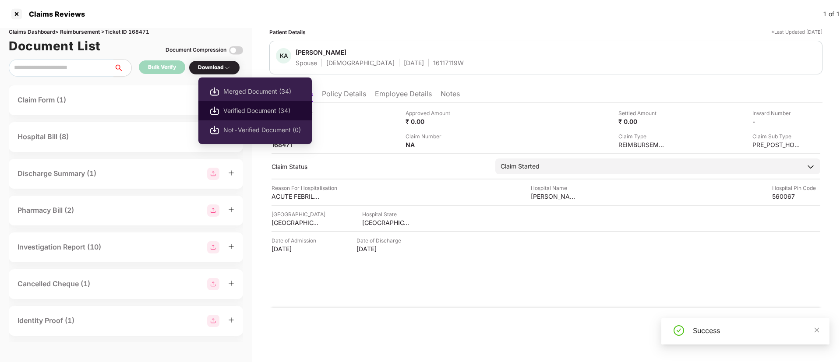
click at [253, 112] on span "Verified Document (34)" at bounding box center [262, 111] width 78 height 10
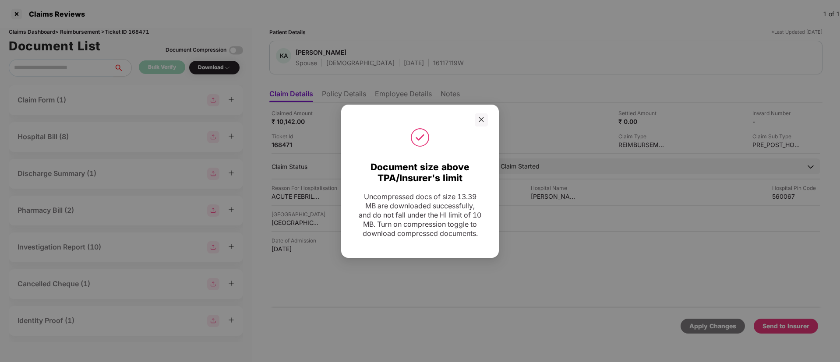
click at [473, 113] on div at bounding box center [420, 119] width 136 height 13
click at [476, 113] on div at bounding box center [481, 119] width 13 height 13
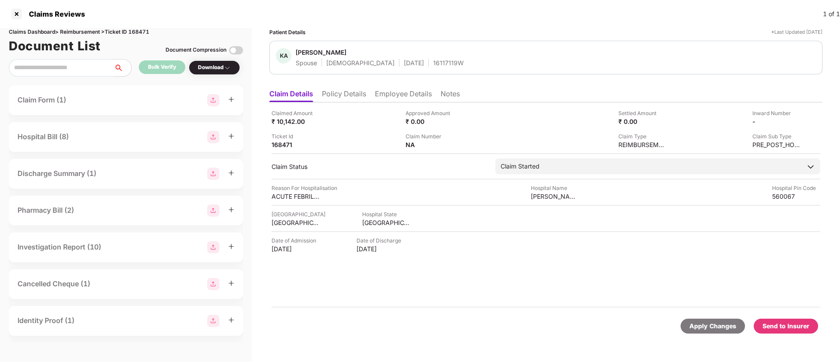
click at [784, 321] on div "Send to Insurer" at bounding box center [786, 326] width 64 height 15
click at [340, 91] on li "Policy Details" at bounding box center [344, 95] width 44 height 13
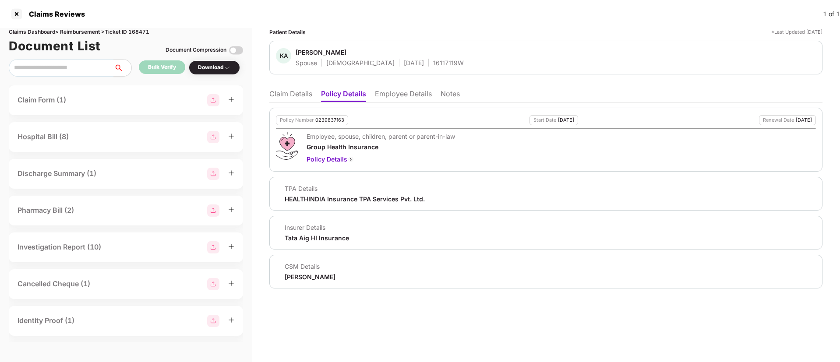
click at [288, 95] on li "Claim Details" at bounding box center [290, 95] width 43 height 13
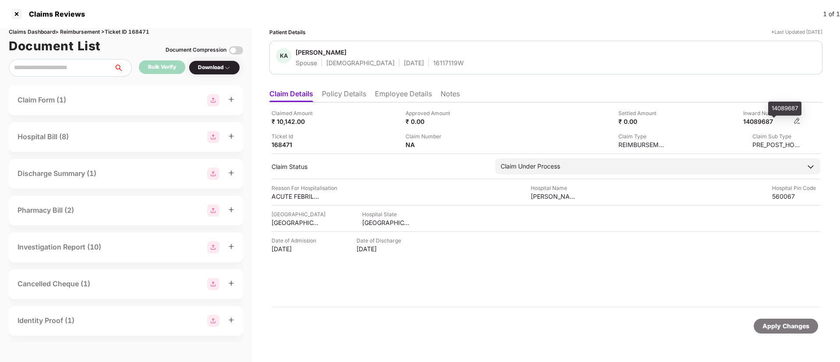
click at [758, 122] on div "14089687" at bounding box center [767, 121] width 48 height 8
copy div "14089687"
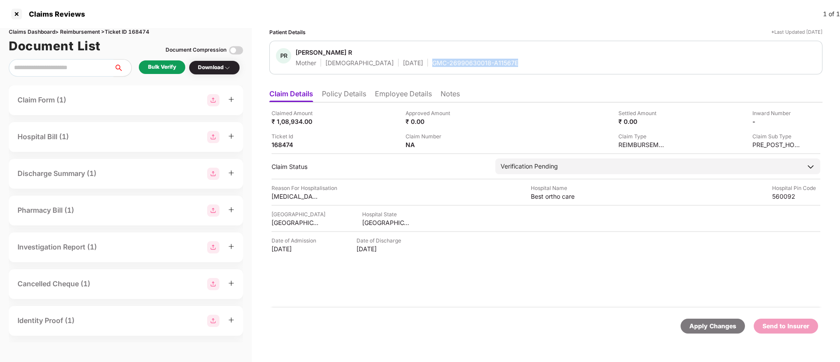
drag, startPoint x: 399, startPoint y: 60, endPoint x: 488, endPoint y: 62, distance: 88.5
click at [488, 62] on div "PR Punitha R Mother Female 28 July 1971 GMC-26990630018-A11567E" at bounding box center [546, 57] width 540 height 19
copy div "GMC-26990630018-A11567E"
click at [165, 67] on div "Bulk Verify" at bounding box center [162, 67] width 28 height 8
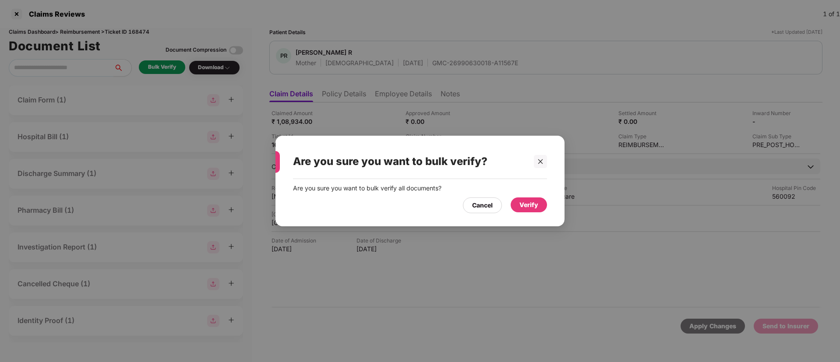
click at [532, 200] on div "Verify" at bounding box center [528, 205] width 19 height 10
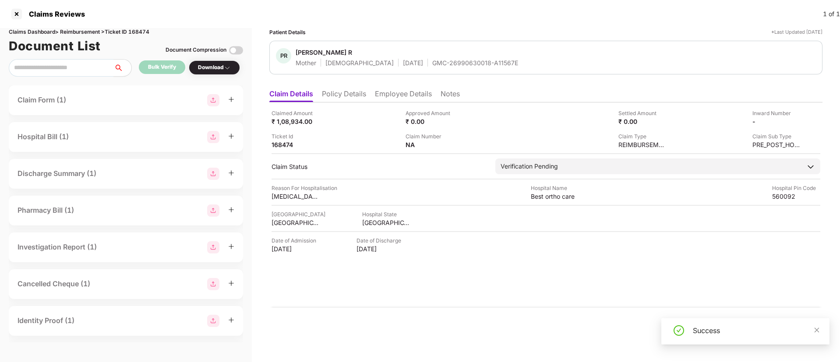
click at [216, 69] on div "Download" at bounding box center [214, 67] width 33 height 8
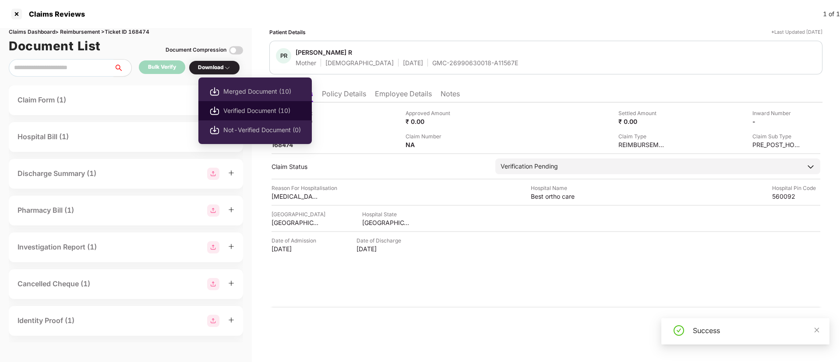
click at [241, 109] on span "Verified Document (10)" at bounding box center [262, 111] width 78 height 10
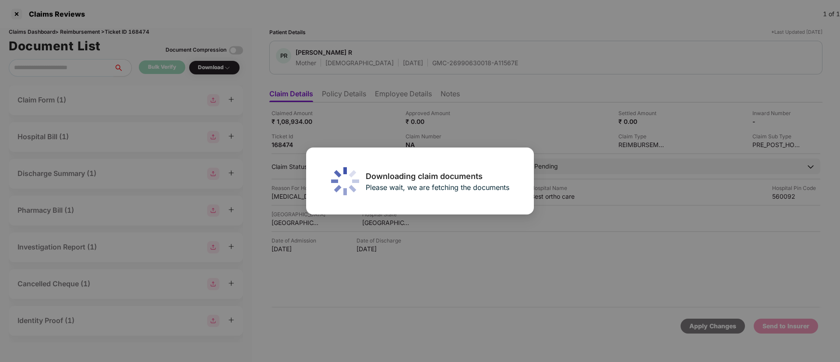
click at [199, 63] on div "Downloading claim documents Please wait, we are fetching the documents" at bounding box center [420, 181] width 840 height 362
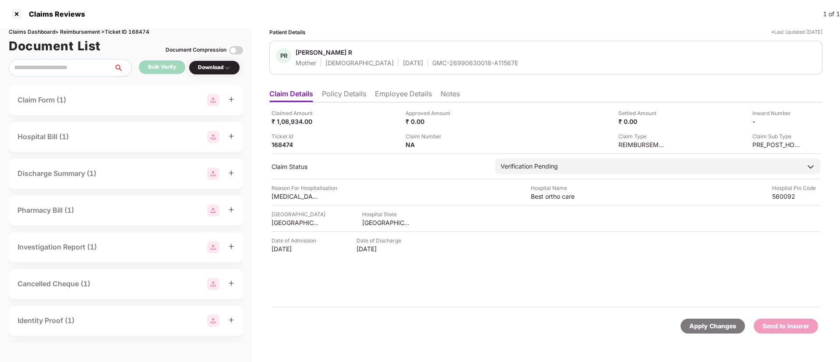
click at [216, 71] on div "Download" at bounding box center [214, 67] width 33 height 8
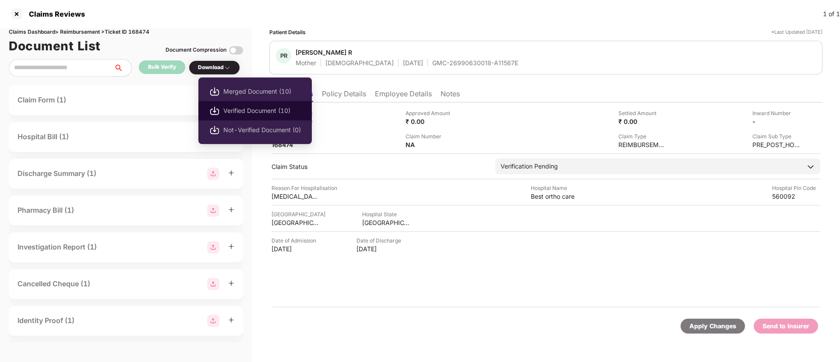
click at [249, 111] on span "Verified Document (10)" at bounding box center [262, 111] width 78 height 10
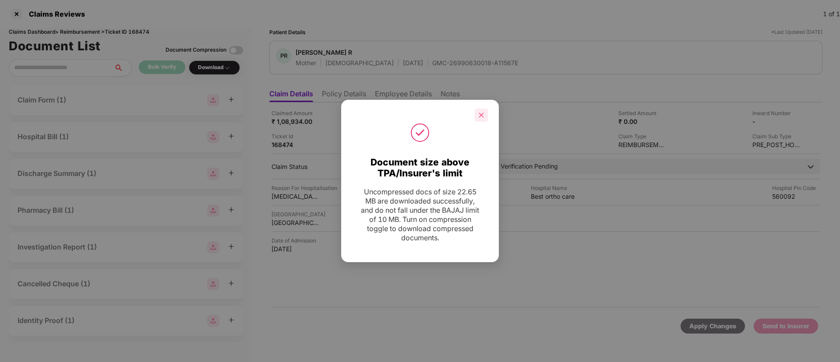
click at [483, 113] on icon "close" at bounding box center [481, 115] width 6 height 6
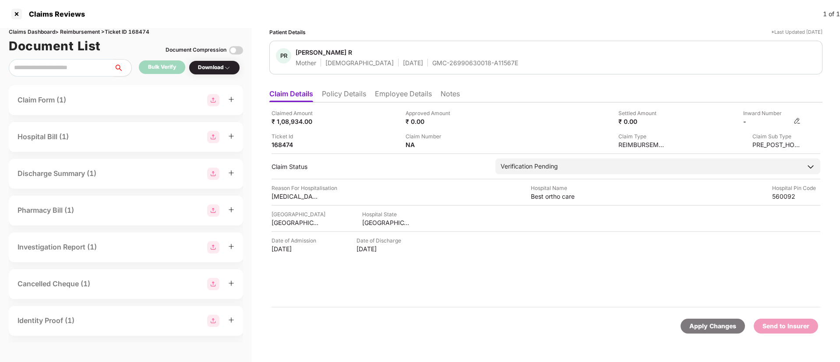
click at [794, 120] on img at bounding box center [796, 120] width 7 height 7
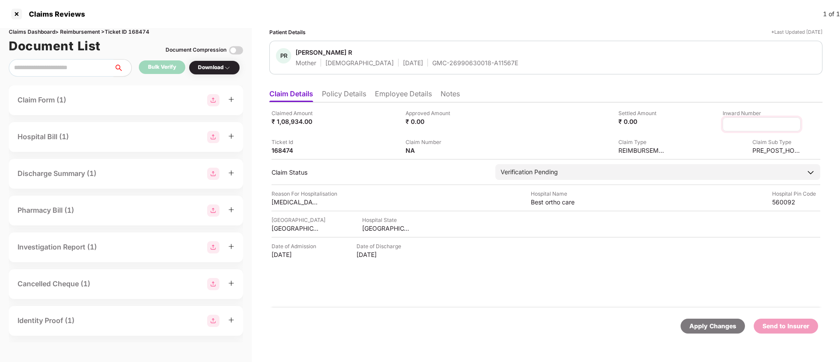
click at [735, 122] on input at bounding box center [761, 124] width 63 height 9
type input "**********"
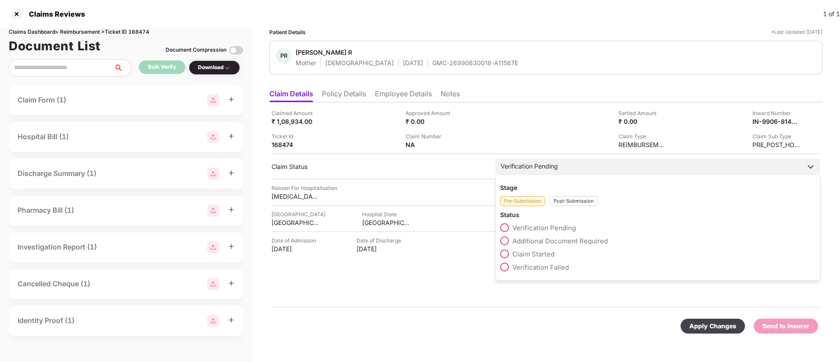
click at [566, 202] on div "Post-Submission" at bounding box center [574, 201] width 48 height 10
click at [504, 241] on span at bounding box center [504, 240] width 9 height 9
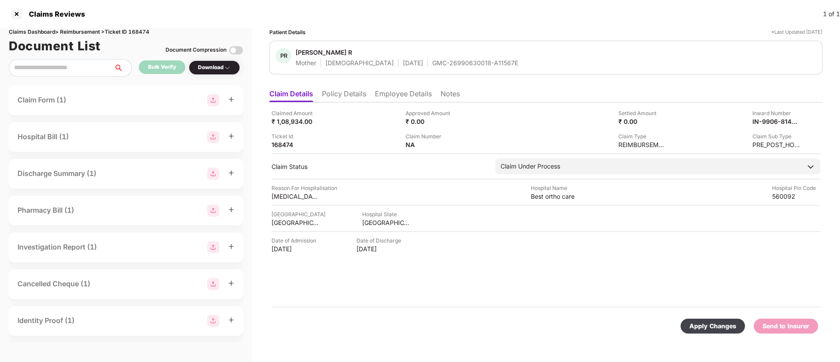
click at [700, 325] on div "Apply Changes" at bounding box center [712, 326] width 47 height 10
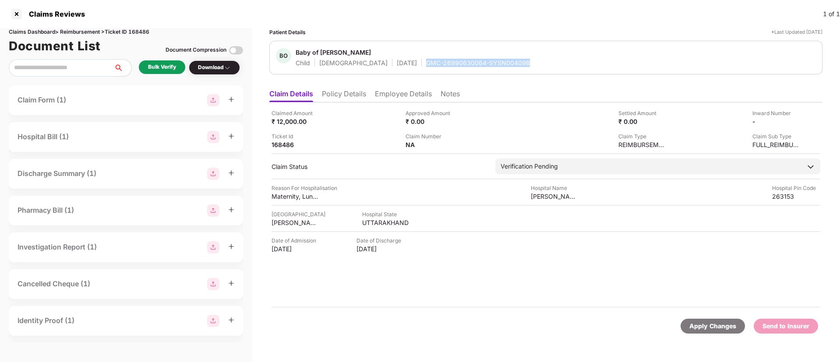
drag, startPoint x: 392, startPoint y: 65, endPoint x: 504, endPoint y: 74, distance: 112.0
click at [504, 74] on div "BO Baby of [PERSON_NAME] Child [DEMOGRAPHIC_DATA] [DATE] GMC-26990630064-SYSN00…" at bounding box center [545, 58] width 553 height 34
copy div "GMC-26990630064-SYSN00409B"
drag, startPoint x: 528, startPoint y: 197, endPoint x: 581, endPoint y: 200, distance: 52.6
click at [581, 200] on div "Reason For Hospitalisation Maternity, Lungs was not Mature Hospital Name [PERSO…" at bounding box center [545, 192] width 549 height 17
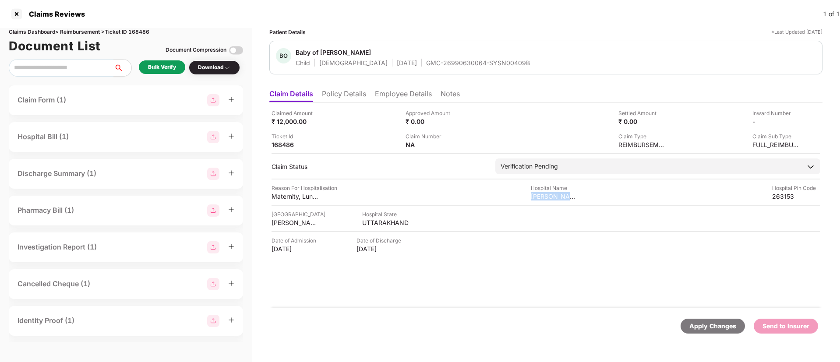
copy div "[PERSON_NAME] HOS"
click at [381, 223] on div "UTTARAKHAND" at bounding box center [386, 223] width 48 height 8
copy div "UTTARAKHAND"
drag, startPoint x: 299, startPoint y: 219, endPoint x: 328, endPoint y: 219, distance: 28.9
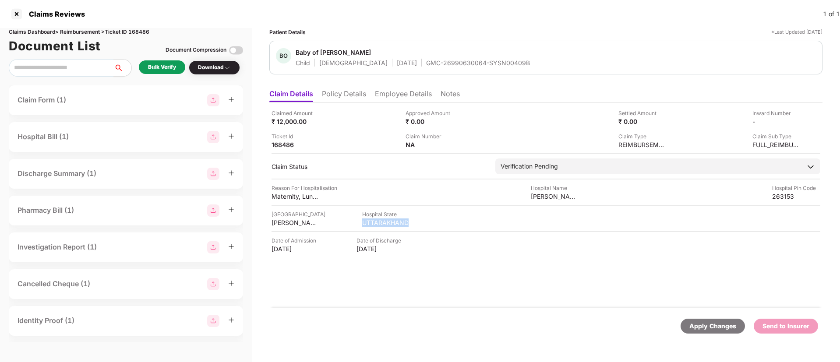
click at [328, 219] on div "Claimed Amount ₹ 12,000.00 Approved Amount ₹ 0.00 Settled Amount ₹ 0.00 Inward …" at bounding box center [545, 204] width 553 height 205
copy div "UDHAM SINGH NA"
drag, startPoint x: 271, startPoint y: 195, endPoint x: 324, endPoint y: 195, distance: 53.4
click at [324, 195] on div "Claimed Amount ₹ 12,000.00 Approved Amount ₹ 0.00 Settled Amount ₹ 0.00 Inward …" at bounding box center [545, 204] width 553 height 205
copy div "Maternity, Lungs"
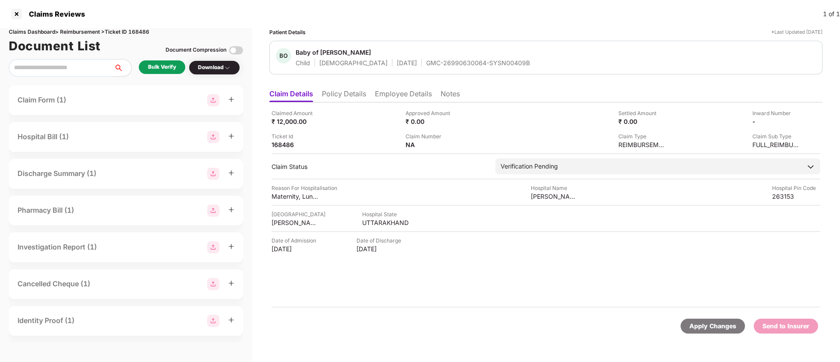
click at [394, 89] on li "Employee Details" at bounding box center [403, 95] width 57 height 13
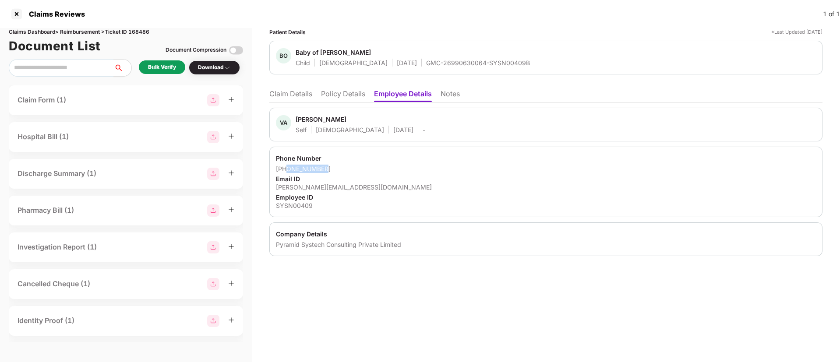
drag, startPoint x: 288, startPoint y: 168, endPoint x: 329, endPoint y: 170, distance: 41.2
click at [329, 170] on div "+918810372487" at bounding box center [546, 169] width 540 height 8
copy div "8810372487"
drag, startPoint x: 275, startPoint y: 185, endPoint x: 394, endPoint y: 191, distance: 118.9
click at [394, 191] on div "Phone Number +918810372487 Email ID vaseem.ahmad@pyramidci.com Employee ID SYSN…" at bounding box center [545, 182] width 553 height 71
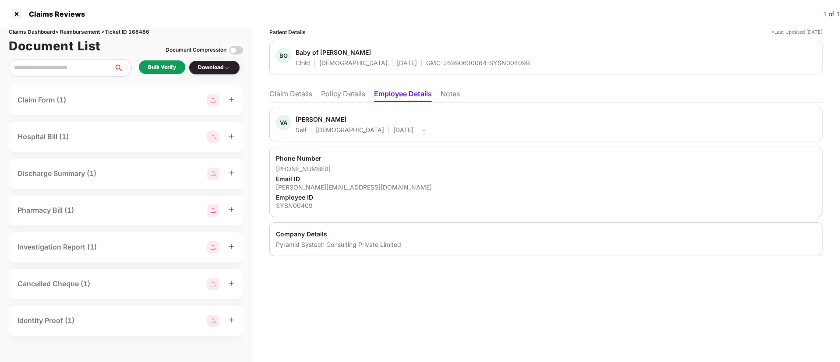
click at [383, 166] on div "+918810372487" at bounding box center [546, 169] width 540 height 8
drag, startPoint x: 275, startPoint y: 185, endPoint x: 383, endPoint y: 187, distance: 108.2
click at [383, 187] on div "Phone Number +918810372487 Email ID vaseem.ahmad@pyramidci.com Employee ID SYSN…" at bounding box center [545, 182] width 553 height 71
copy div "vaseem.ahmad@pyramidci.com"
click at [287, 95] on li "Claim Details" at bounding box center [290, 95] width 43 height 13
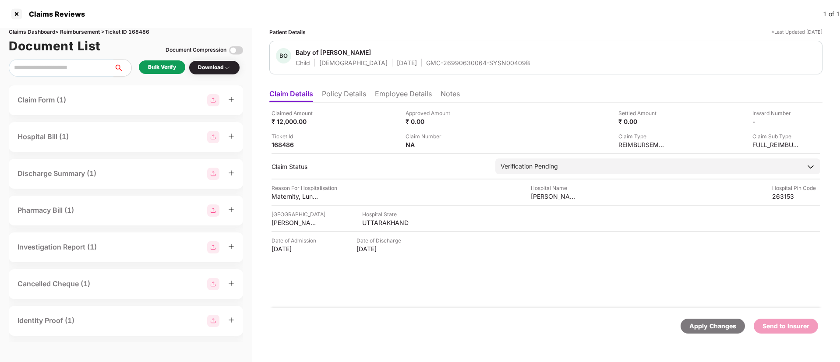
click at [155, 68] on div "Bulk Verify" at bounding box center [162, 67] width 28 height 8
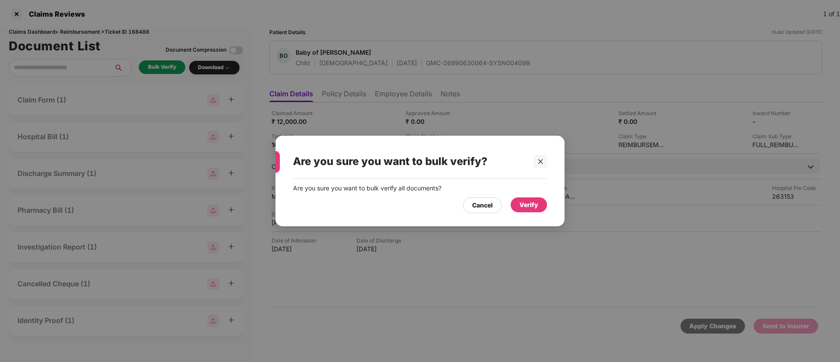
click at [517, 197] on div "Verify" at bounding box center [529, 204] width 36 height 15
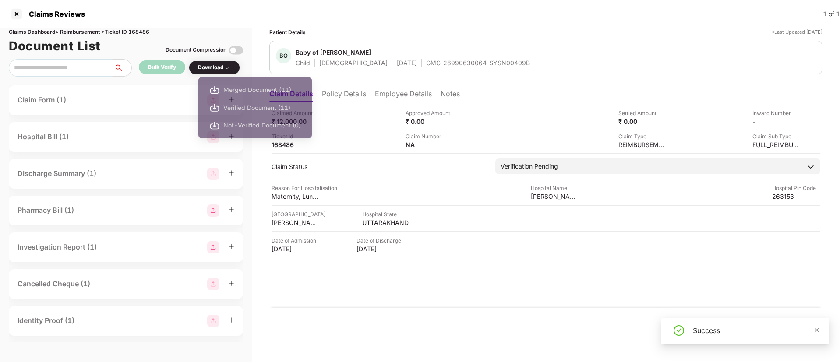
click at [215, 68] on div "Download" at bounding box center [214, 67] width 33 height 8
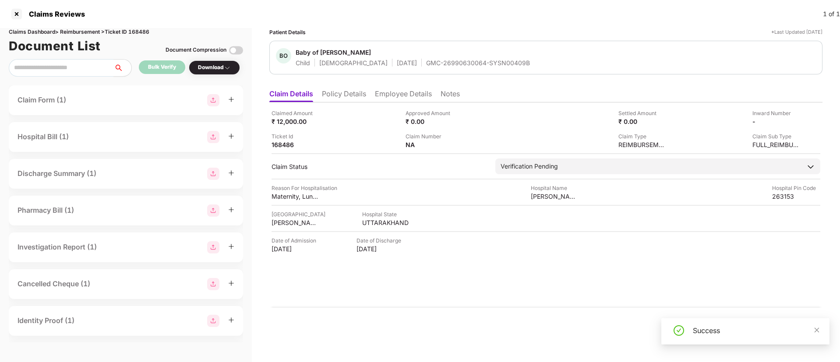
click at [219, 68] on div "Download" at bounding box center [214, 67] width 33 height 8
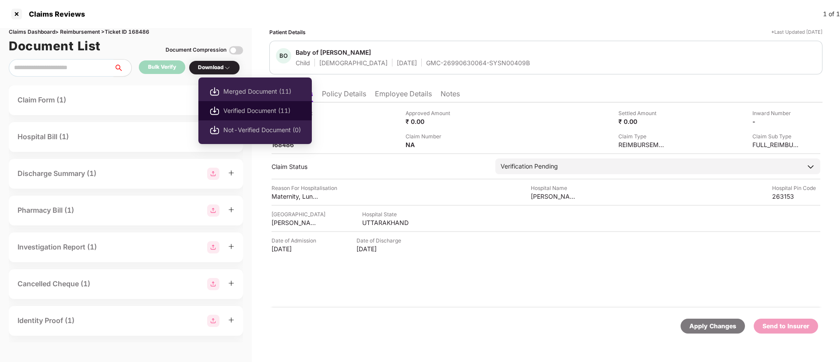
click at [243, 109] on span "Verified Document (11)" at bounding box center [262, 111] width 78 height 10
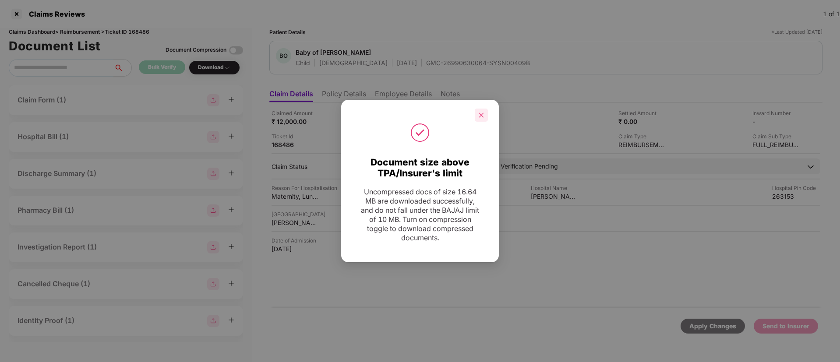
click at [480, 112] on icon "close" at bounding box center [481, 115] width 6 height 6
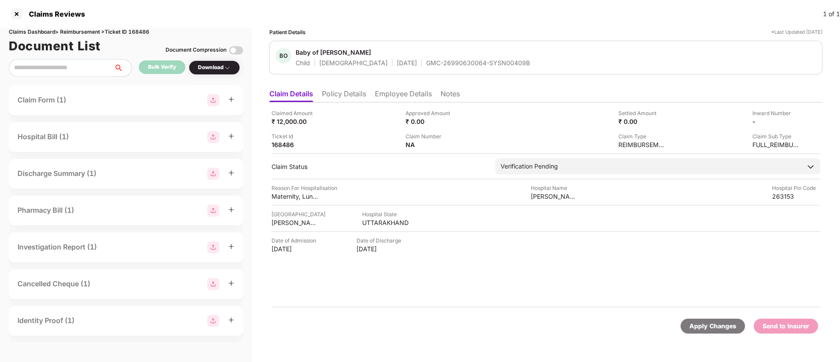
click at [459, 141] on div "Claim Number NA" at bounding box center [468, 140] width 127 height 17
click at [460, 145] on img at bounding box center [459, 144] width 7 height 7
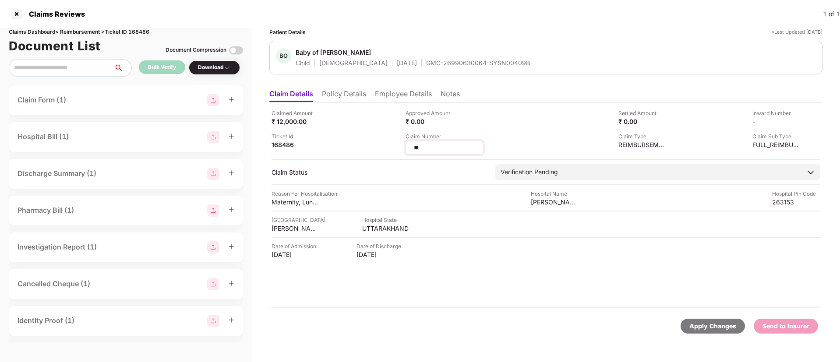
drag, startPoint x: 432, startPoint y: 148, endPoint x: 407, endPoint y: 146, distance: 25.5
click at [407, 146] on div "**" at bounding box center [444, 148] width 78 height 14
type input "**********"
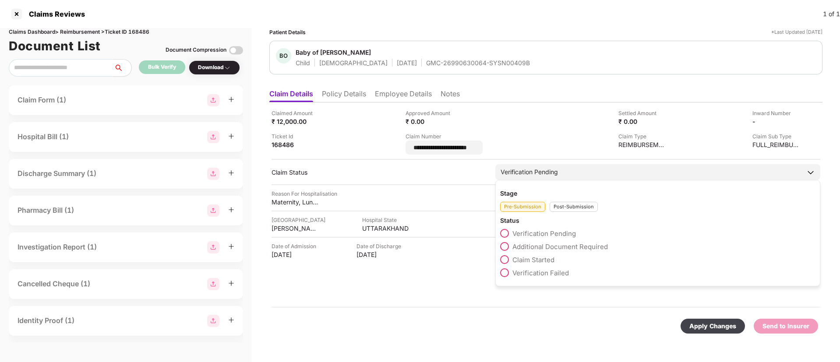
click at [565, 208] on div "Stage Pre-Submission Post-Submission Status Verification Pending Additional Doc…" at bounding box center [657, 233] width 325 height 106
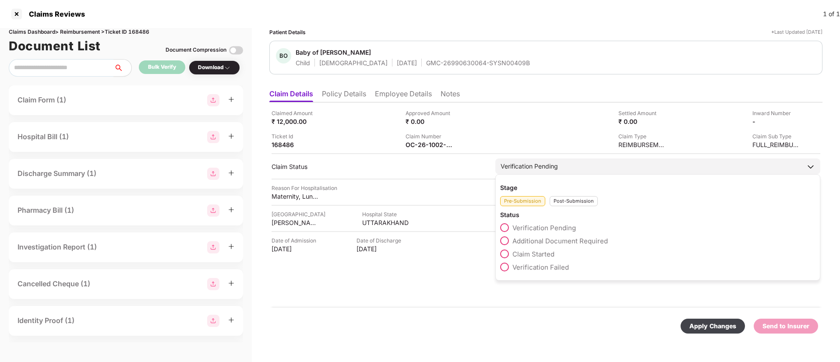
click at [505, 243] on span at bounding box center [504, 240] width 9 height 9
click at [564, 202] on div "Post-Submission" at bounding box center [574, 201] width 48 height 10
click at [504, 240] on span at bounding box center [504, 240] width 9 height 9
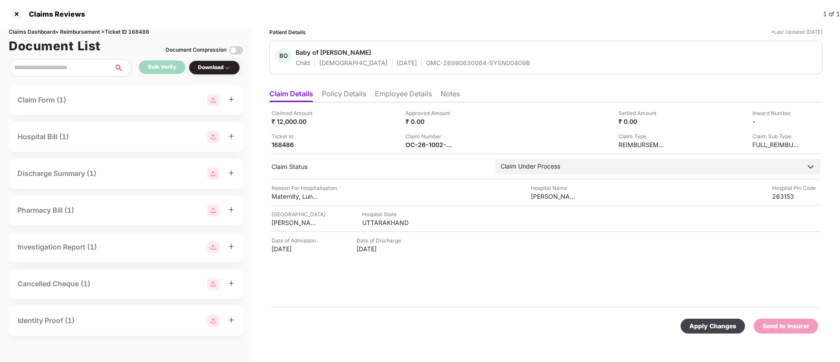
click at [711, 324] on div "Apply Changes" at bounding box center [712, 326] width 47 height 10
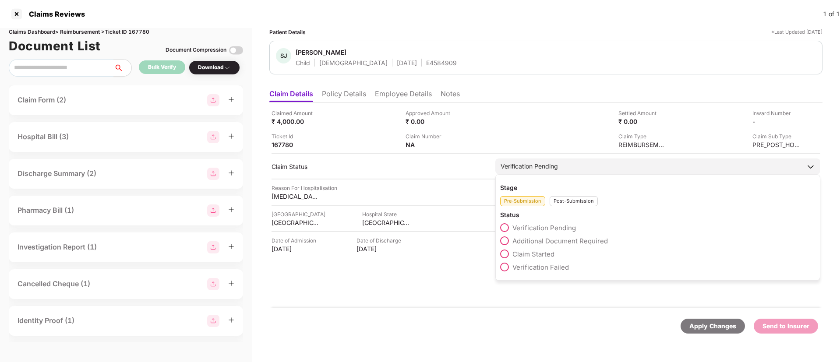
click at [505, 251] on span at bounding box center [504, 254] width 9 height 9
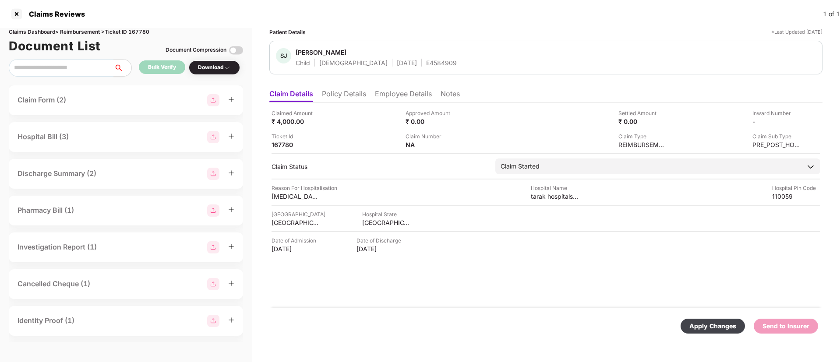
click at [715, 330] on div "Apply Changes" at bounding box center [712, 326] width 47 height 10
click at [384, 95] on li "Employee Details" at bounding box center [403, 95] width 57 height 13
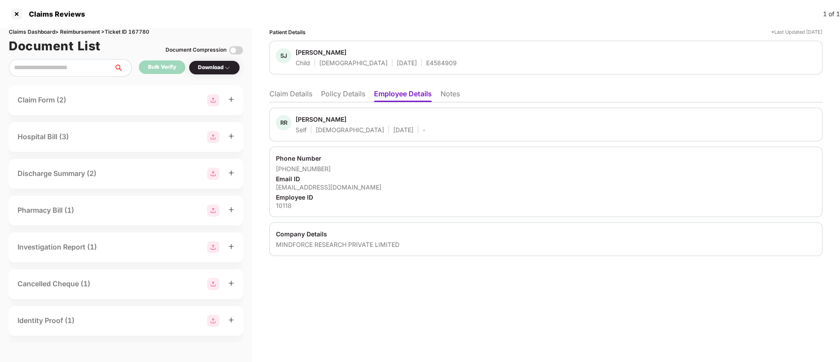
click at [457, 91] on li "Notes" at bounding box center [450, 95] width 19 height 13
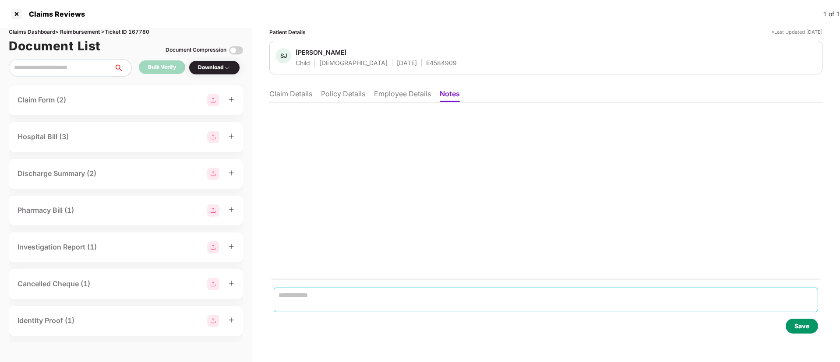
click at [323, 292] on textarea at bounding box center [546, 300] width 544 height 25
paste textarea "**********"
type textarea "**********"
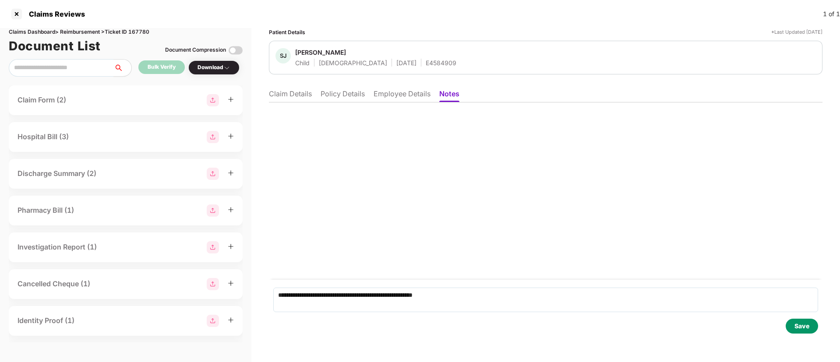
click at [798, 326] on div "Save" at bounding box center [801, 326] width 15 height 10
click at [292, 92] on li "Claim Details" at bounding box center [290, 95] width 43 height 13
